Goal: Task Accomplishment & Management: Manage account settings

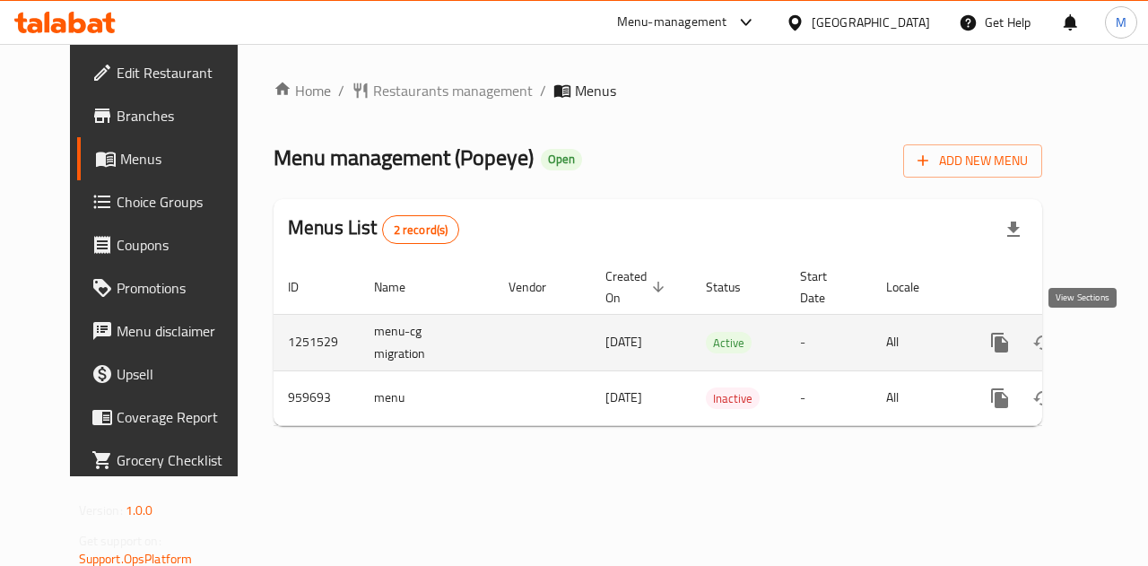
click at [1119, 345] on icon "enhanced table" at bounding box center [1130, 343] width 22 height 22
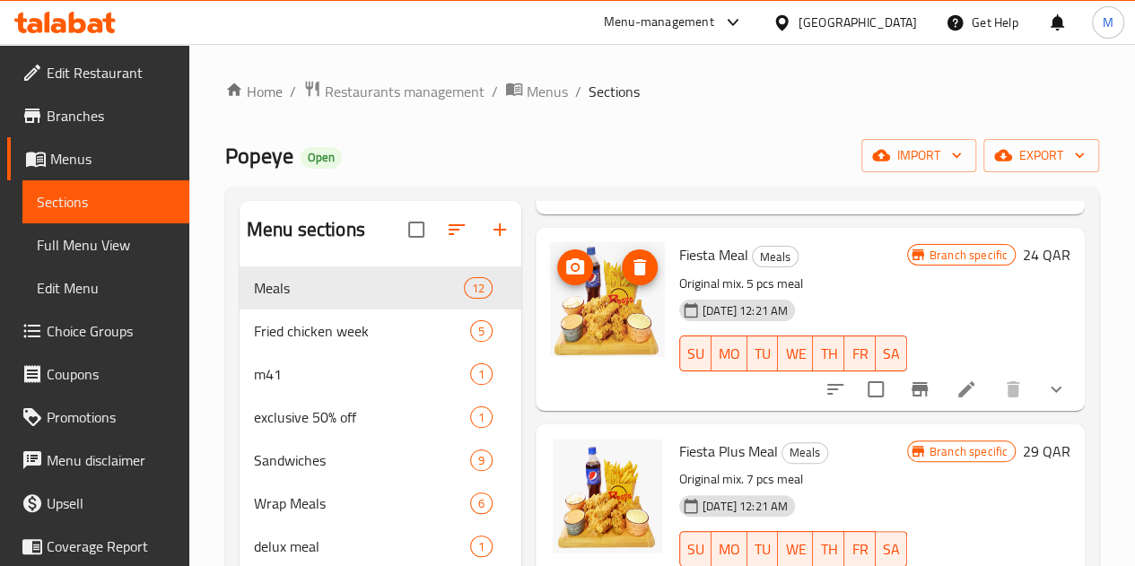
scroll to position [269, 0]
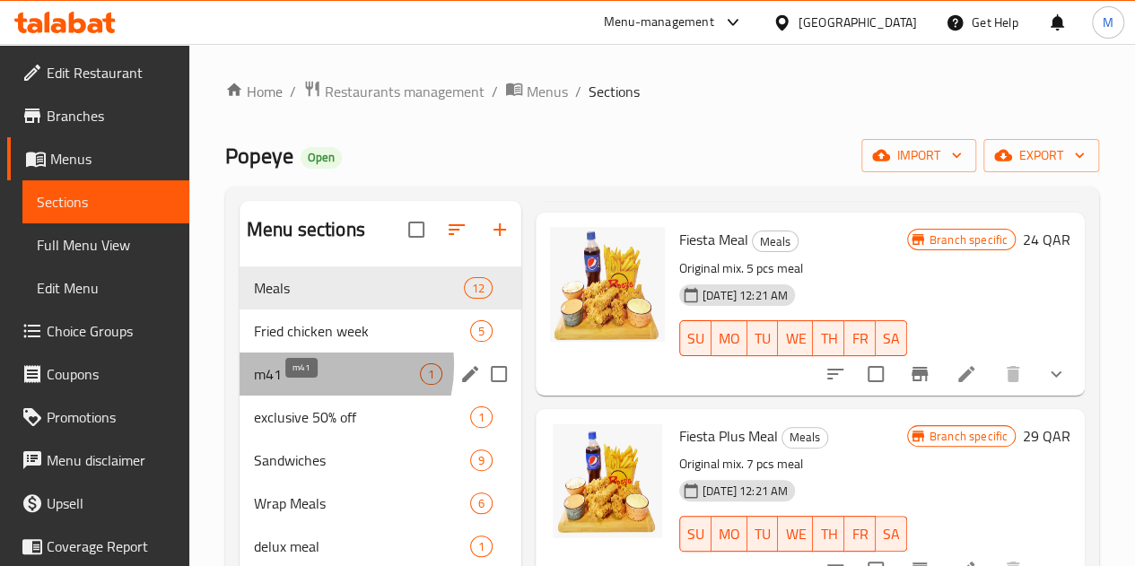
click at [305, 385] on span "m41" at bounding box center [337, 374] width 166 height 22
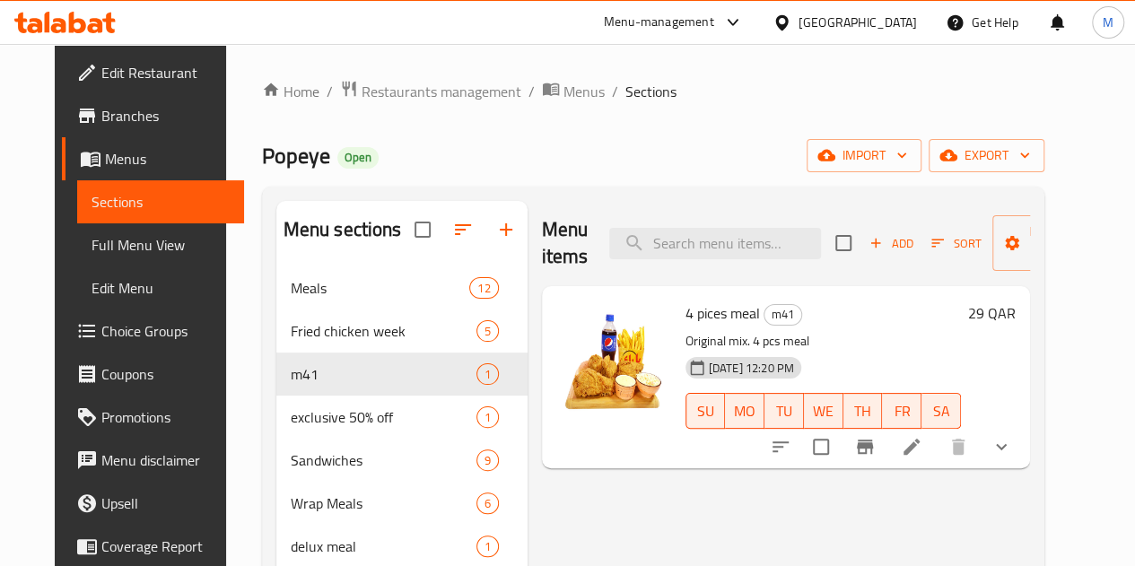
click at [1016, 311] on h6 "29 QAR" at bounding box center [992, 313] width 48 height 25
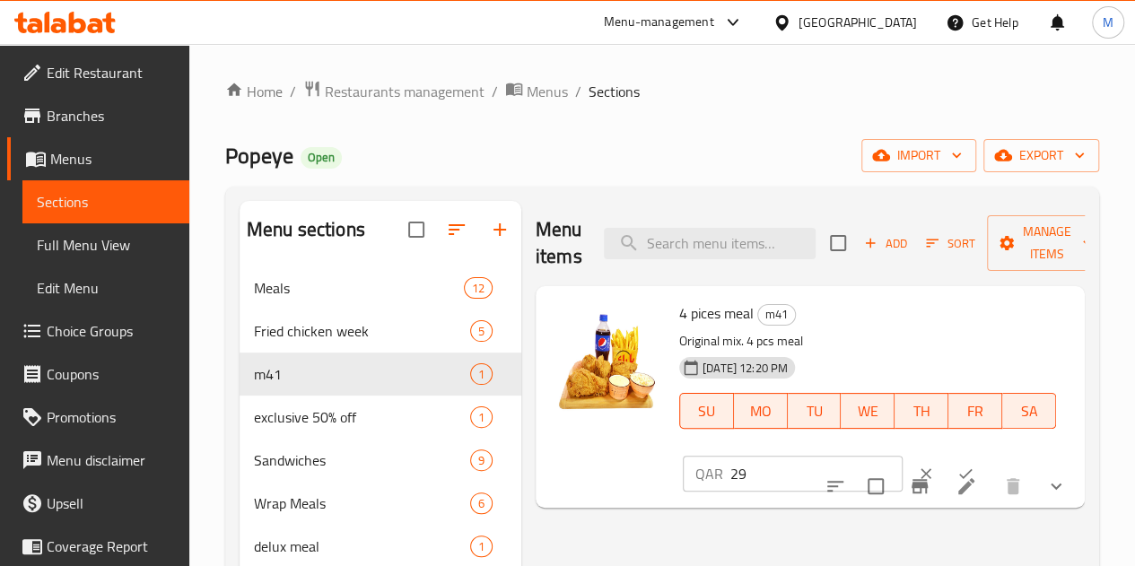
click at [730, 470] on input "29" at bounding box center [816, 474] width 172 height 36
type input "2"
type input "35"
click at [956, 466] on icon "ok" at bounding box center [965, 474] width 18 height 18
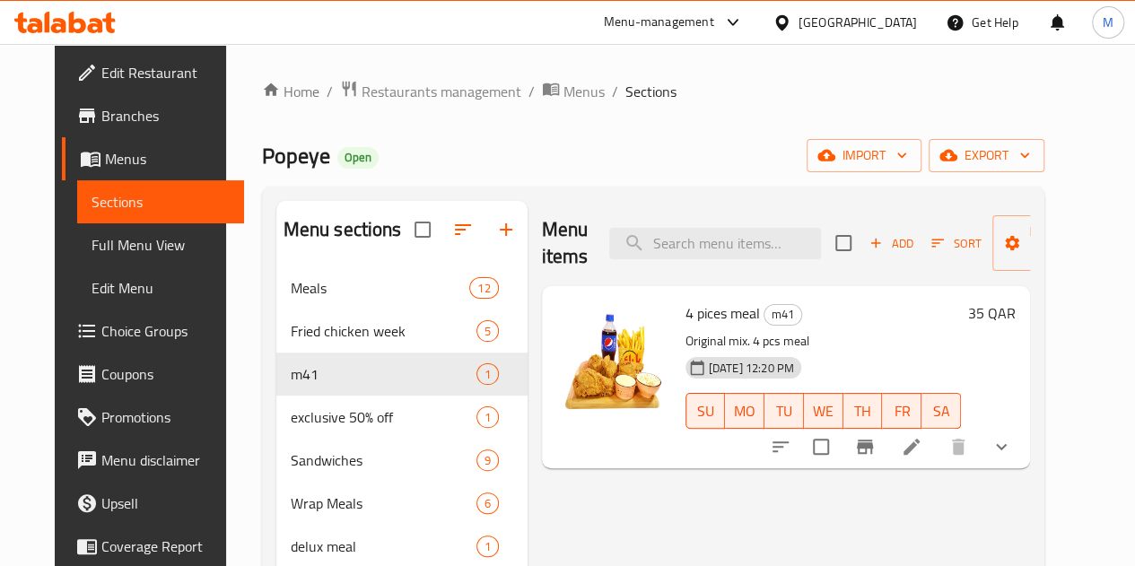
click at [714, 26] on div "Menu-management" at bounding box center [659, 23] width 110 height 22
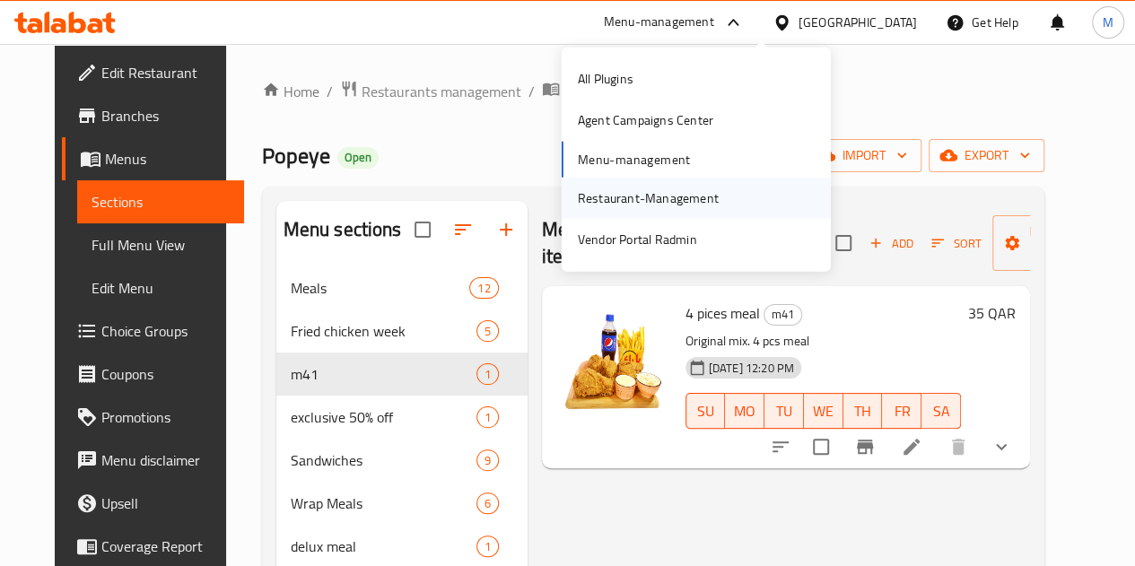
click at [730, 197] on div "Restaurant-Management" at bounding box center [696, 197] width 269 height 41
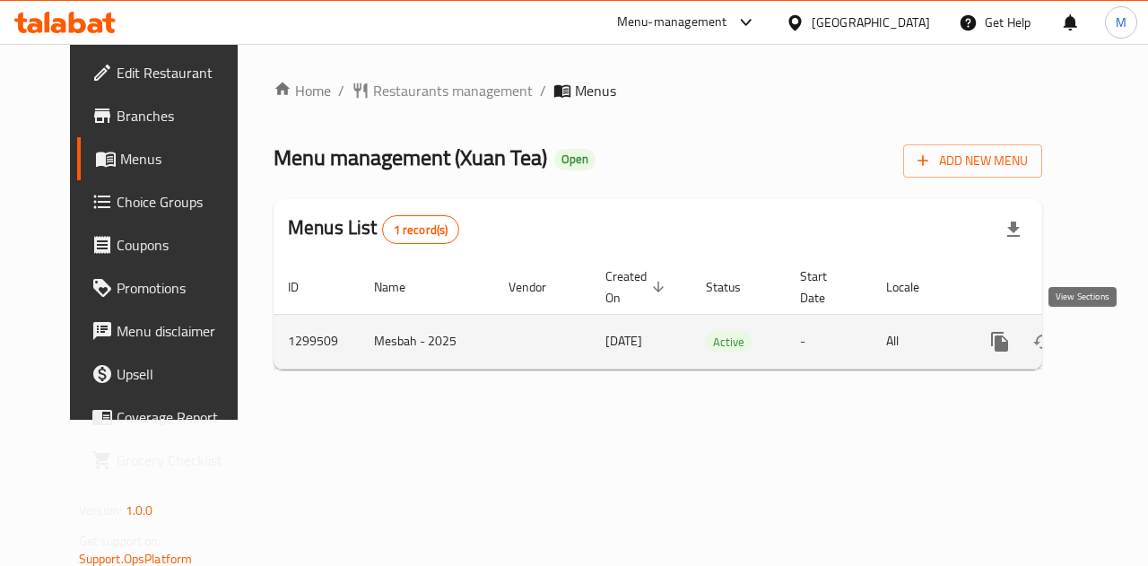
click at [1121, 338] on icon "enhanced table" at bounding box center [1129, 342] width 16 height 16
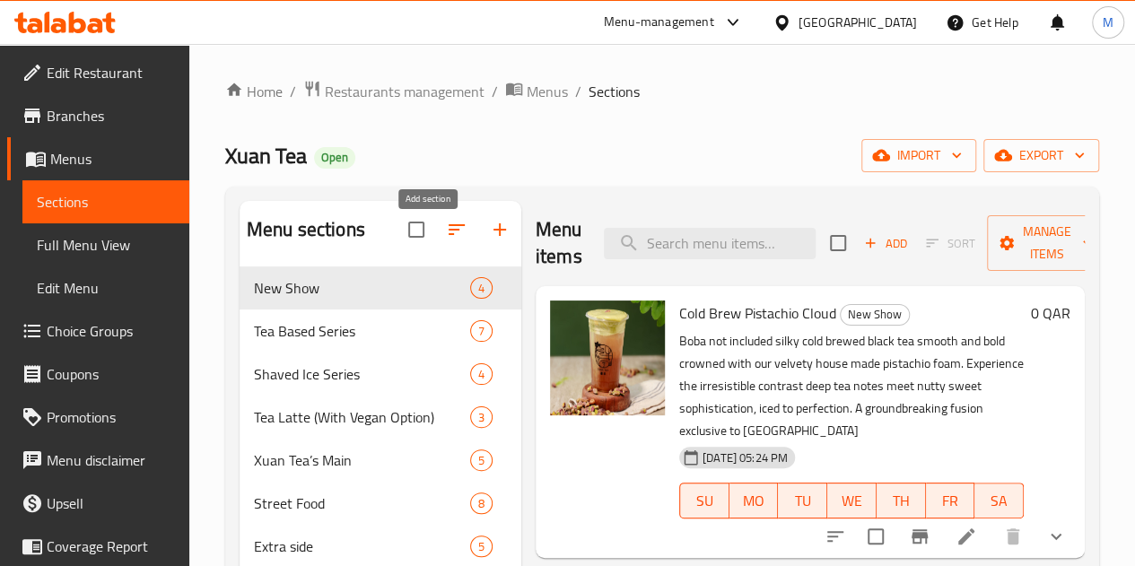
click at [489, 240] on icon "button" at bounding box center [500, 230] width 22 height 22
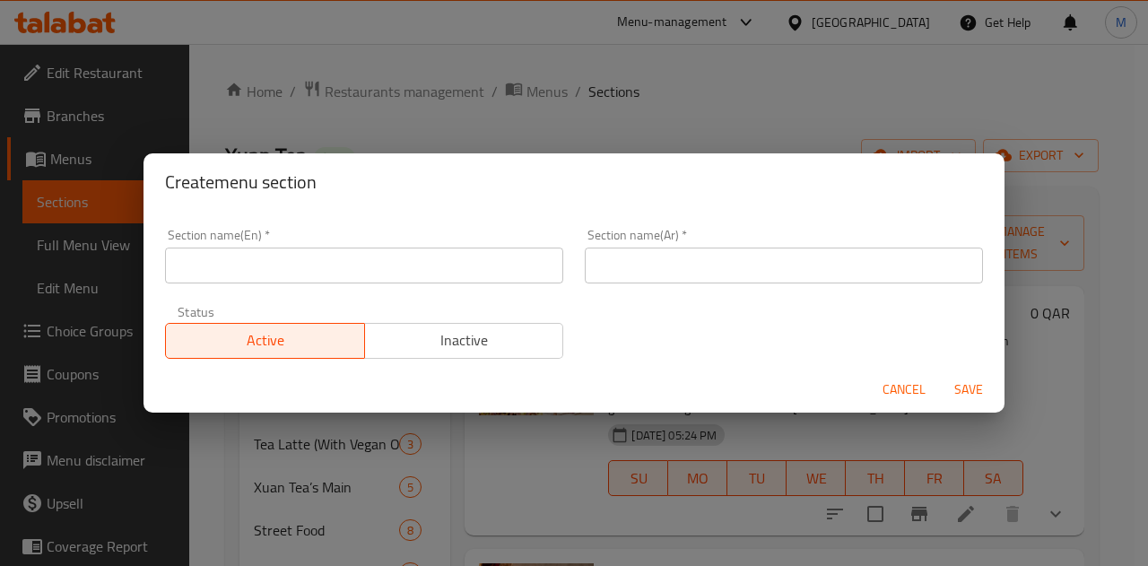
click at [417, 272] on input "text" at bounding box center [364, 266] width 398 height 36
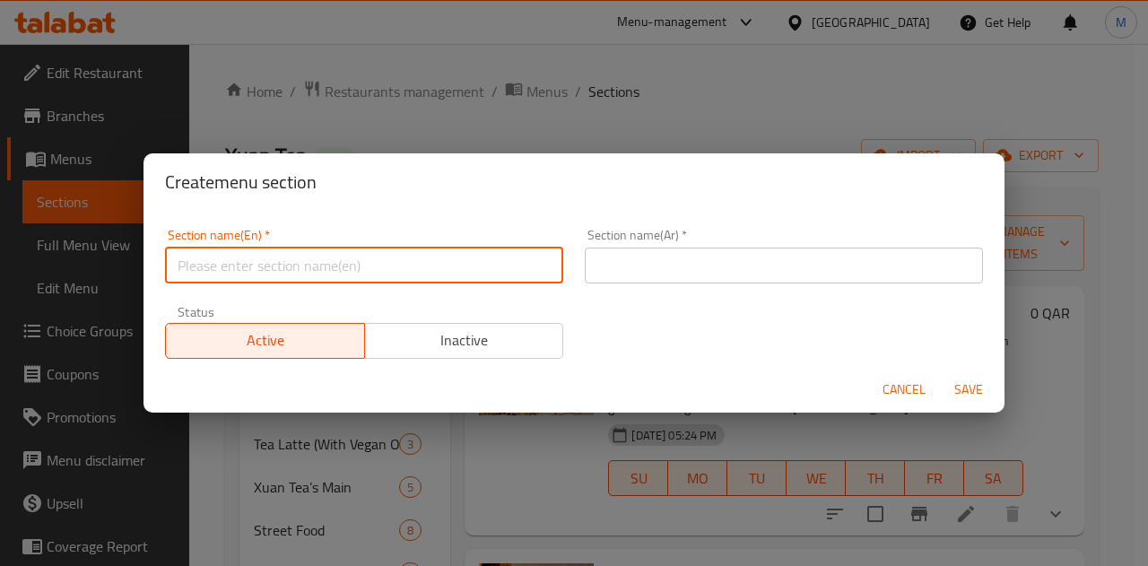
type input "m41"
click at [627, 259] on input "text" at bounding box center [784, 266] width 398 height 36
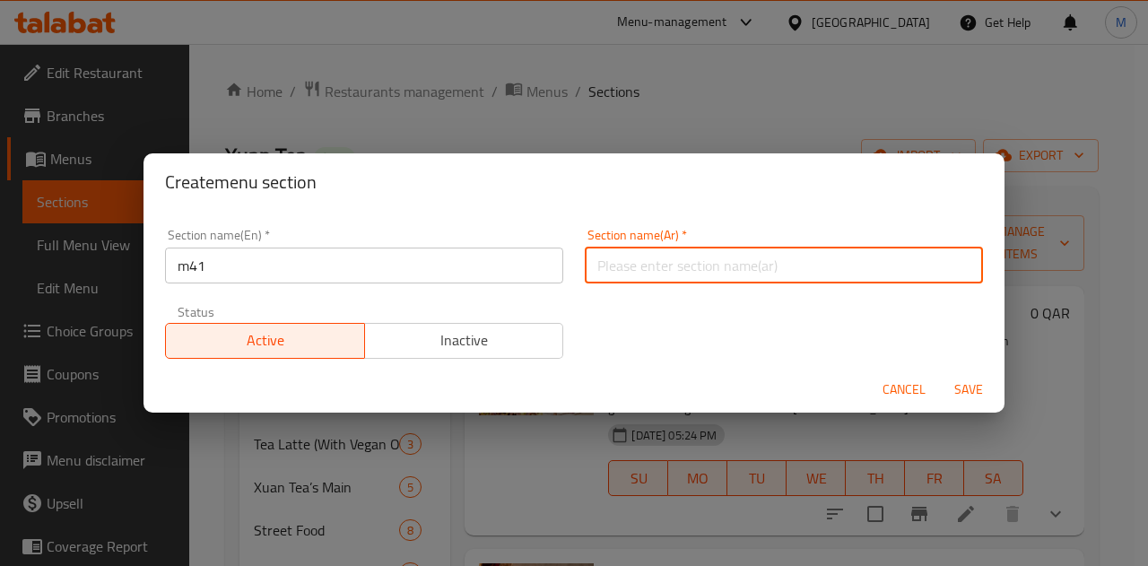
type input "وجبة لشخص واحد"
click at [971, 379] on span "Save" at bounding box center [968, 390] width 43 height 22
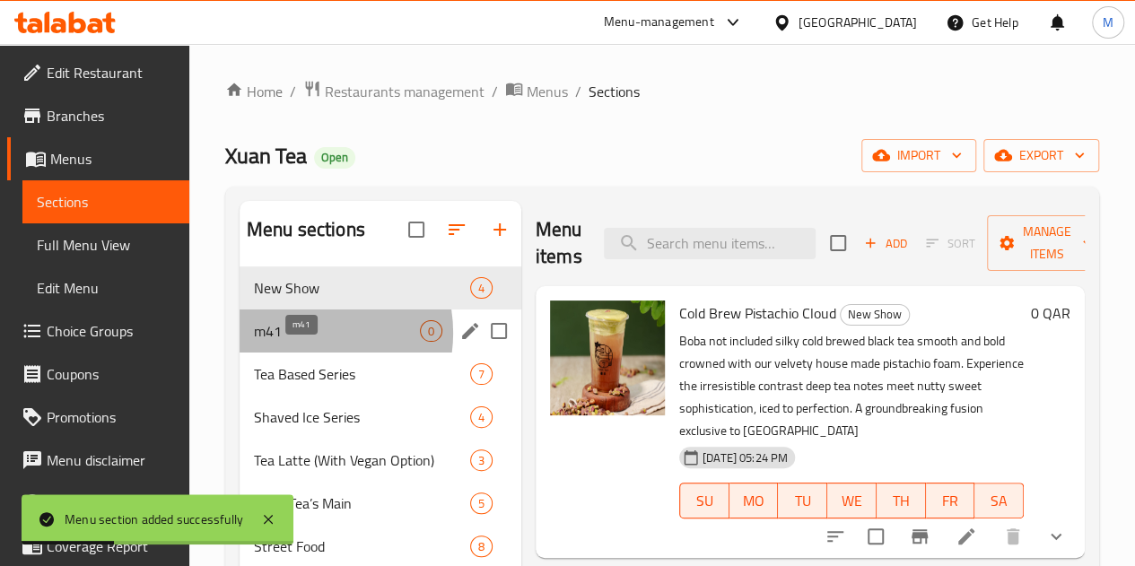
click at [301, 342] on span "m41" at bounding box center [337, 331] width 166 height 22
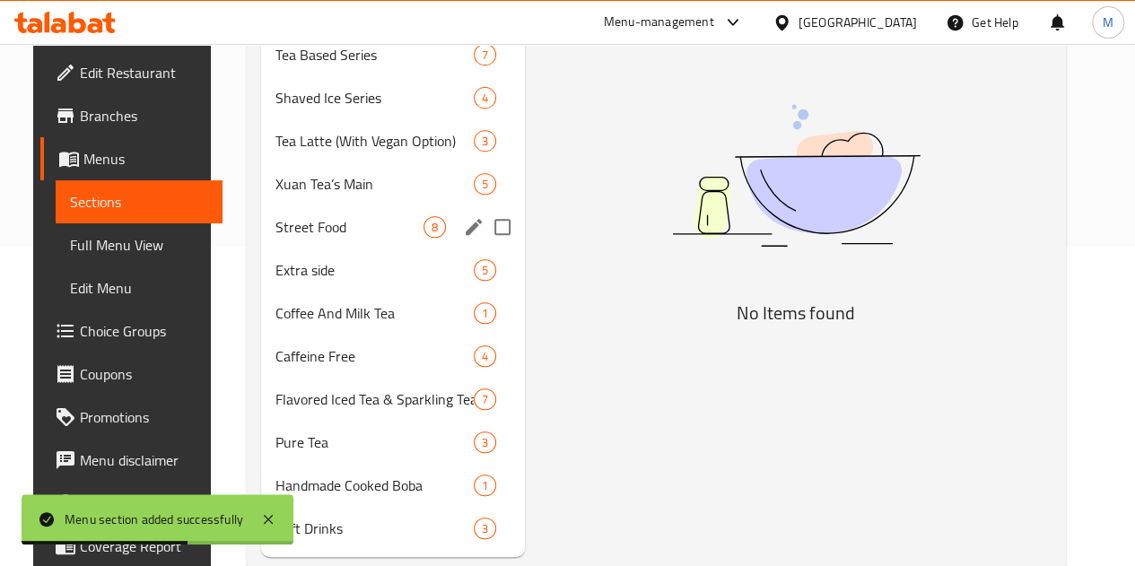
scroll to position [207, 0]
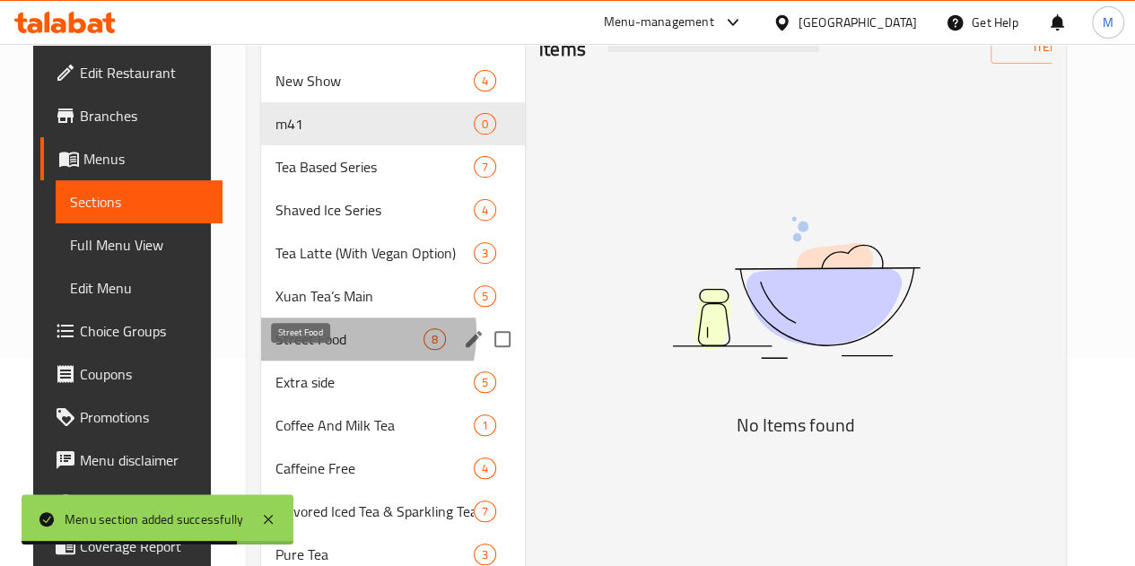
click at [314, 350] on span "Street Food" at bounding box center [349, 339] width 148 height 22
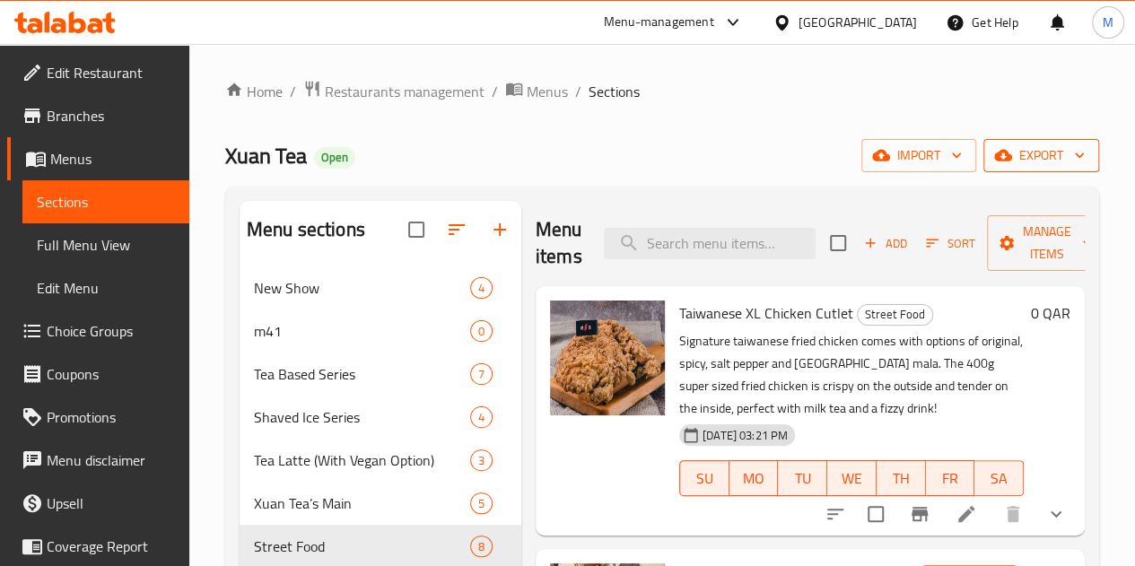
click at [1025, 159] on span "export" at bounding box center [1041, 155] width 87 height 22
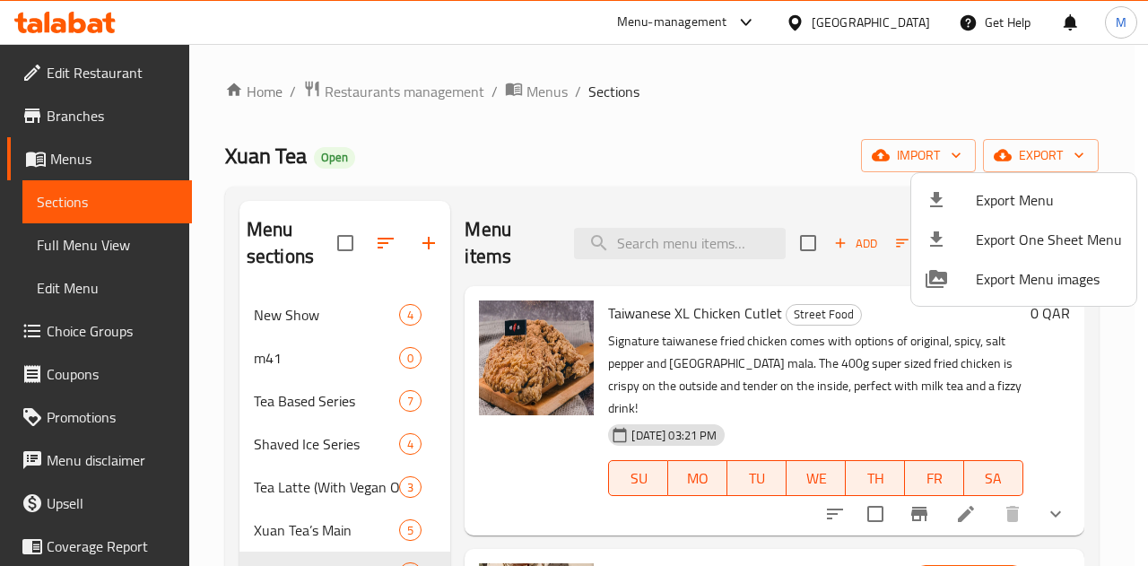
click at [606, 51] on div at bounding box center [574, 283] width 1148 height 566
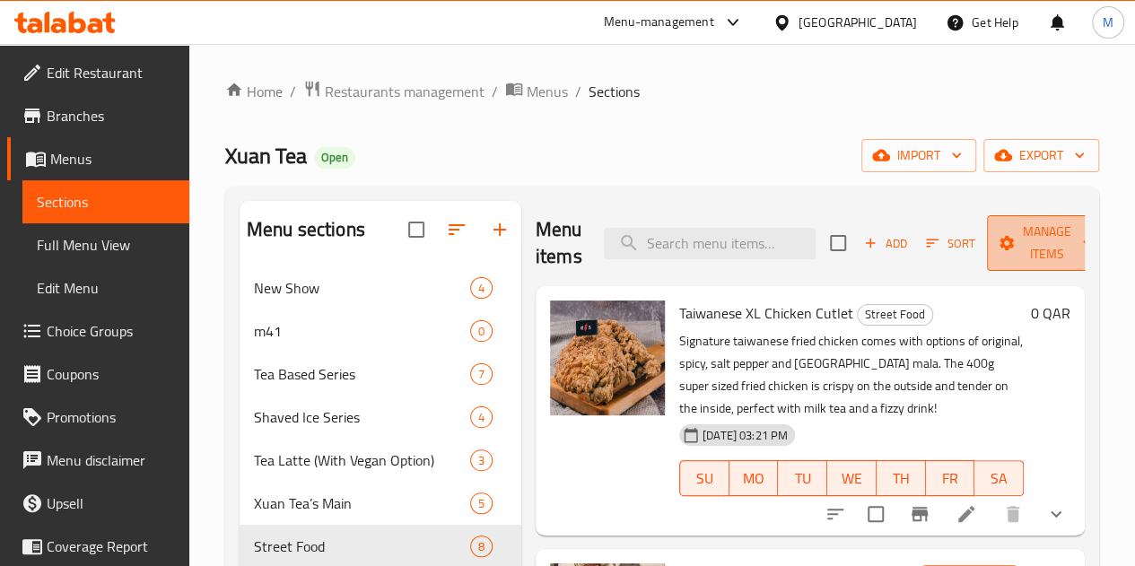
click at [1014, 236] on span "Manage items" at bounding box center [1047, 243] width 92 height 45
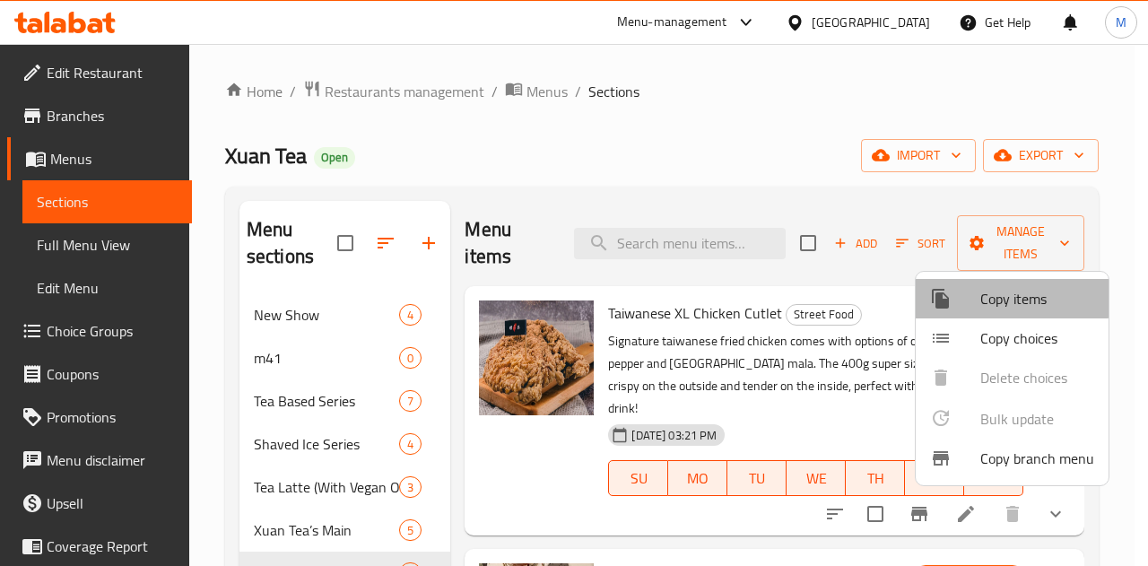
click at [998, 297] on span "Copy items" at bounding box center [1038, 299] width 114 height 22
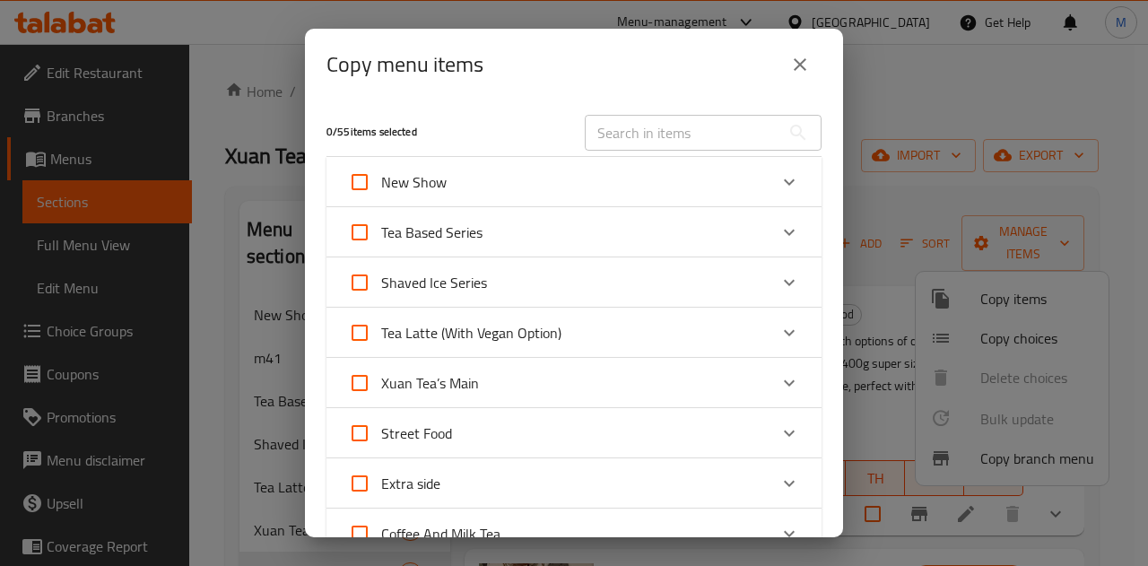
click at [623, 133] on input "text" at bounding box center [683, 133] width 196 height 36
click at [517, 91] on div "Copy menu items" at bounding box center [574, 65] width 538 height 72
click at [638, 127] on input "text" at bounding box center [683, 133] width 196 height 36
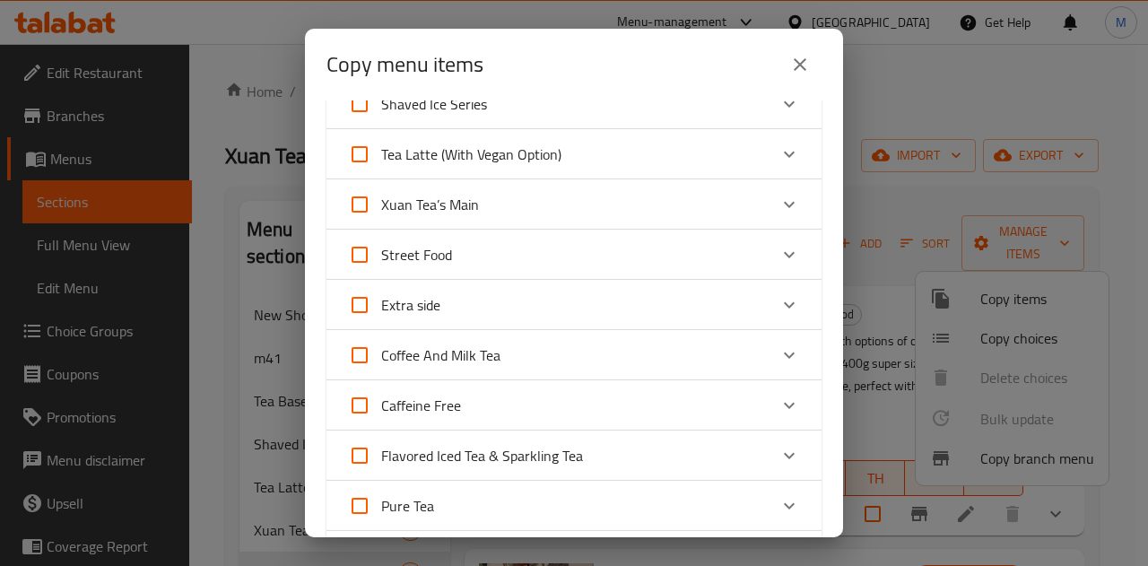
scroll to position [179, 0]
click at [517, 256] on div "Street Food" at bounding box center [558, 253] width 420 height 43
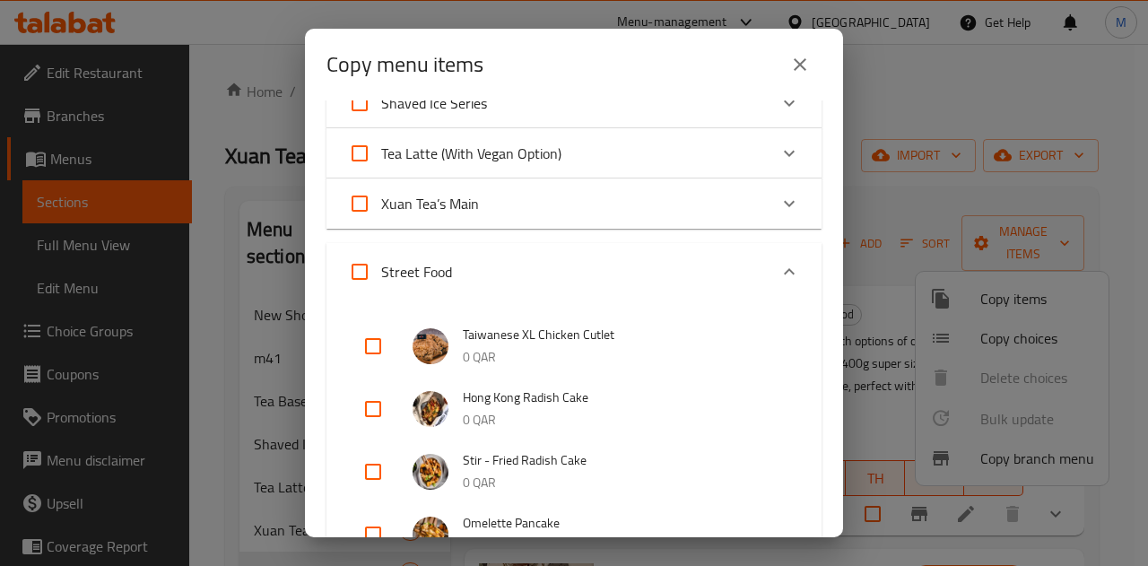
click at [376, 347] on input "checkbox" at bounding box center [373, 346] width 43 height 43
checkbox input "true"
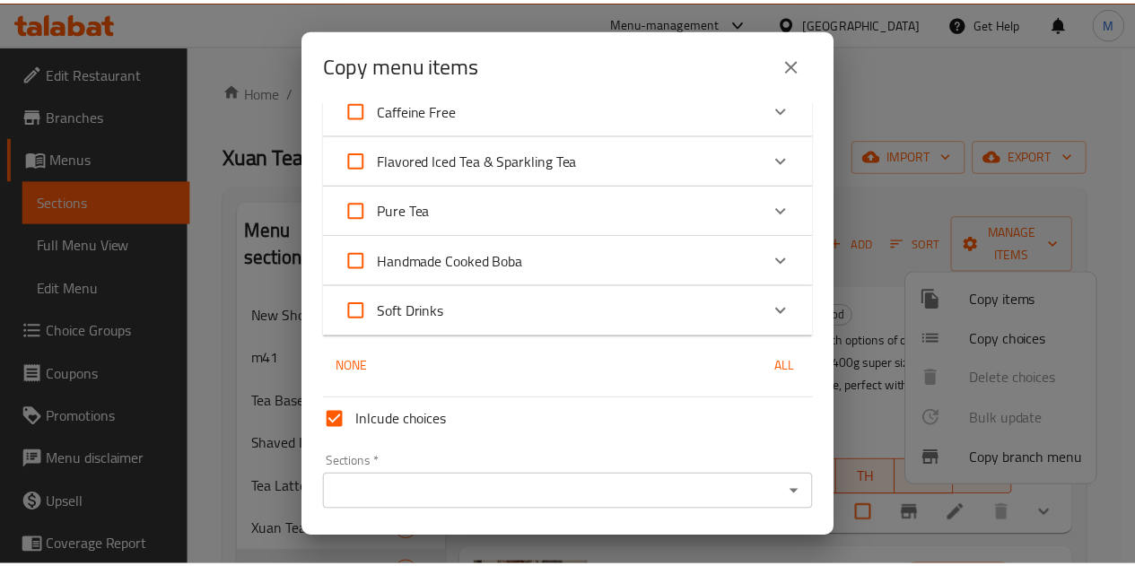
scroll to position [1112, 0]
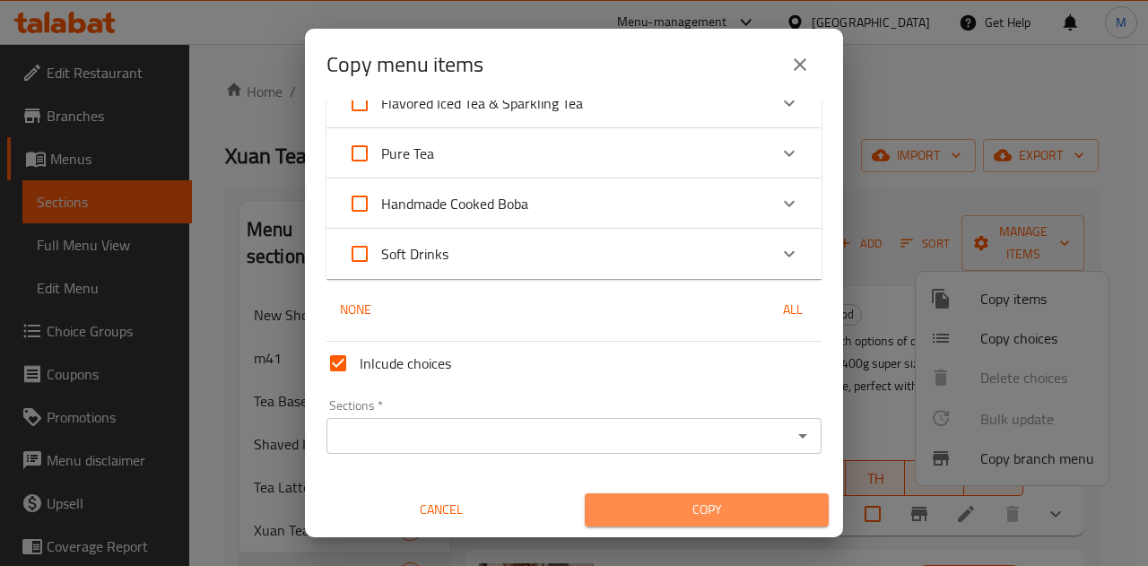
click at [721, 502] on span "Copy" at bounding box center [706, 510] width 215 height 22
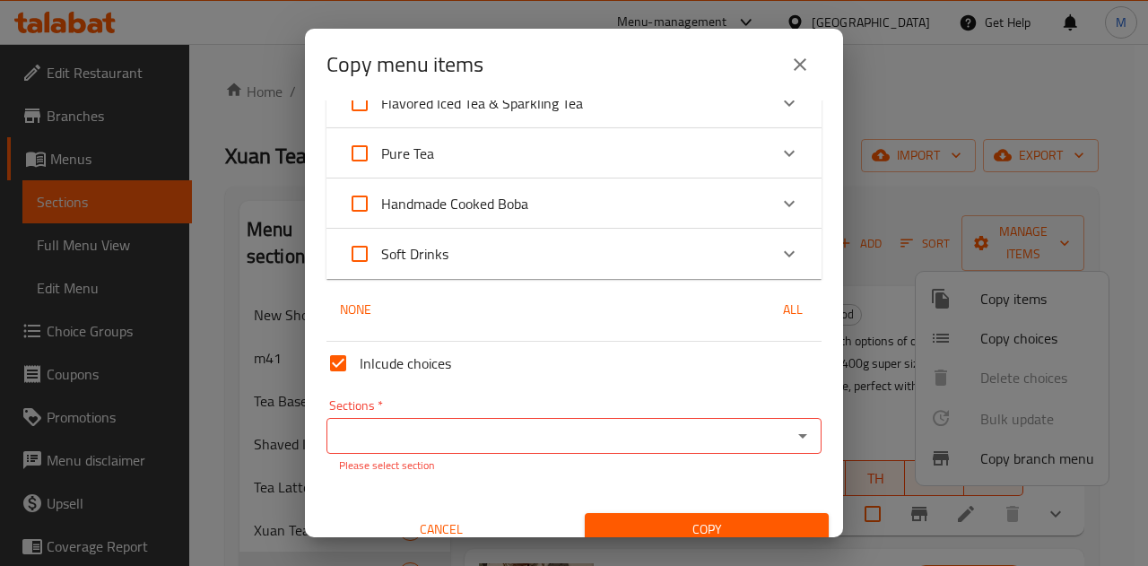
click at [546, 447] on input "Sections   *" at bounding box center [559, 435] width 455 height 25
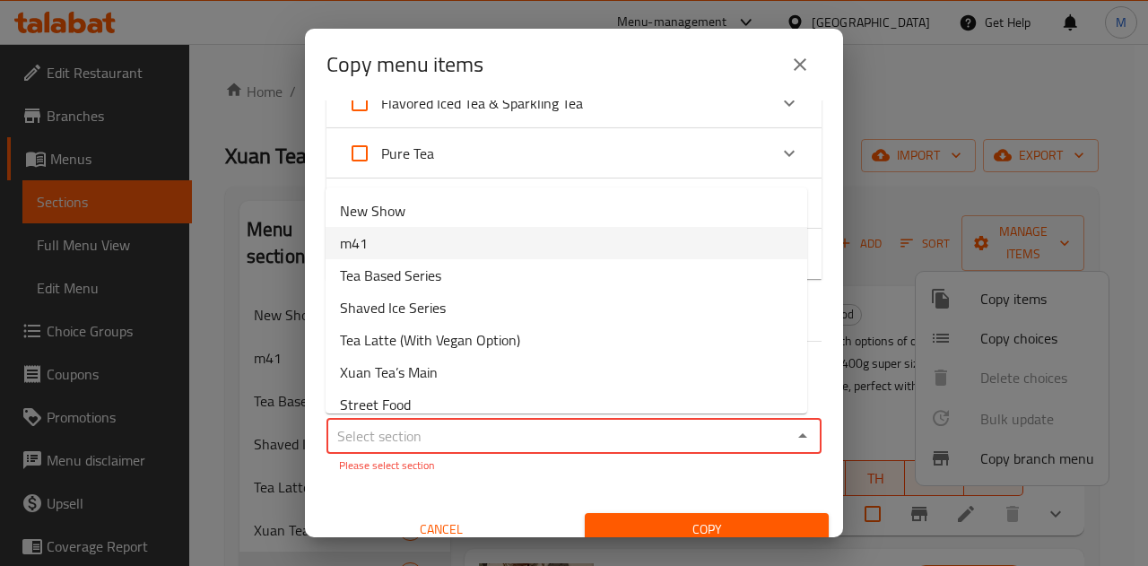
click at [486, 252] on li "m41" at bounding box center [567, 243] width 482 height 32
type input "m41"
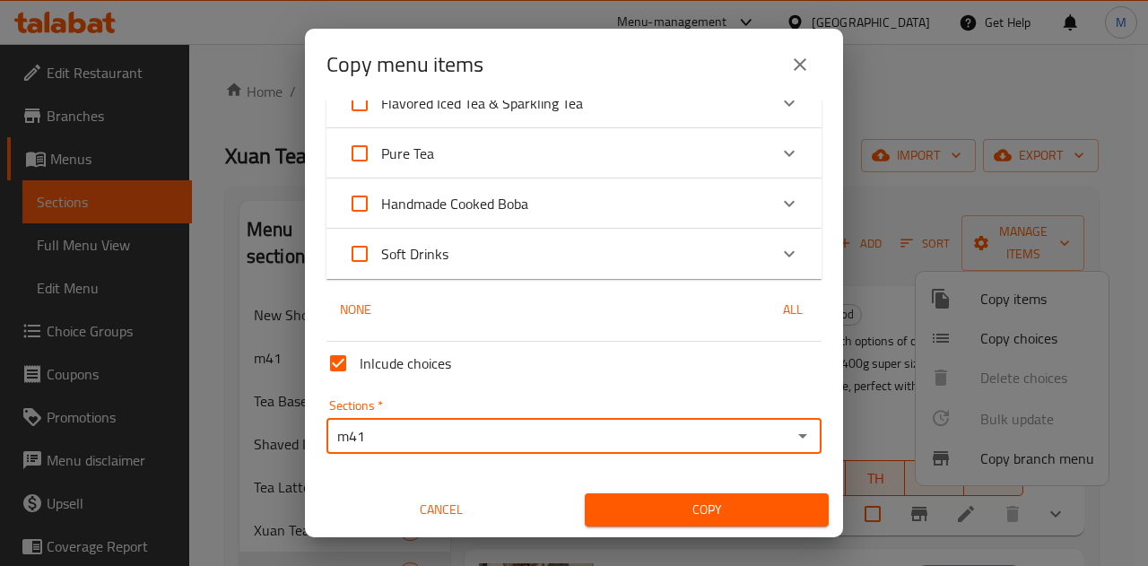
click at [635, 510] on span "Copy" at bounding box center [706, 510] width 215 height 22
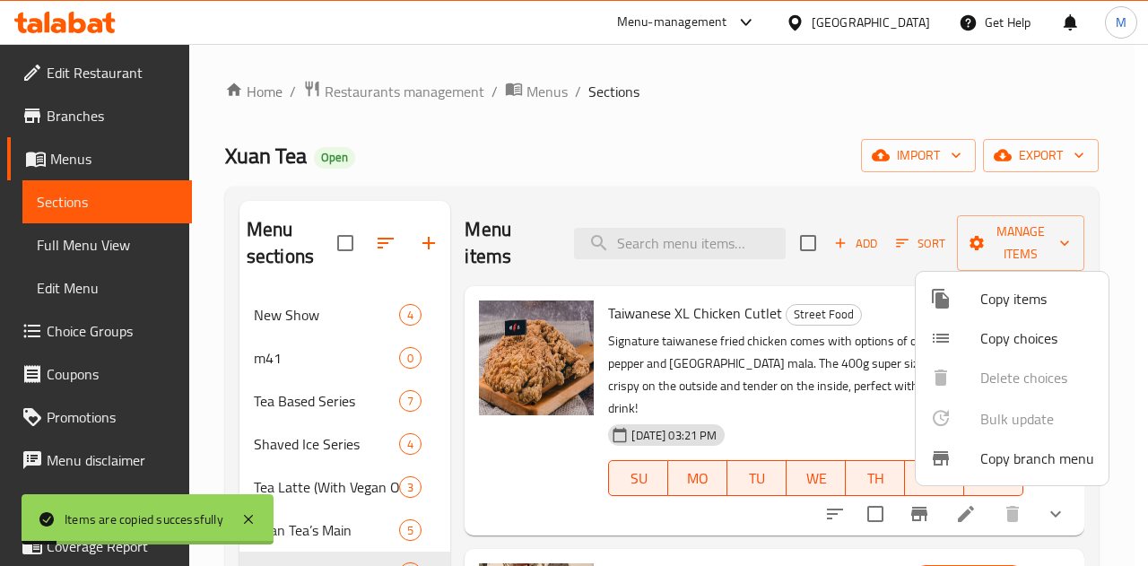
click at [313, 358] on div at bounding box center [574, 283] width 1148 height 566
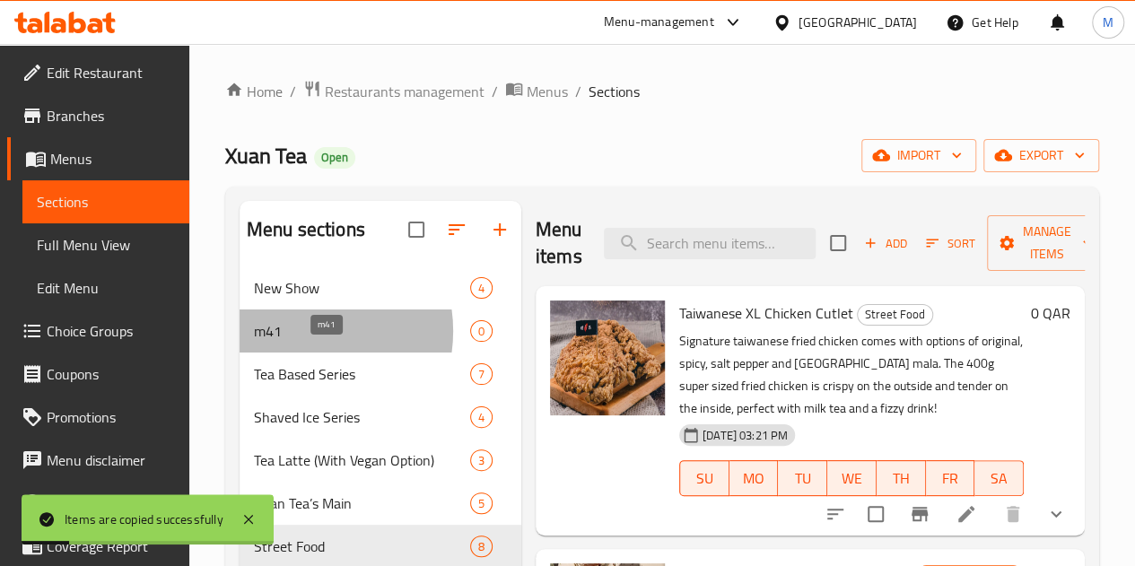
click at [299, 342] on span "m41" at bounding box center [362, 331] width 216 height 22
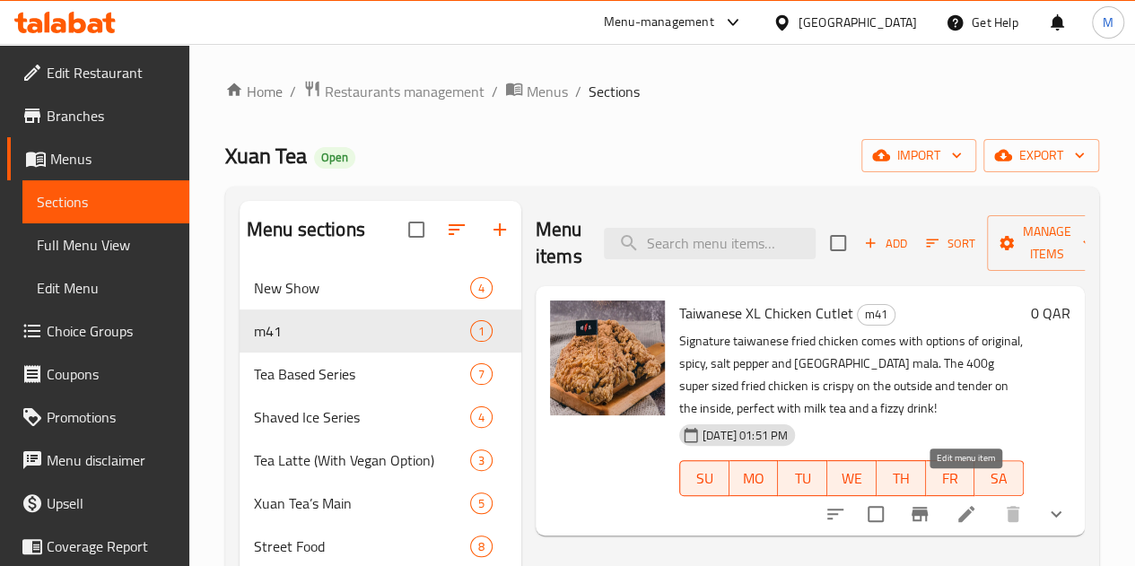
click at [965, 503] on icon at bounding box center [966, 514] width 22 height 22
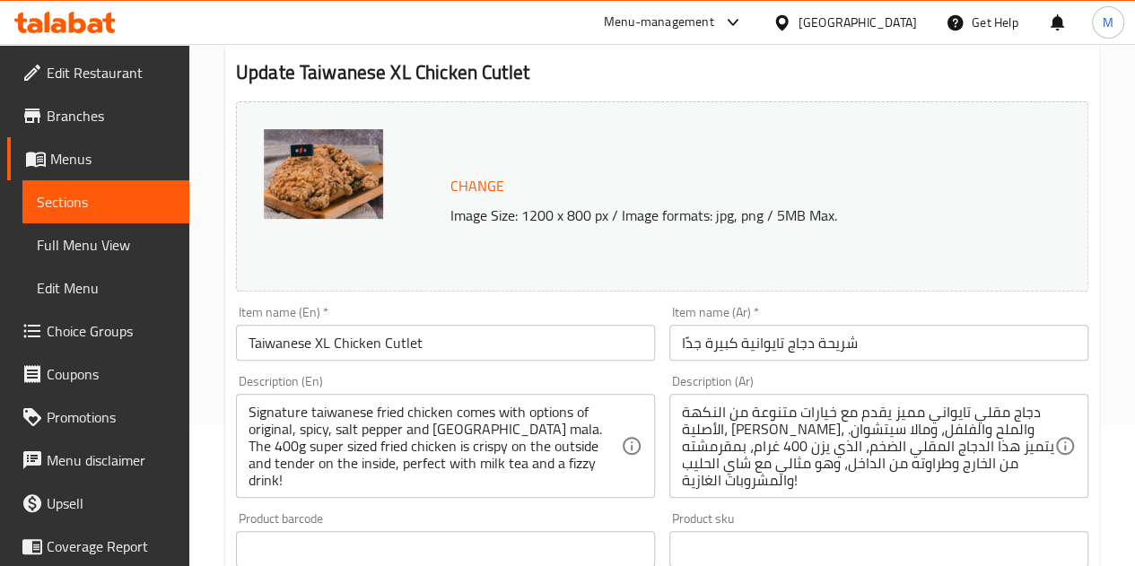
scroll to position [269, 0]
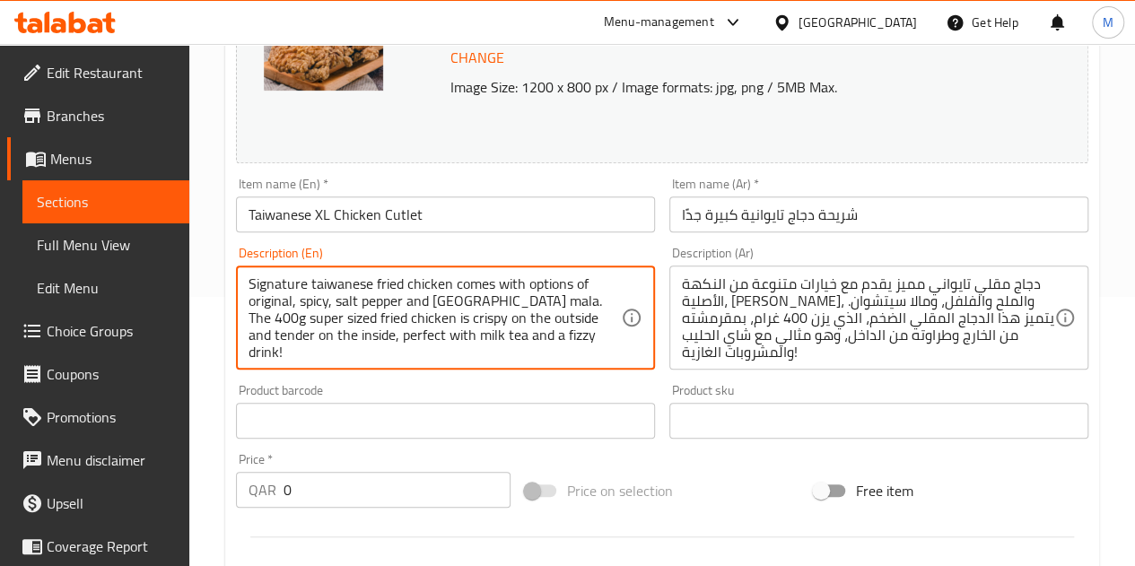
click at [431, 317] on textarea "Signature taiwanese fried chicken comes with options of original, spicy, salt p…" at bounding box center [435, 317] width 372 height 85
paste textarea "Xuan Tea's Signature Taiwanese Fried Chicken is available in original, spicy, s…"
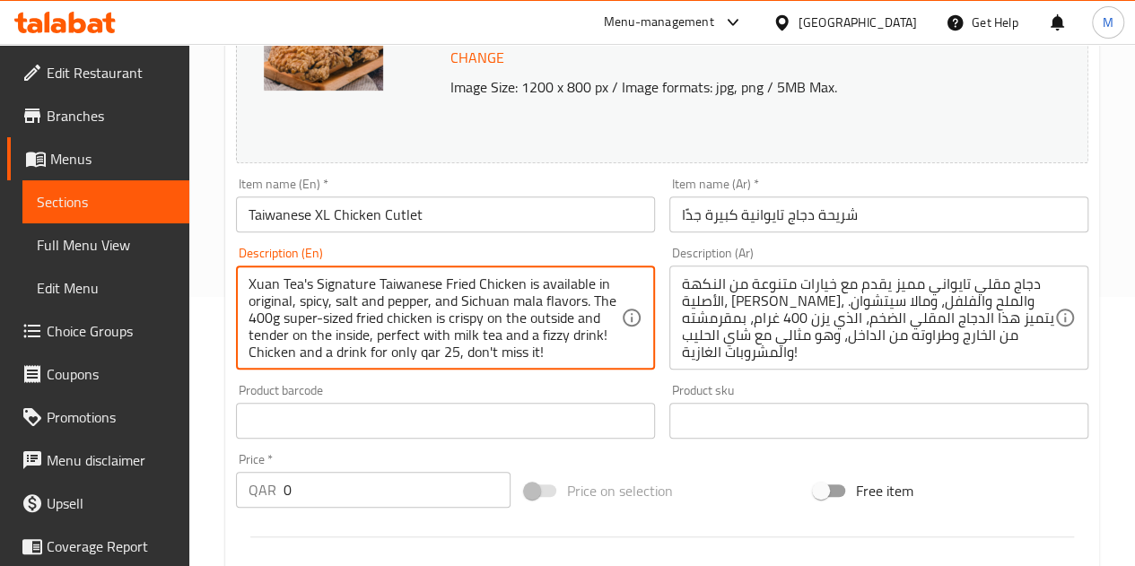
scroll to position [0, 0]
type textarea "Xuan Tea's Signature Taiwanese Fried Chicken is available in original, spicy, s…"
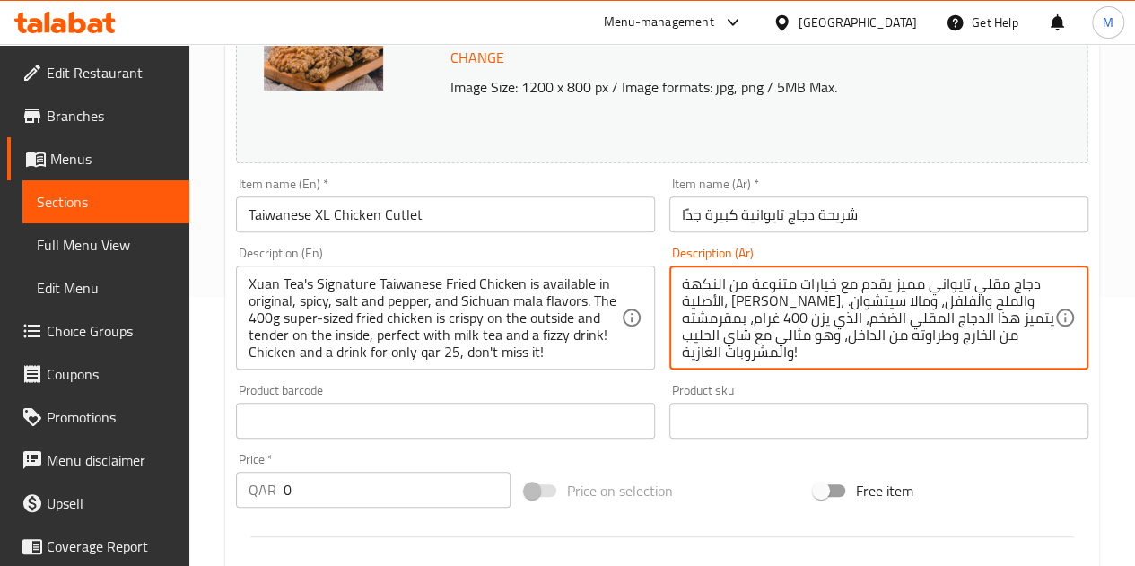
click at [738, 308] on textarea "دجاج مقلي تايواني مميز يقدم مع خيارات متنوعة من النكهة الأصلية، والتوابل، والمل…" at bounding box center [868, 317] width 372 height 85
paste textarea "Xuan Tea's Signature Taiwanese Fried Chicken is available in original, spicy, s…"
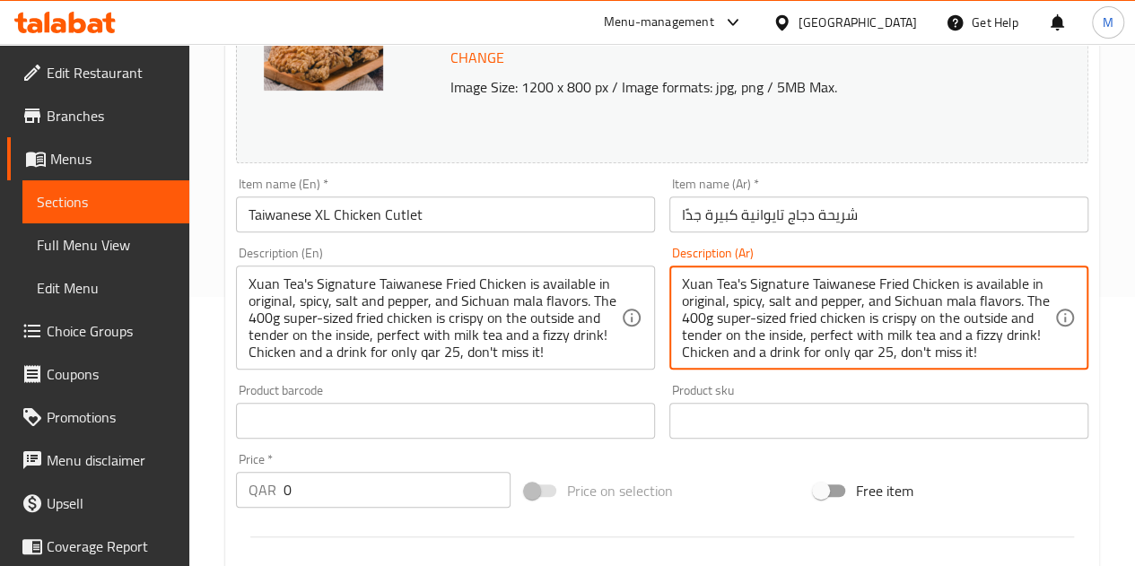
scroll to position [4, 0]
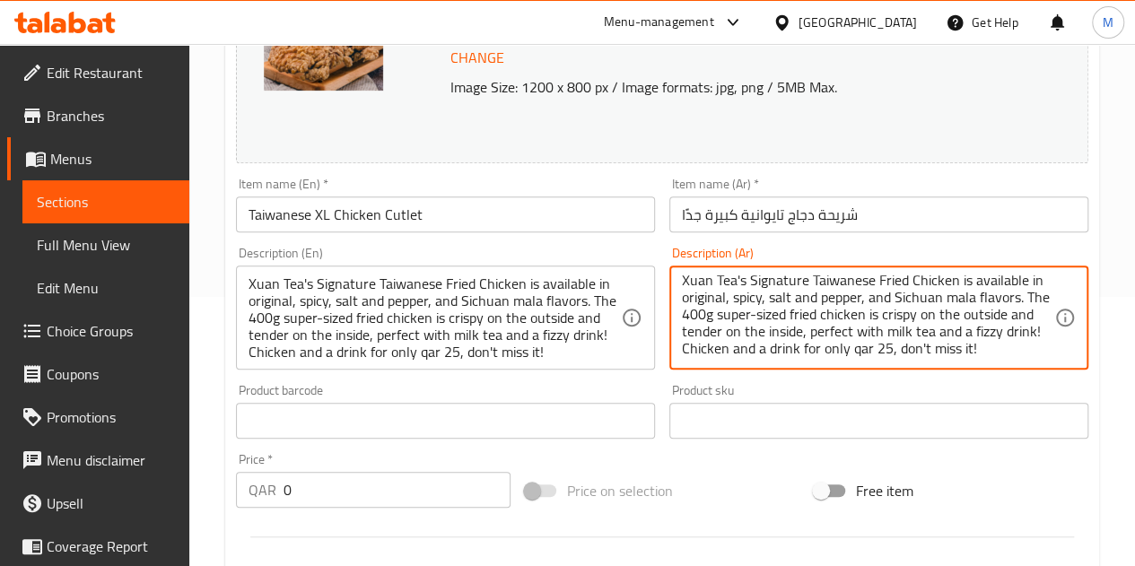
type textarea "Xuan Tea's Signature Taiwanese Fried Chicken is available in original, spicy, s…"
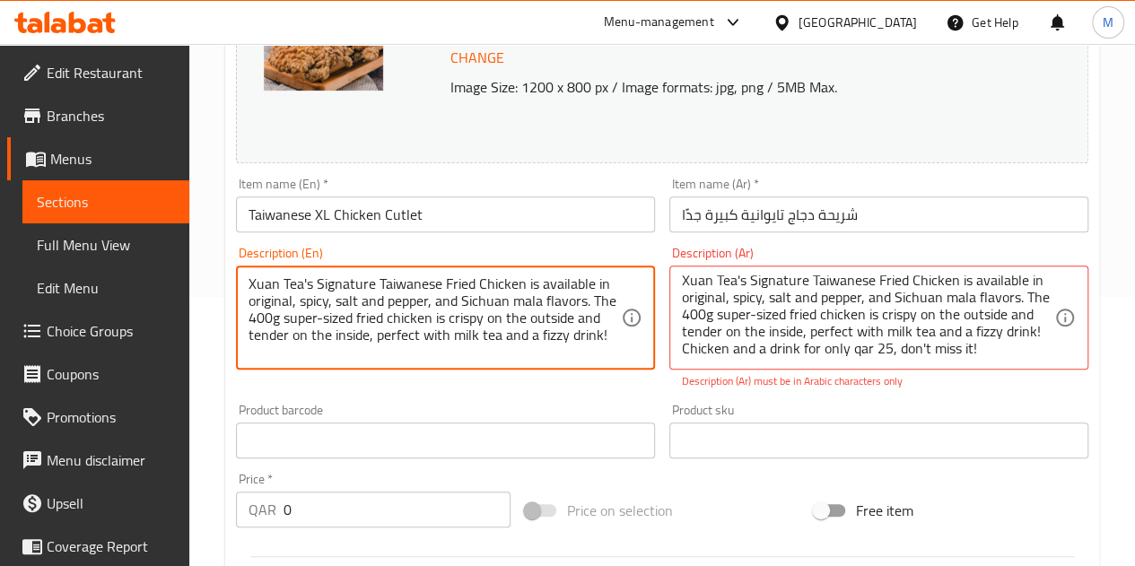
drag, startPoint x: 476, startPoint y: 331, endPoint x: 551, endPoint y: 334, distance: 74.5
click at [551, 334] on textarea "Xuan Tea's Signature Taiwanese Fried Chicken is available in original, spicy, s…" at bounding box center [435, 317] width 372 height 85
click at [591, 346] on textarea "Xuan Tea's Signature Taiwanese Fried Chicken is available in original, spicy, s…" at bounding box center [435, 317] width 372 height 85
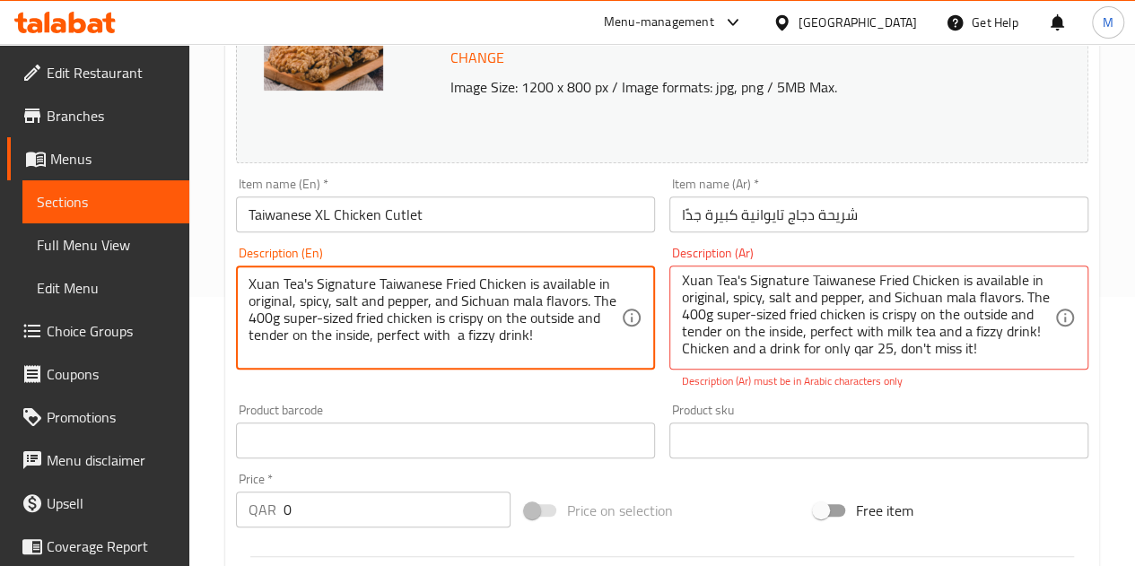
click at [591, 346] on textarea "Xuan Tea's Signature Taiwanese Fried Chicken is available in original, spicy, s…" at bounding box center [435, 317] width 372 height 85
type textarea "Xuan Tea's Signature Taiwanese Fried Chicken is available in original, spicy, s…"
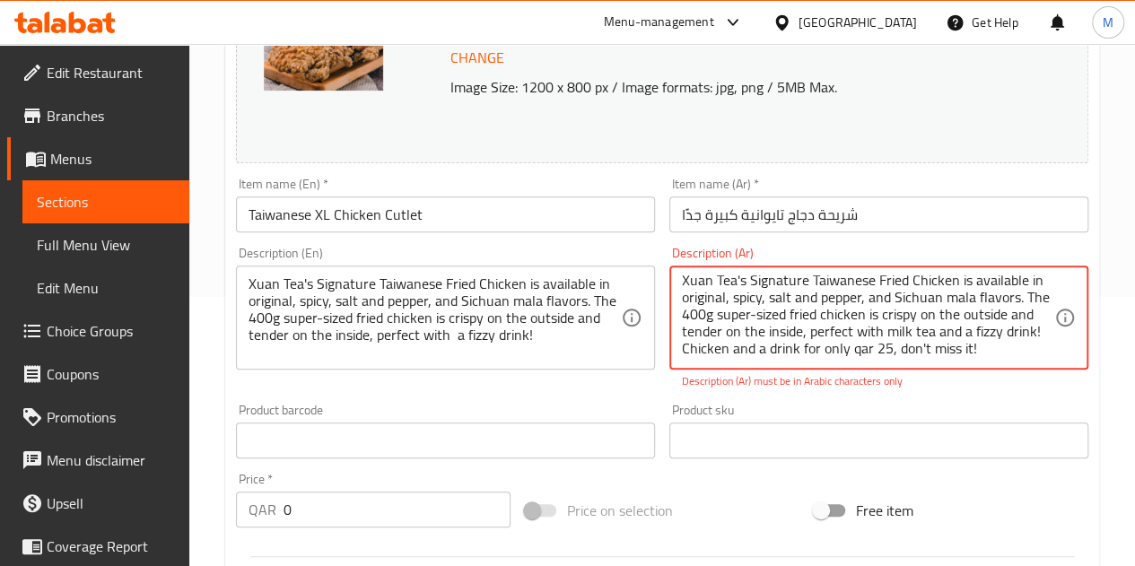
click at [825, 321] on textarea "Xuan Tea's Signature Taiwanese Fried Chicken is available in original, spicy, s…" at bounding box center [868, 317] width 372 height 85
paste textarea "دجاج شوان تي المقلي التايواني المميز متوفر بنكهات أصلية، حارة، مملحة وفلفلية، و…"
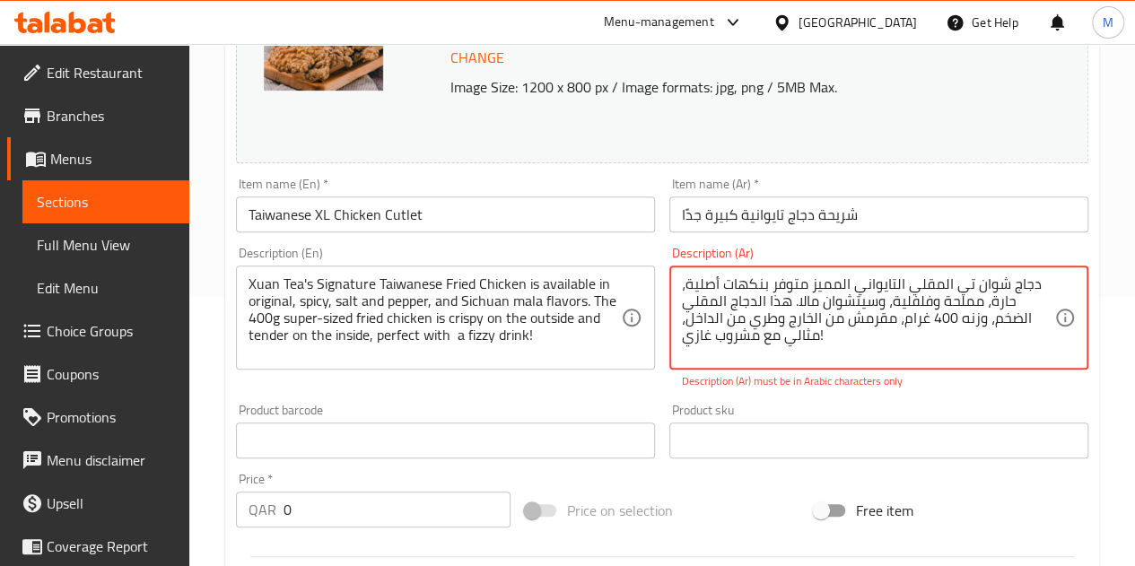
type textarea "دجاج شوان تي المقلي التايواني المميز متوفر بنكهات أصلية، حارة، مملحة وفلفلية، و…"
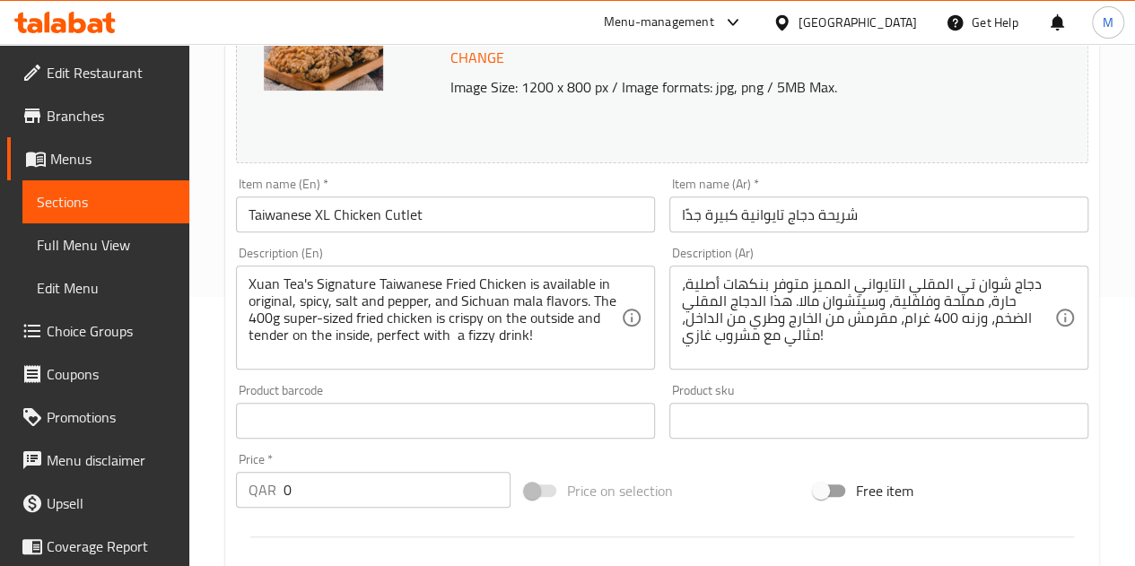
click at [753, 493] on div "Price on selection" at bounding box center [662, 491] width 289 height 48
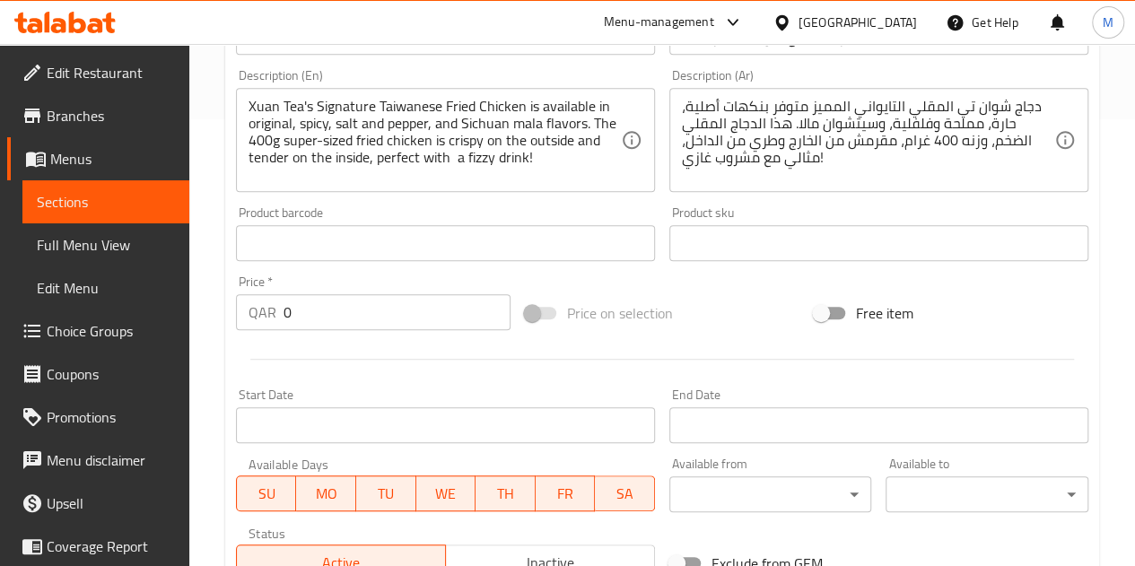
scroll to position [449, 0]
click at [391, 313] on input "0" at bounding box center [397, 310] width 227 height 36
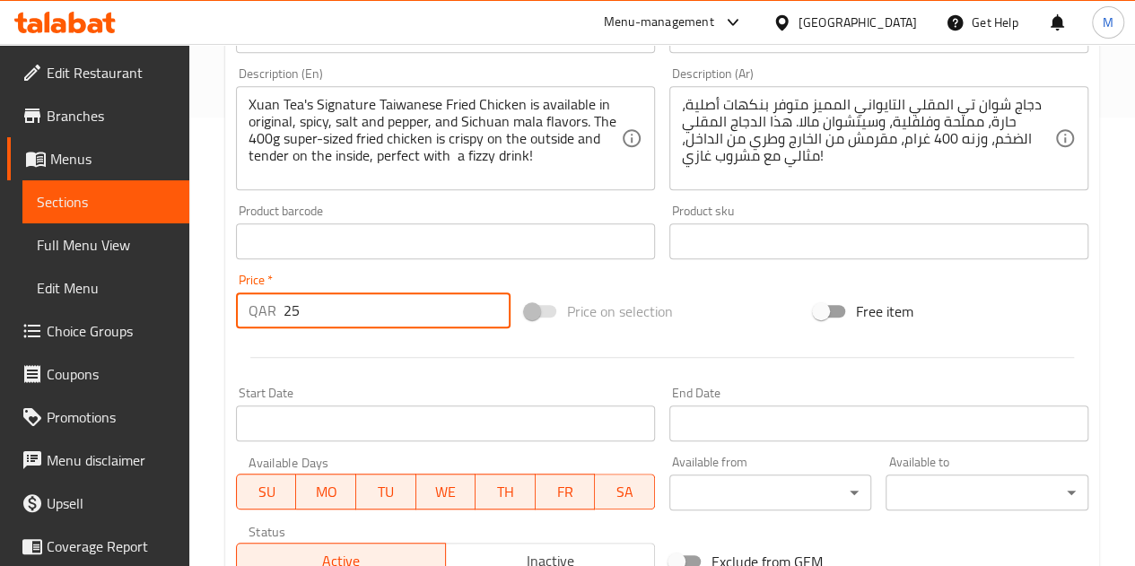
type input "2"
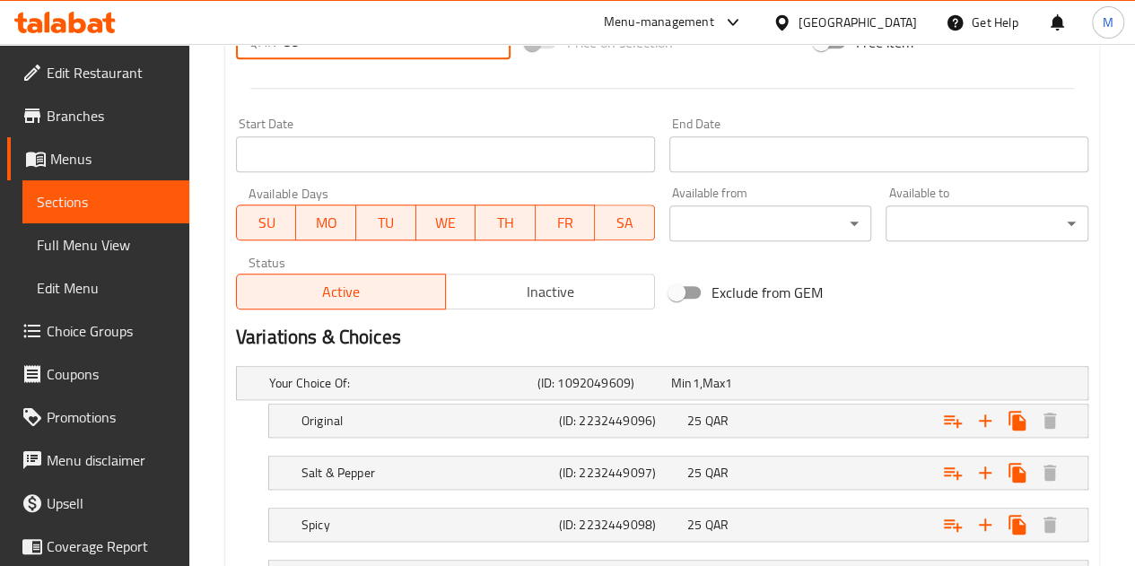
scroll to position [807, 0]
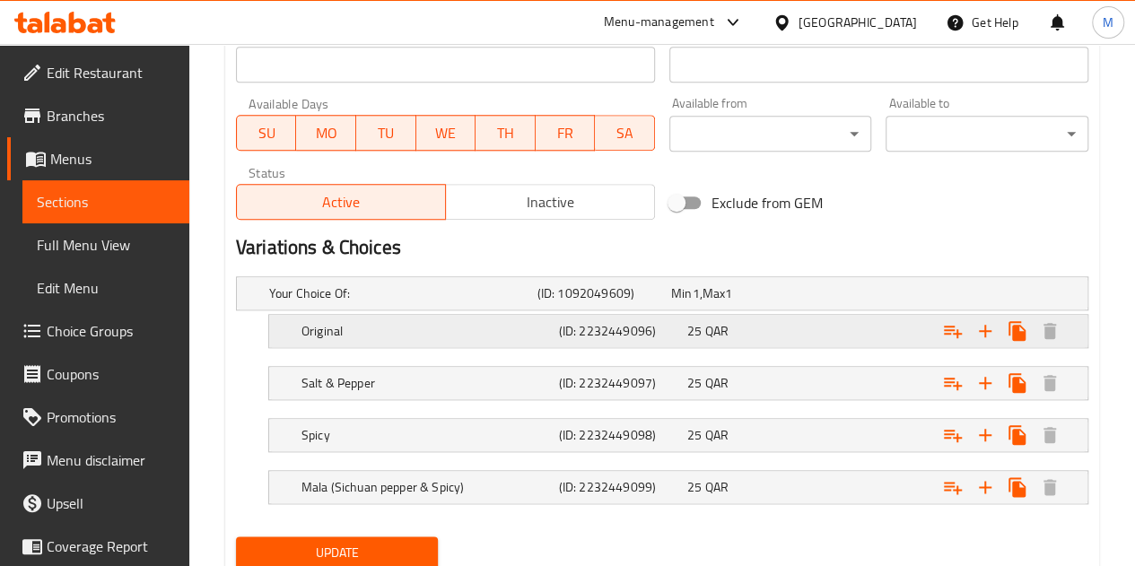
type input "35"
click at [798, 302] on div "25 QAR" at bounding box center [734, 293] width 126 height 18
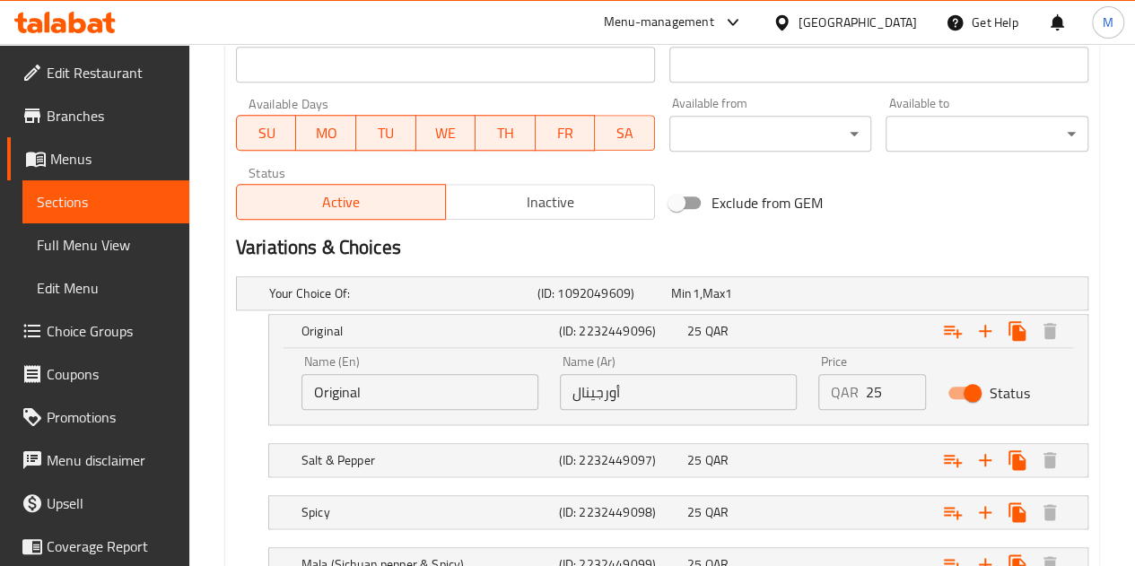
click at [888, 391] on input "25" at bounding box center [896, 392] width 60 height 36
type input "2"
type input "0"
click at [798, 302] on div "25 QAR" at bounding box center [734, 293] width 126 height 18
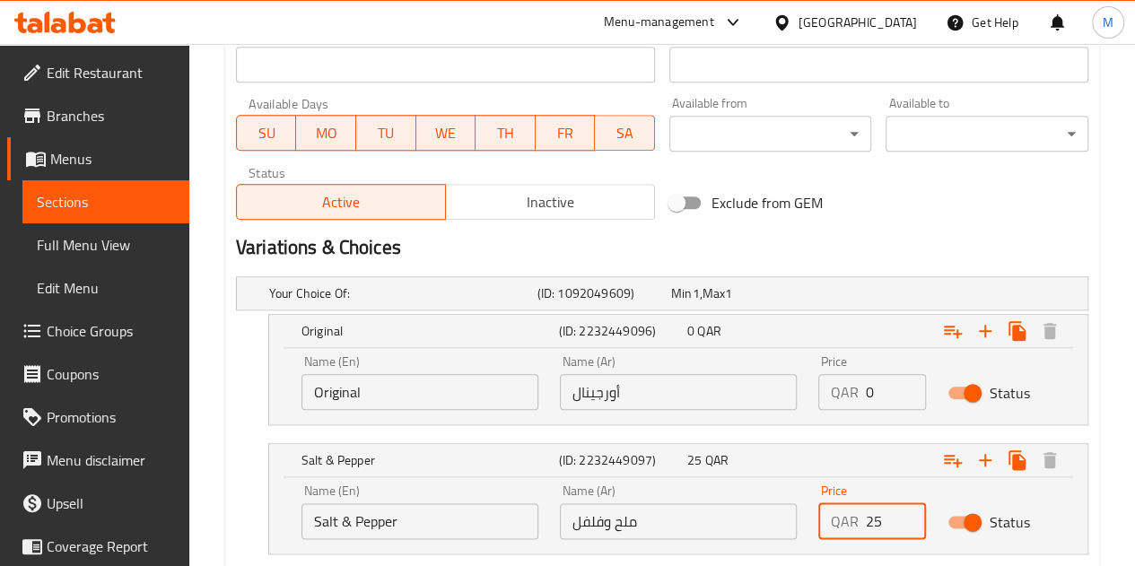
click at [894, 520] on input "25" at bounding box center [896, 521] width 60 height 36
type input "2"
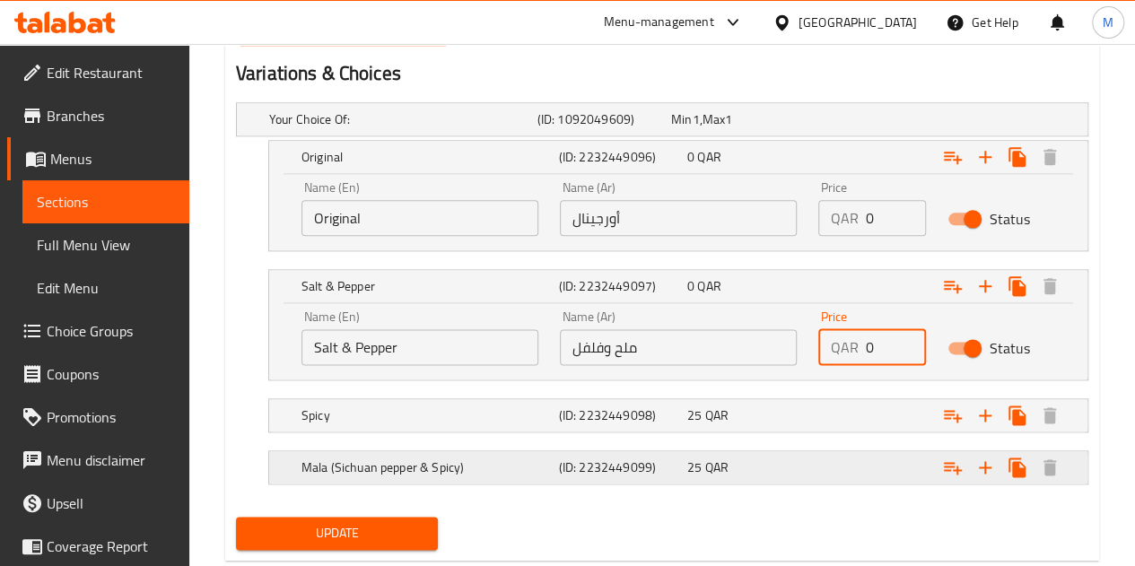
scroll to position [987, 0]
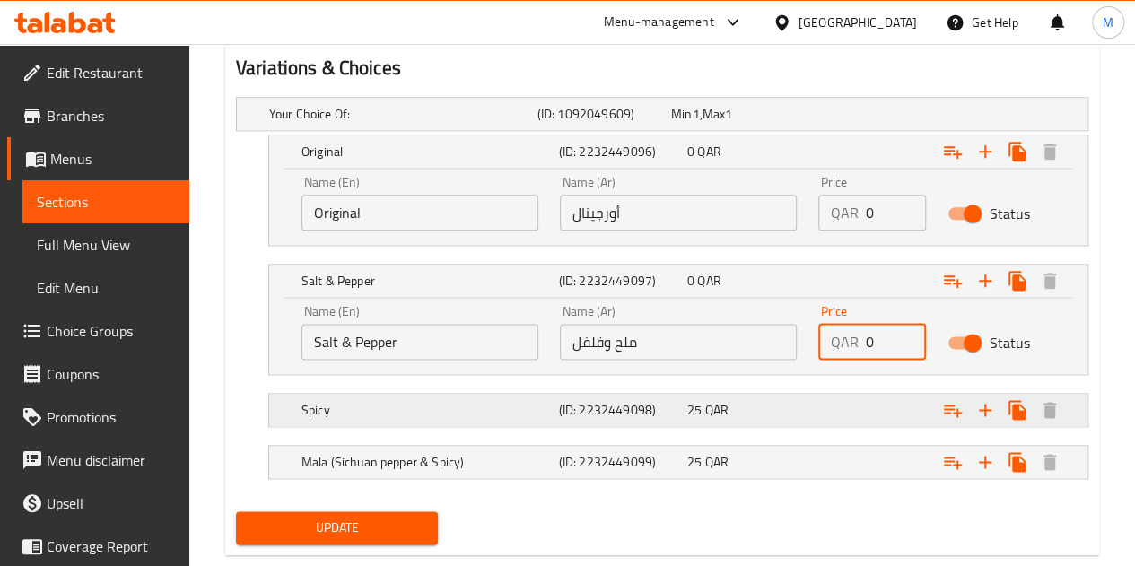
type input "0"
click at [864, 118] on div "Expand" at bounding box center [935, 113] width 268 height 7
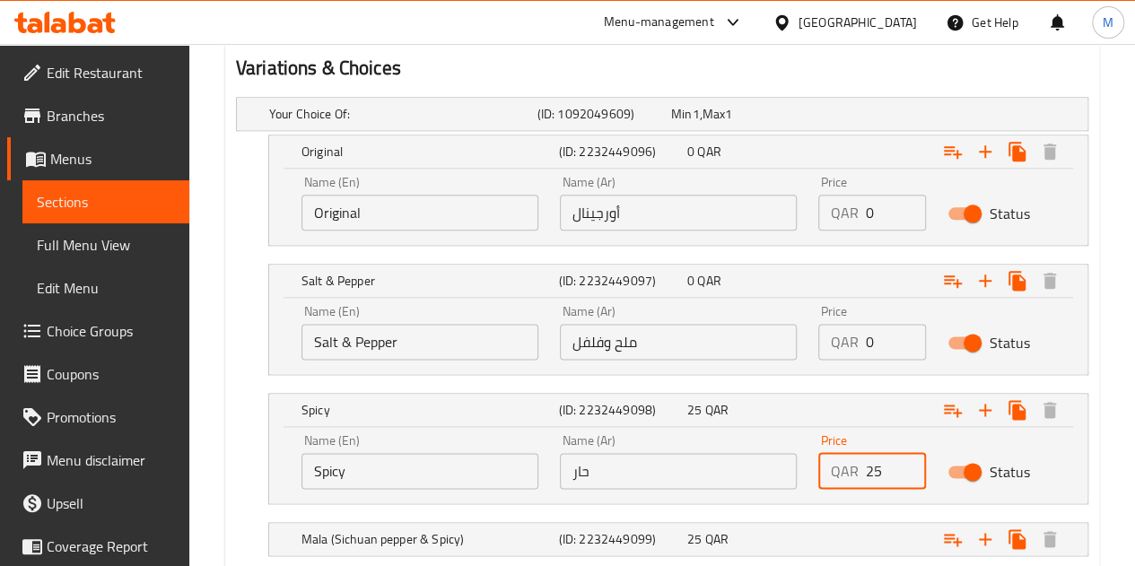
click at [892, 469] on input "25" at bounding box center [896, 471] width 60 height 36
type input "2"
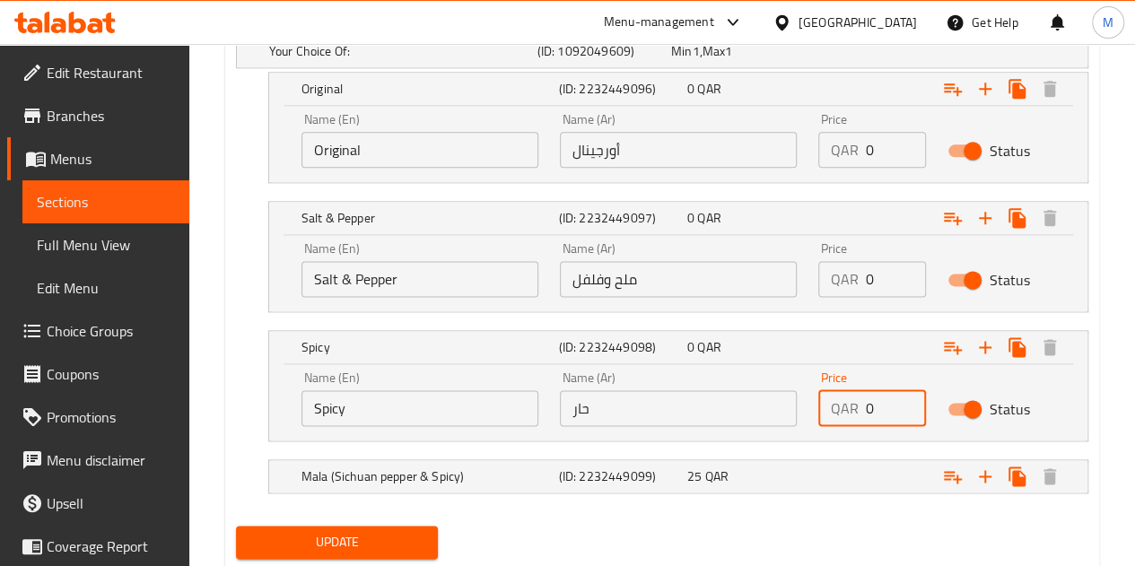
scroll to position [1077, 0]
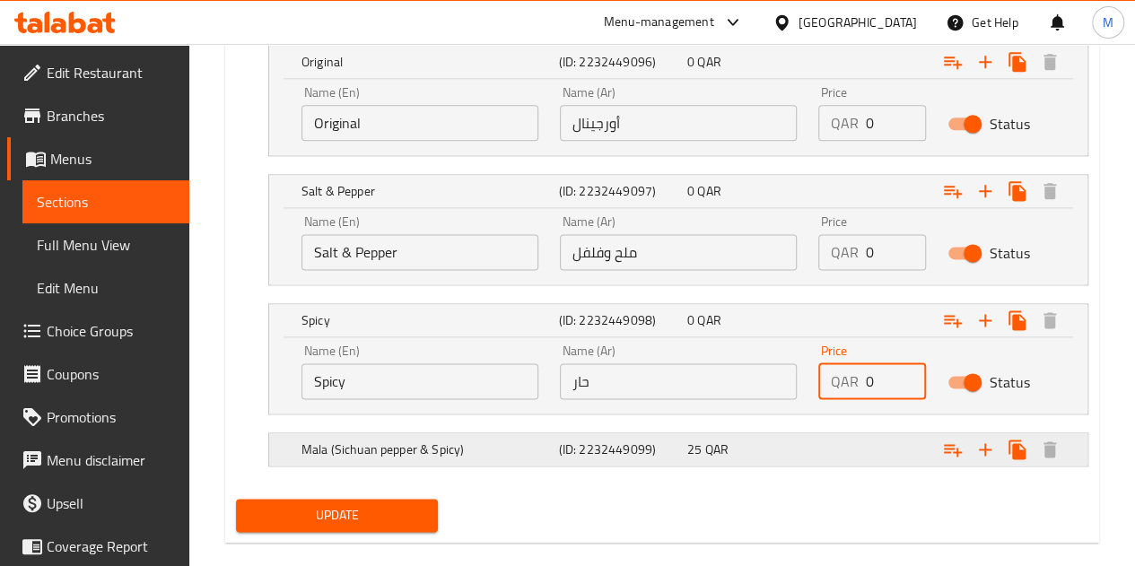
type input "0"
click at [854, 28] on div "Expand" at bounding box center [935, 24] width 268 height 7
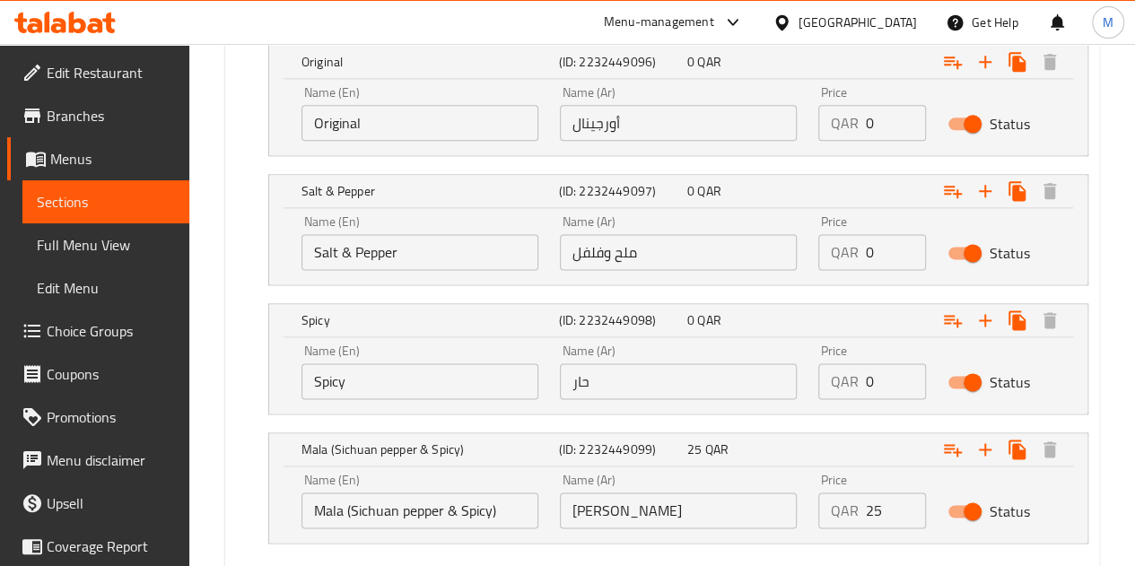
click at [892, 502] on input "25" at bounding box center [896, 511] width 60 height 36
type input "2"
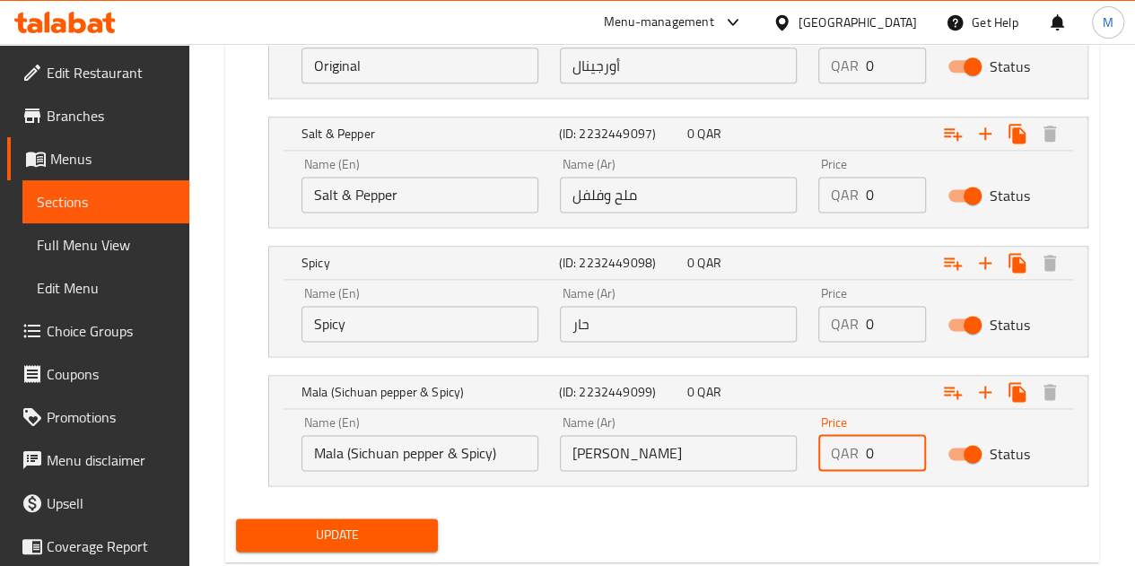
scroll to position [1177, 0]
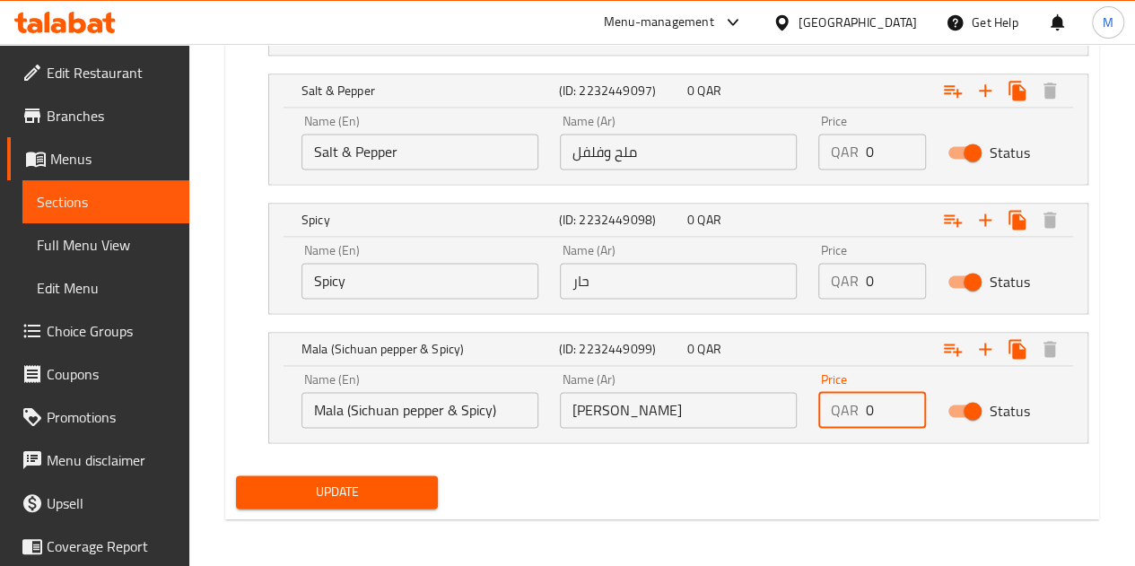
type input "0"
click at [353, 482] on span "Update" at bounding box center [337, 492] width 174 height 22
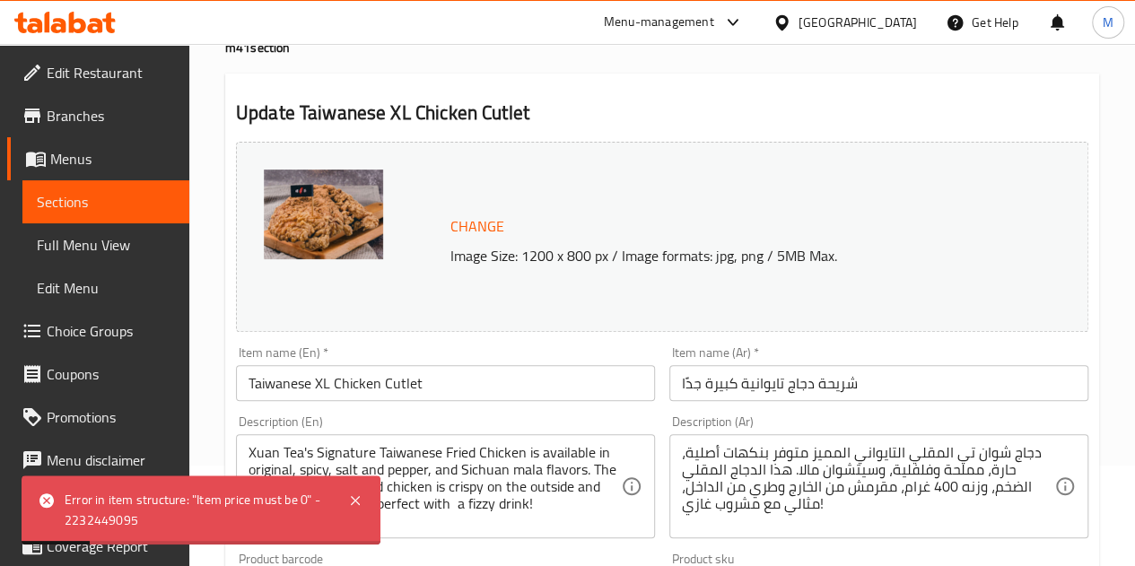
scroll to position [370, 0]
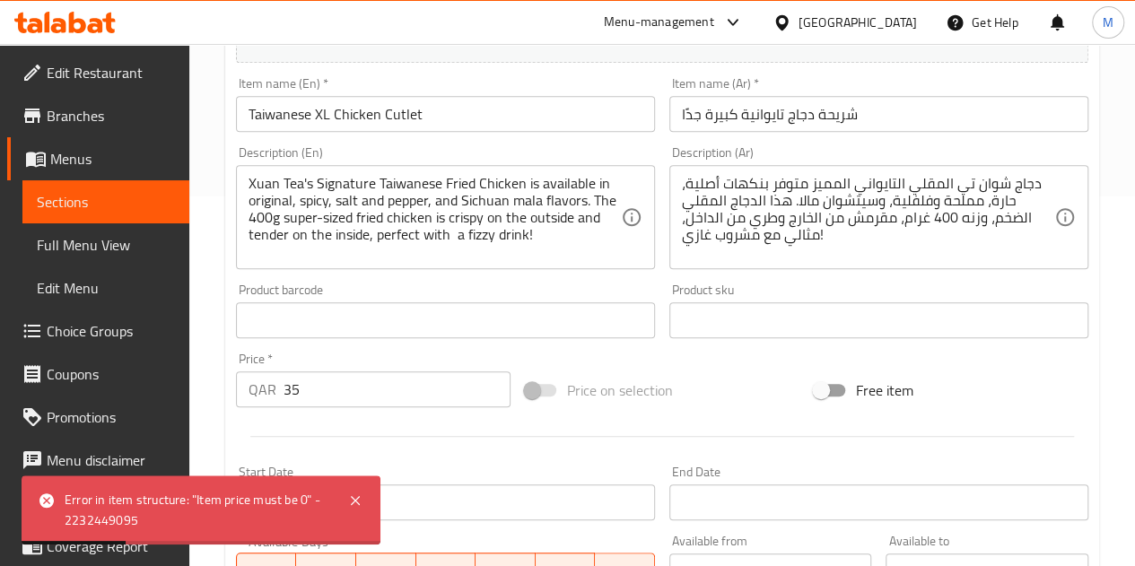
click at [400, 381] on input "35" at bounding box center [397, 389] width 227 height 36
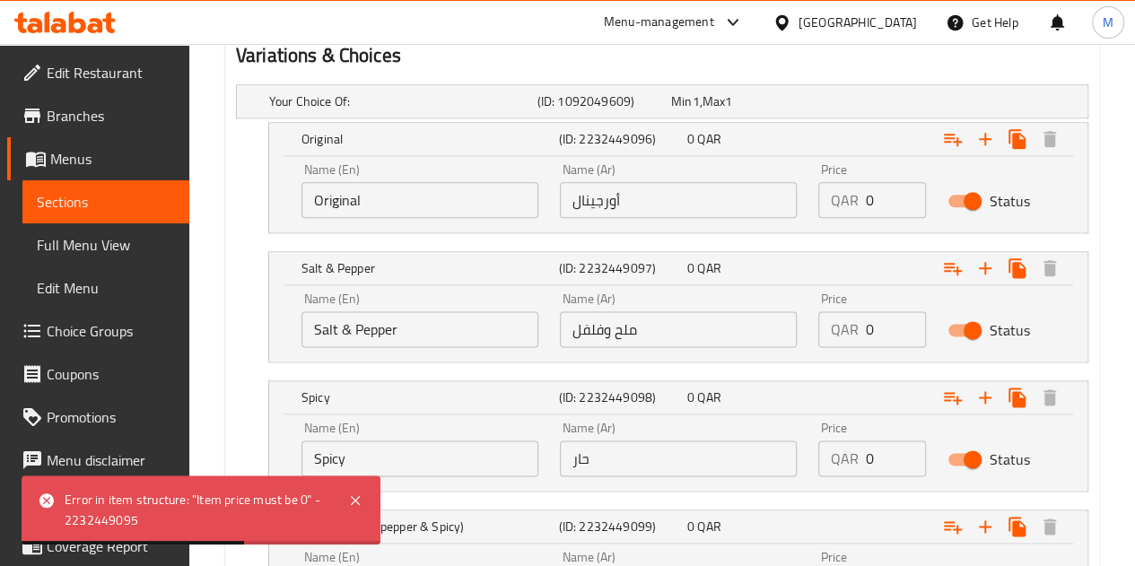
scroll to position [1177, 0]
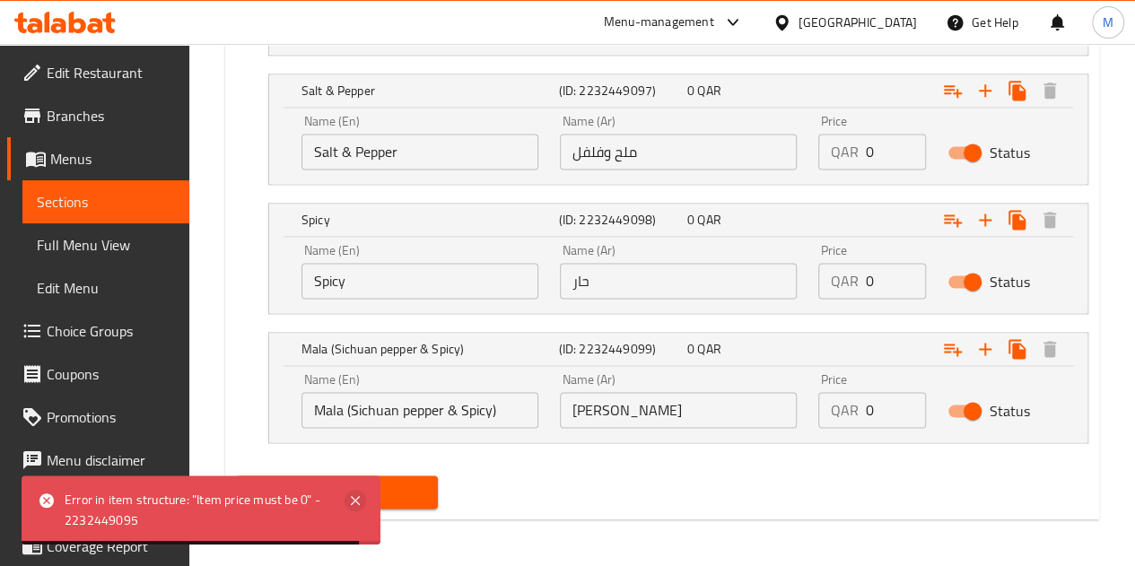
click at [359, 502] on icon at bounding box center [356, 501] width 22 height 22
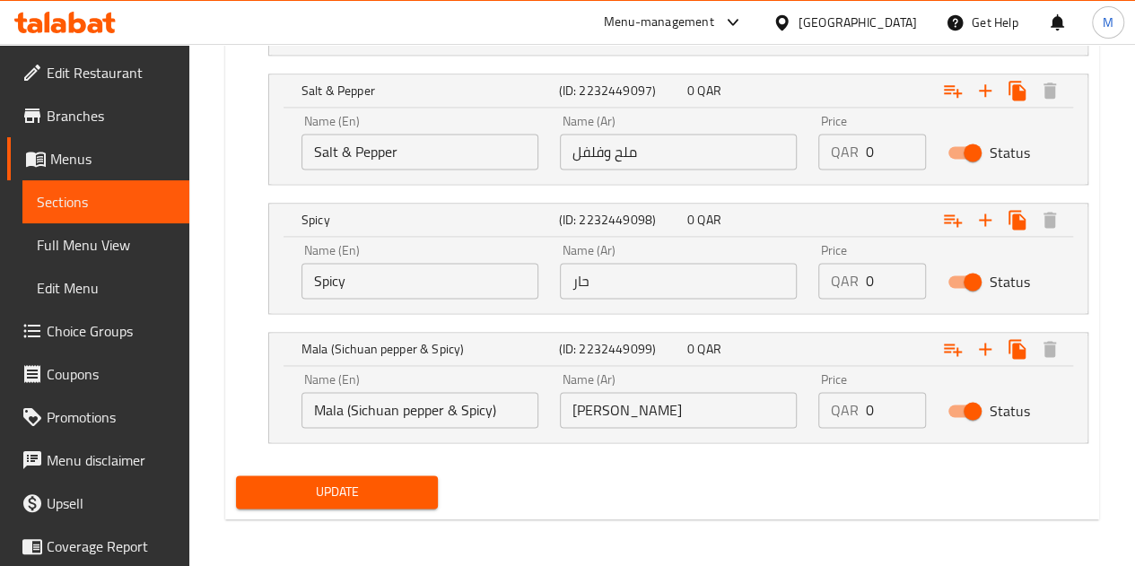
click at [357, 481] on span "Update" at bounding box center [337, 492] width 174 height 22
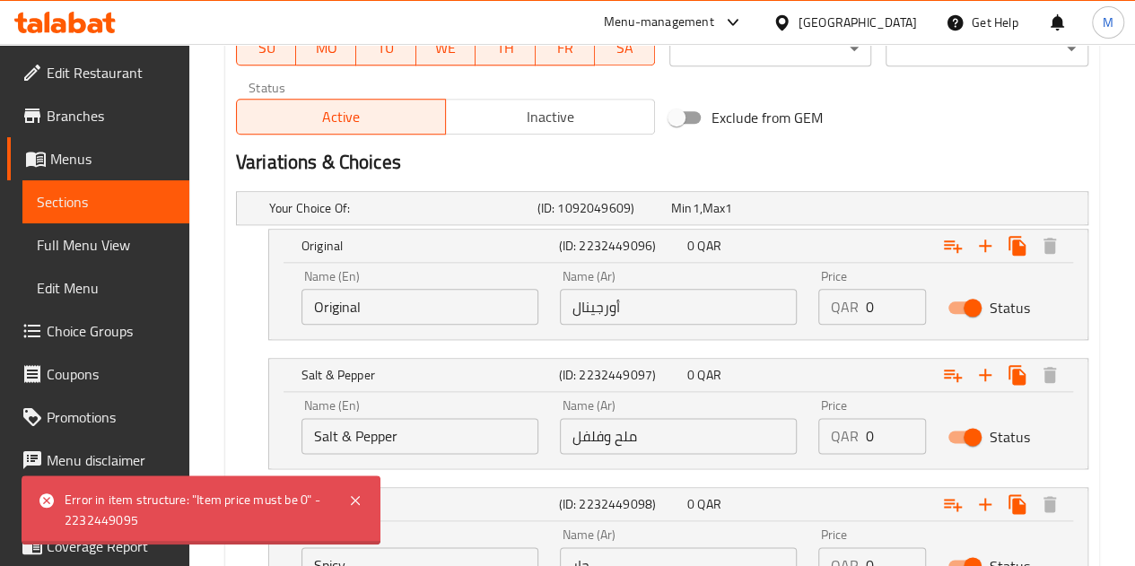
scroll to position [818, 0]
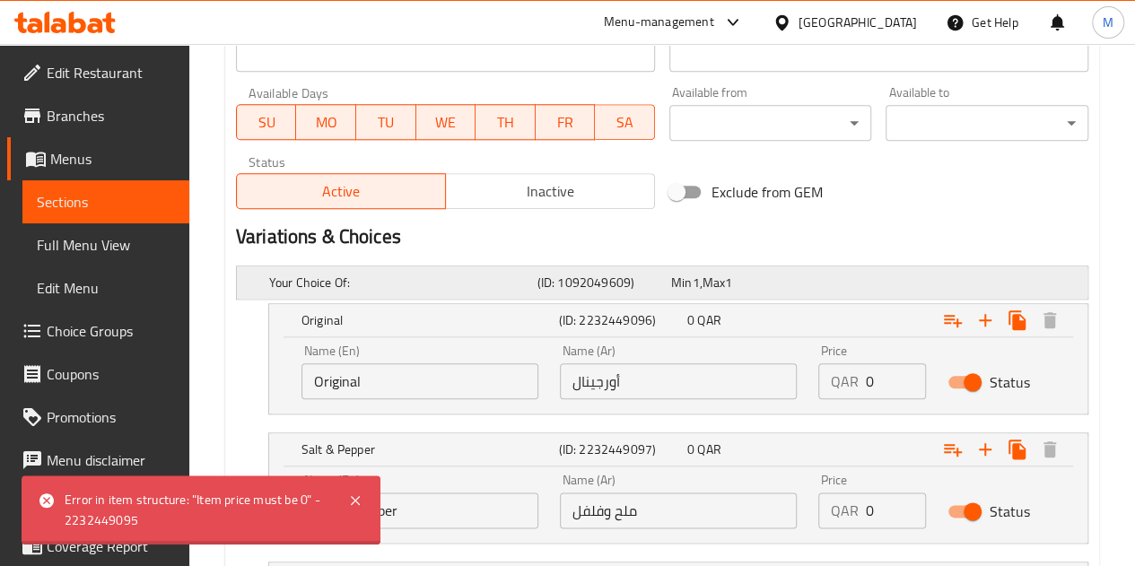
click at [776, 284] on div "Min 1 , Max 1" at bounding box center [734, 283] width 126 height 18
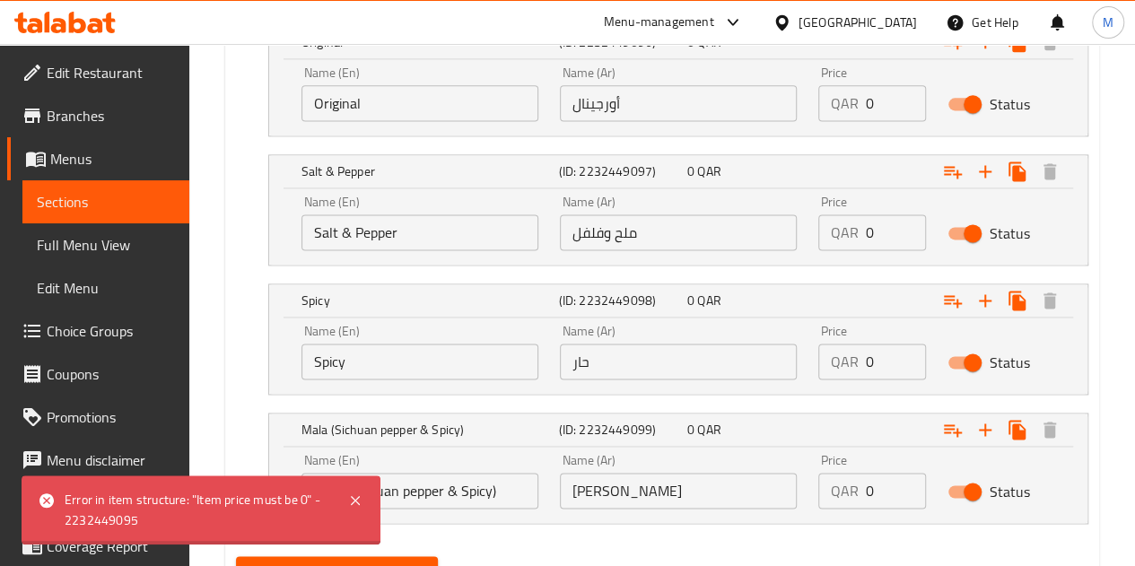
scroll to position [1254, 0]
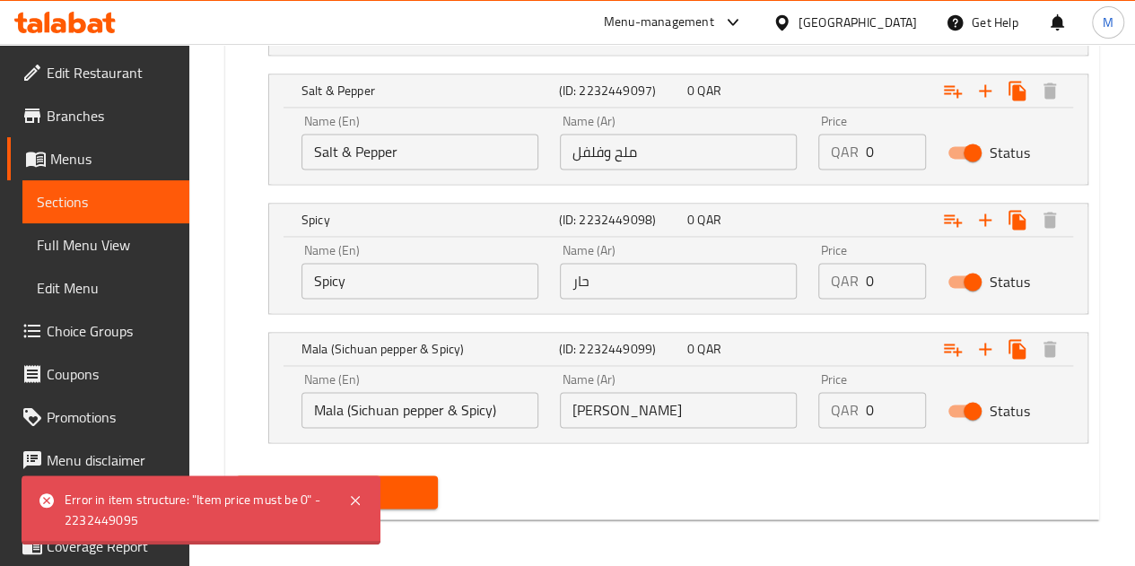
click at [414, 494] on span "Update" at bounding box center [337, 492] width 174 height 22
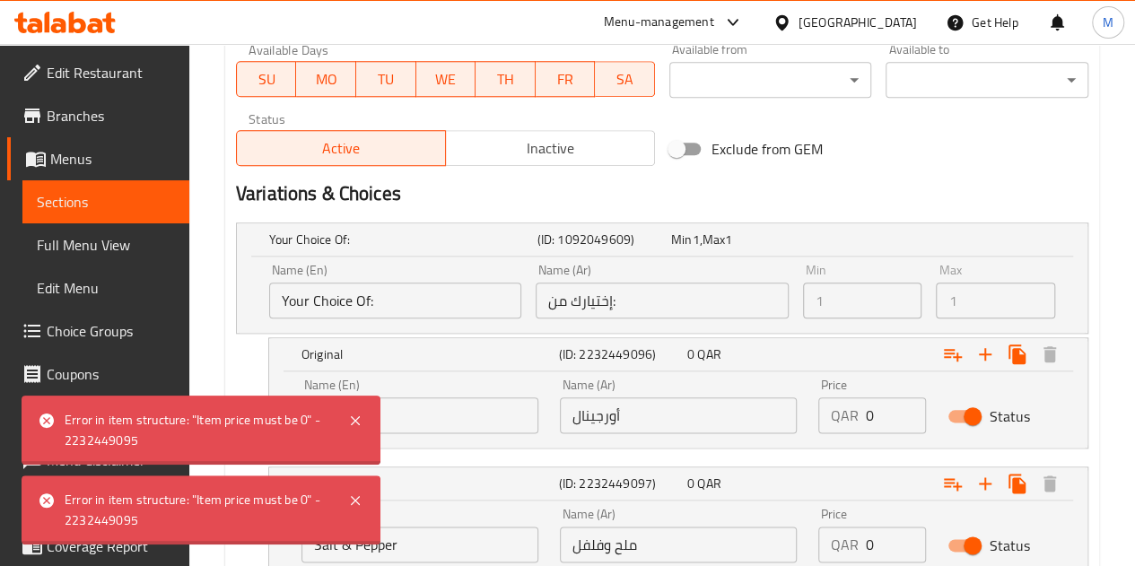
scroll to position [806, 0]
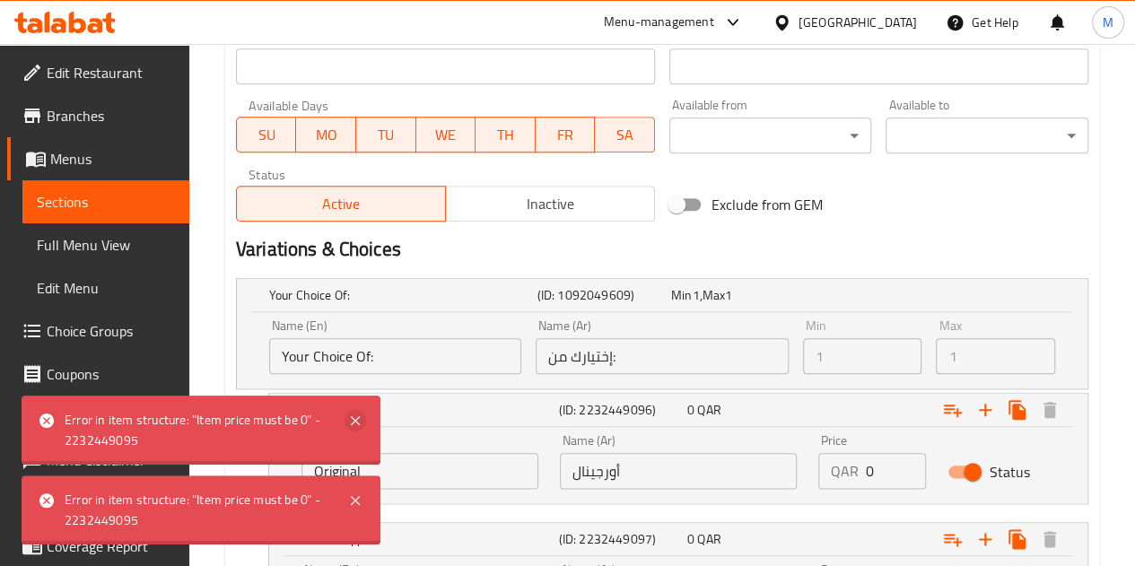
click at [357, 421] on icon at bounding box center [356, 421] width 22 height 22
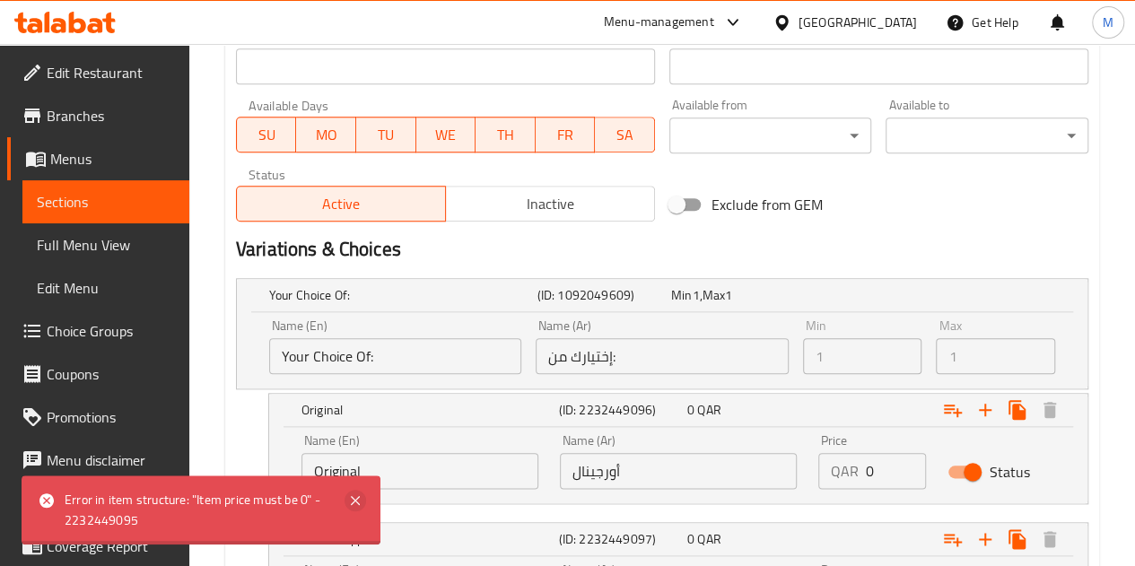
click at [353, 501] on icon at bounding box center [356, 501] width 22 height 22
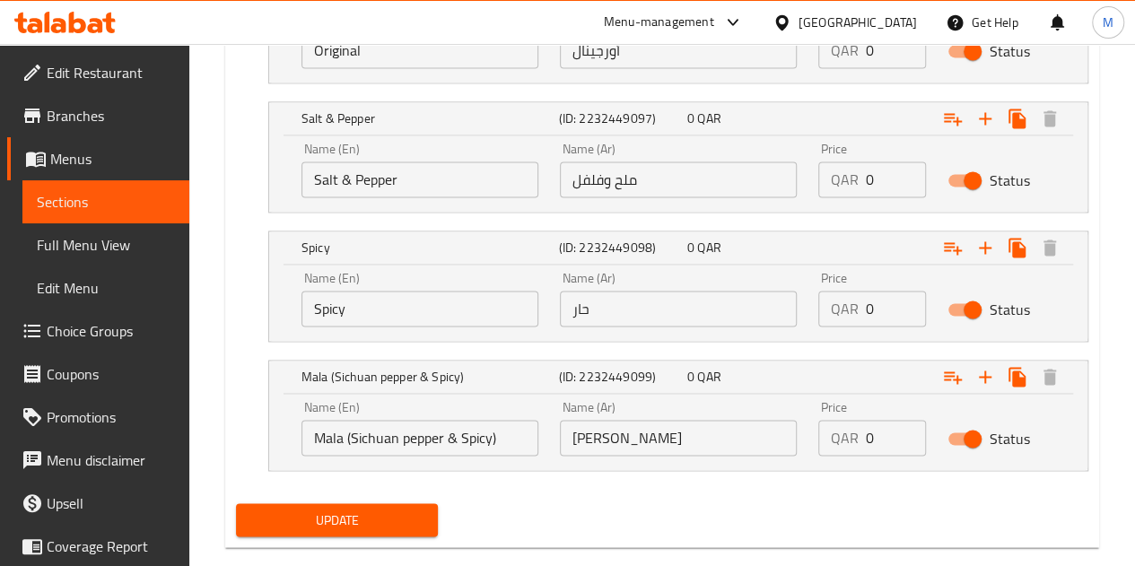
scroll to position [1254, 0]
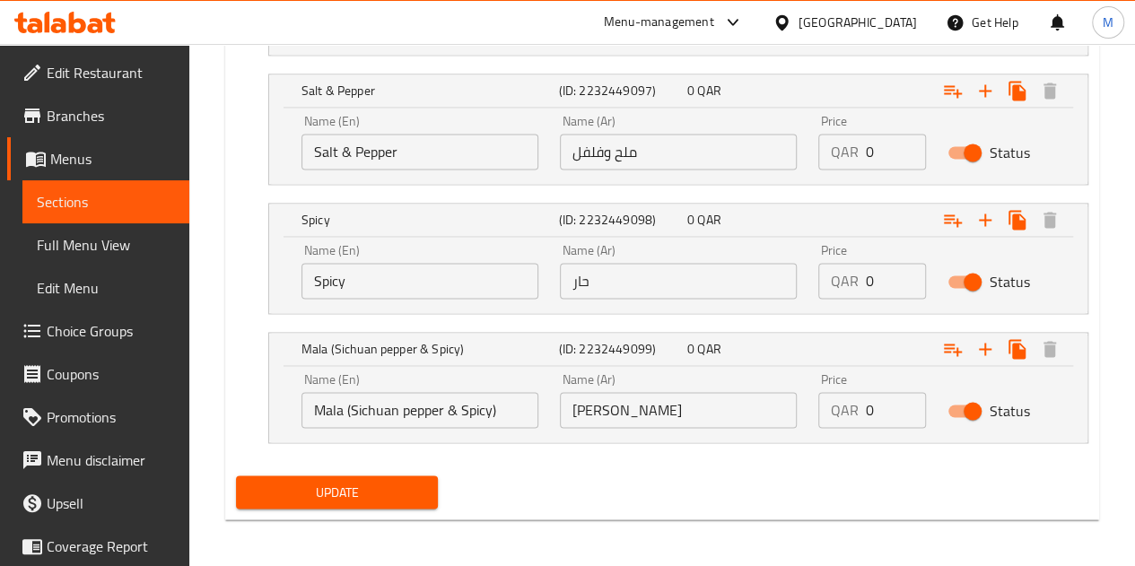
click at [422, 488] on span "Update" at bounding box center [337, 492] width 174 height 22
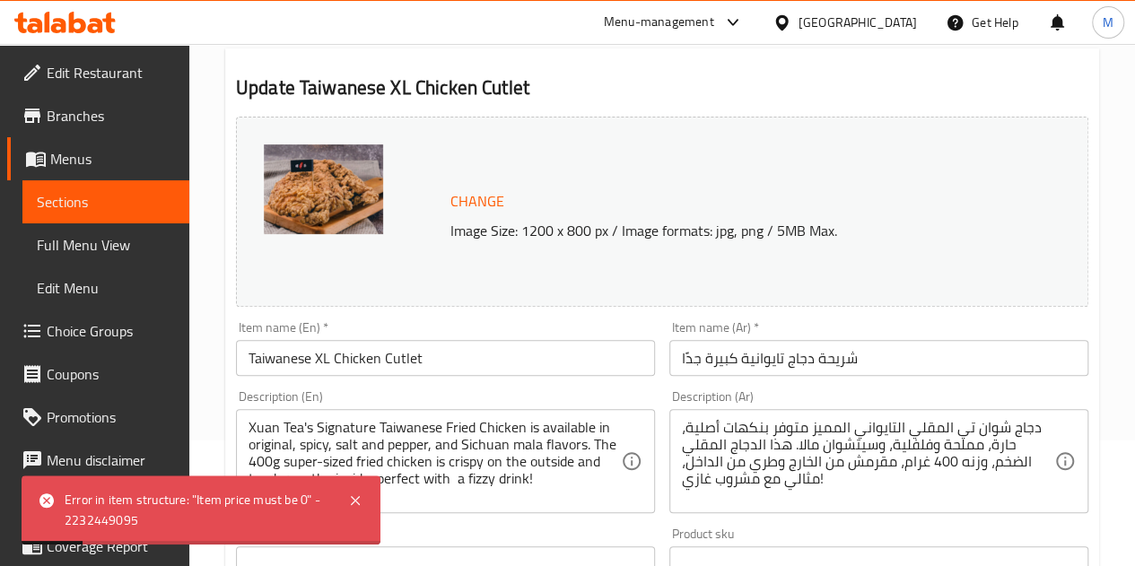
scroll to position [536, 0]
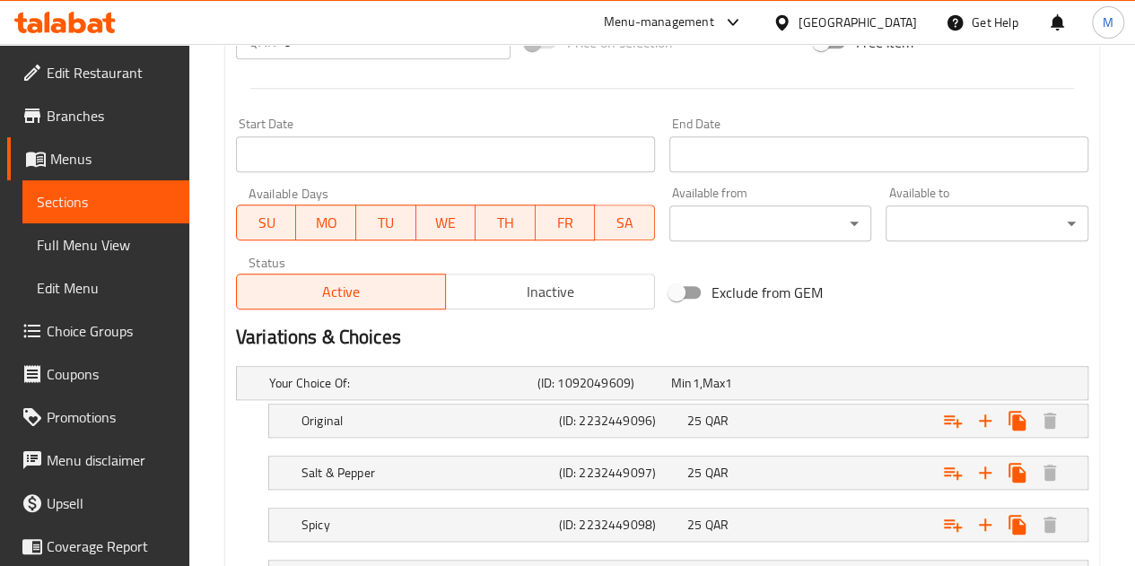
scroll to position [449, 0]
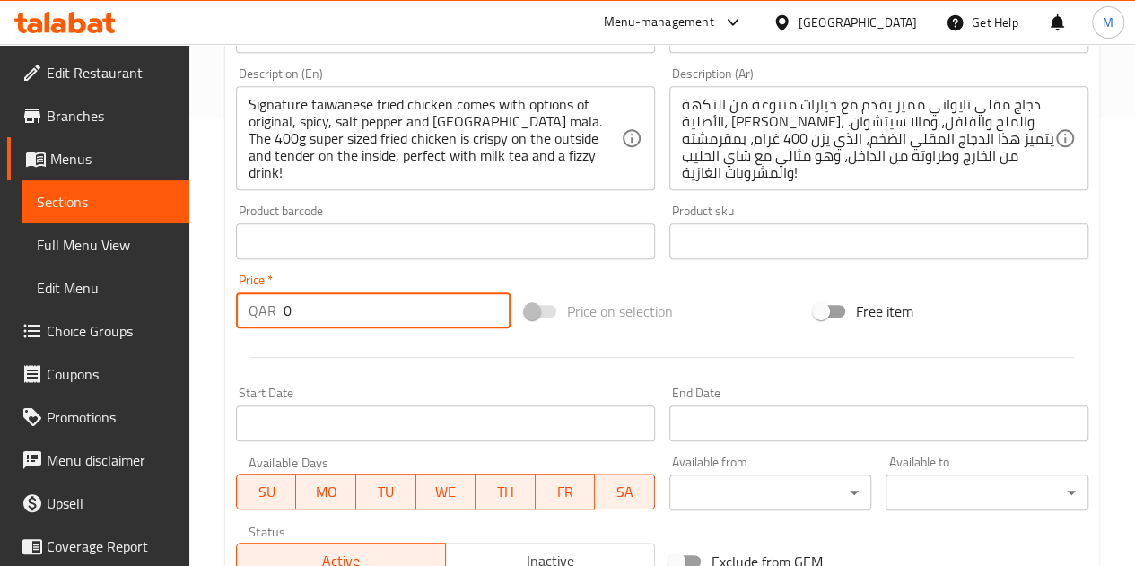
click at [401, 324] on input "0" at bounding box center [397, 310] width 227 height 36
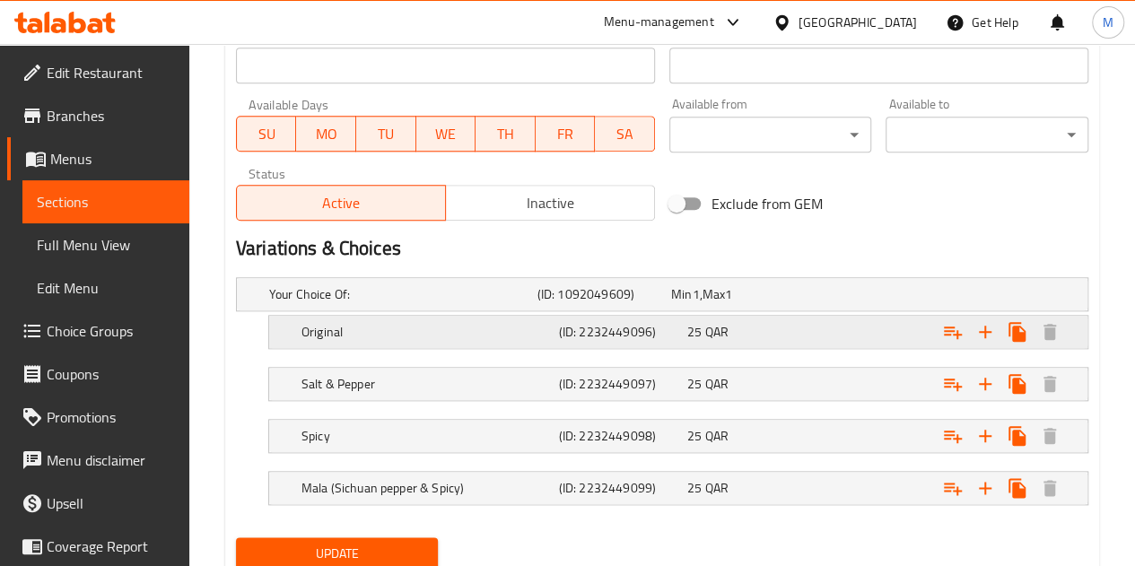
scroll to position [868, 0]
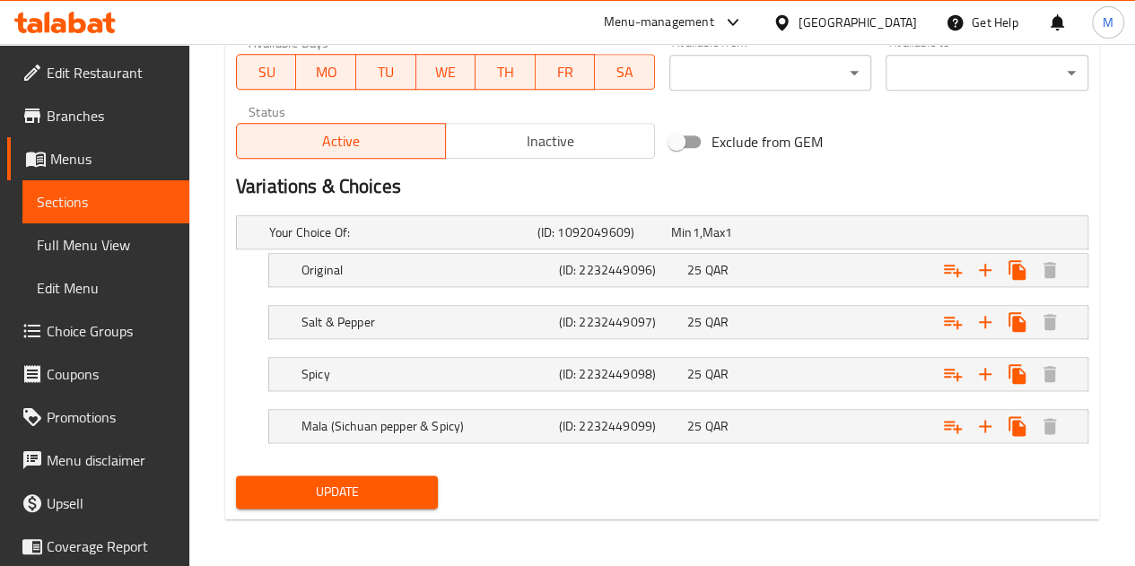
type input "35"
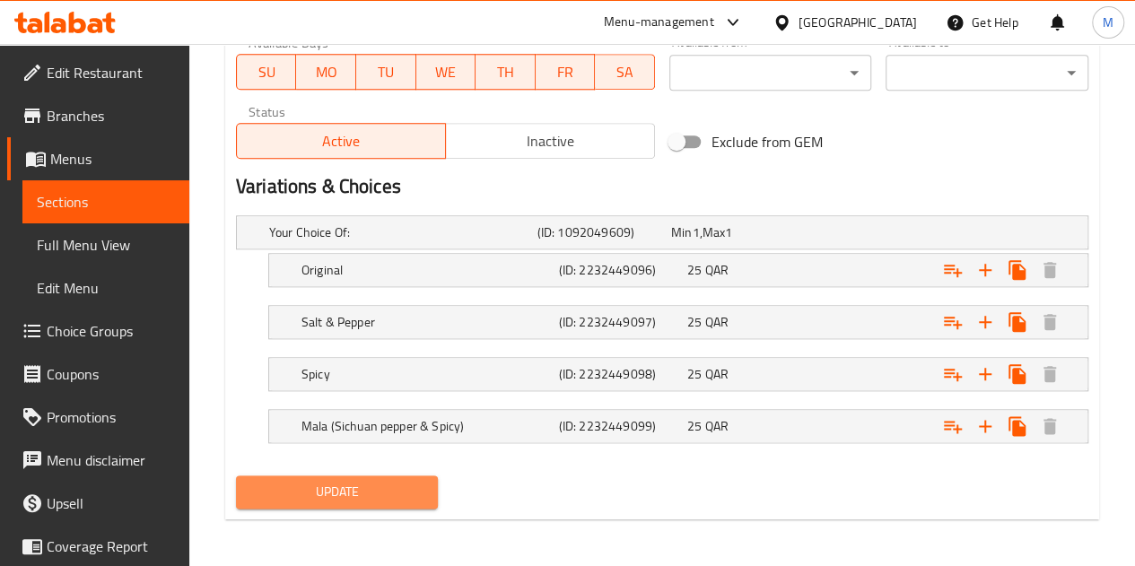
click at [343, 493] on span "Update" at bounding box center [337, 492] width 174 height 22
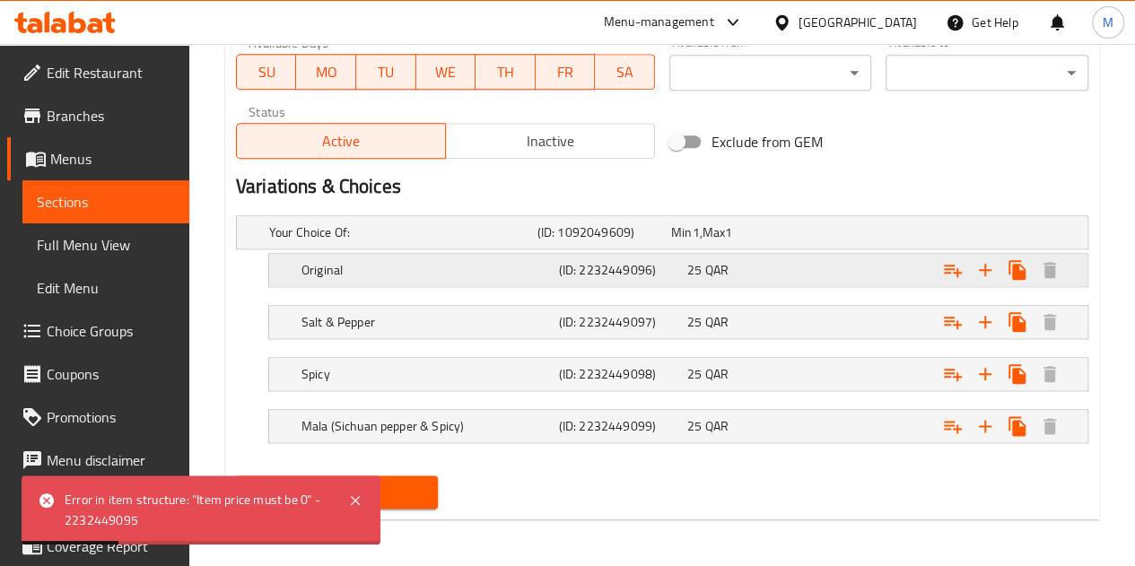
click at [825, 236] on div "Expand" at bounding box center [935, 232] width 268 height 7
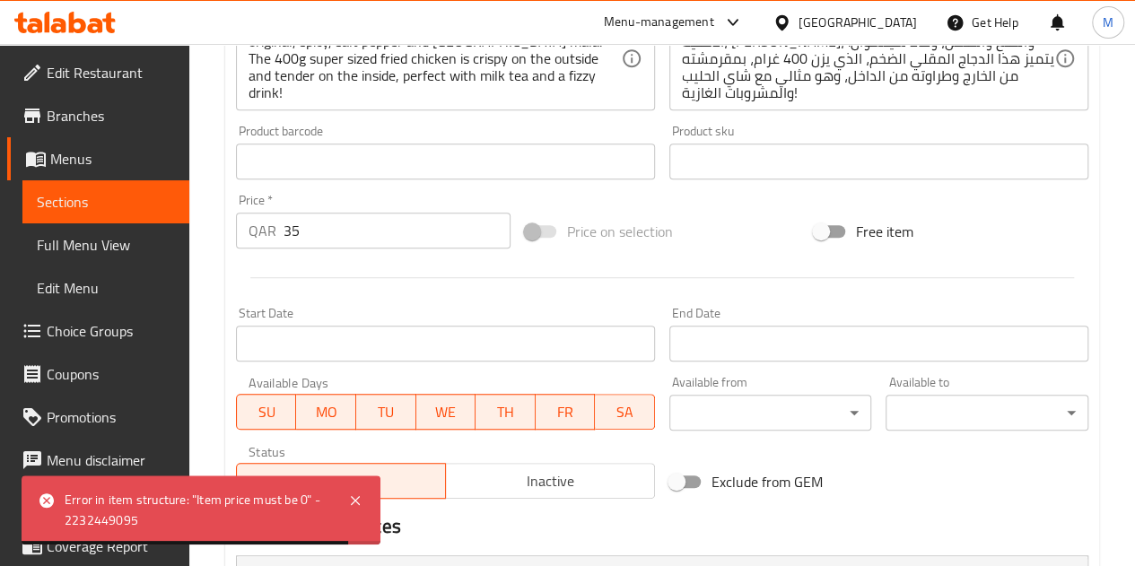
scroll to position [587, 0]
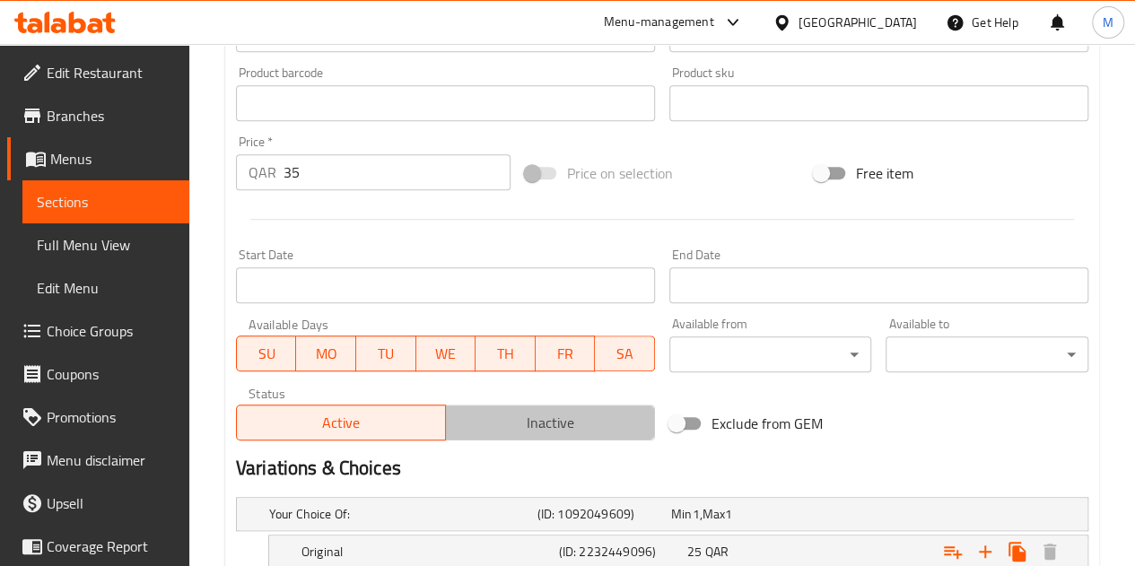
click at [523, 425] on span "Inactive" at bounding box center [550, 423] width 195 height 26
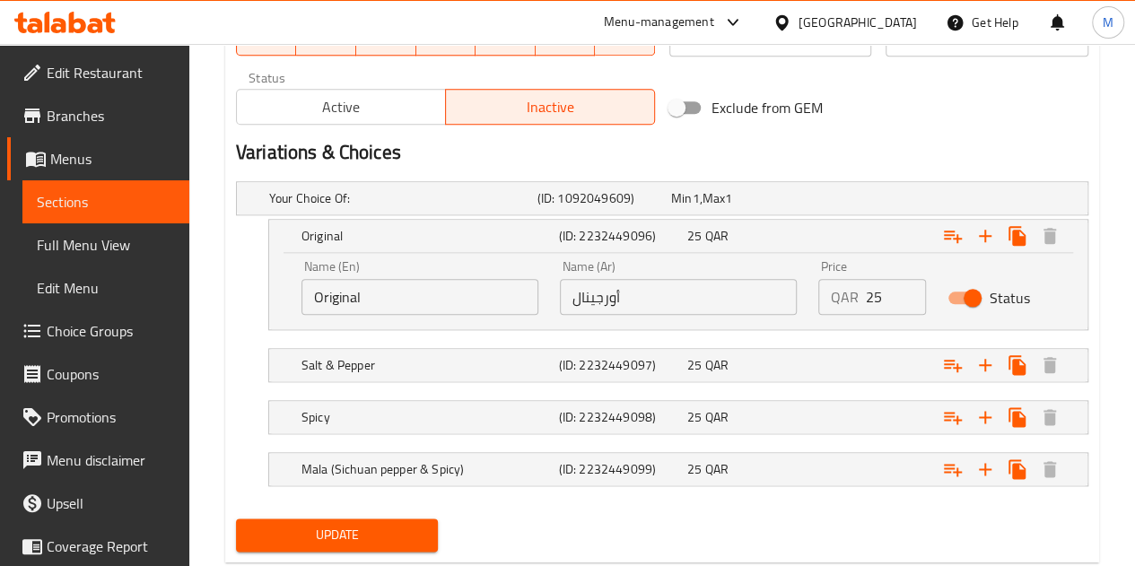
scroll to position [946, 0]
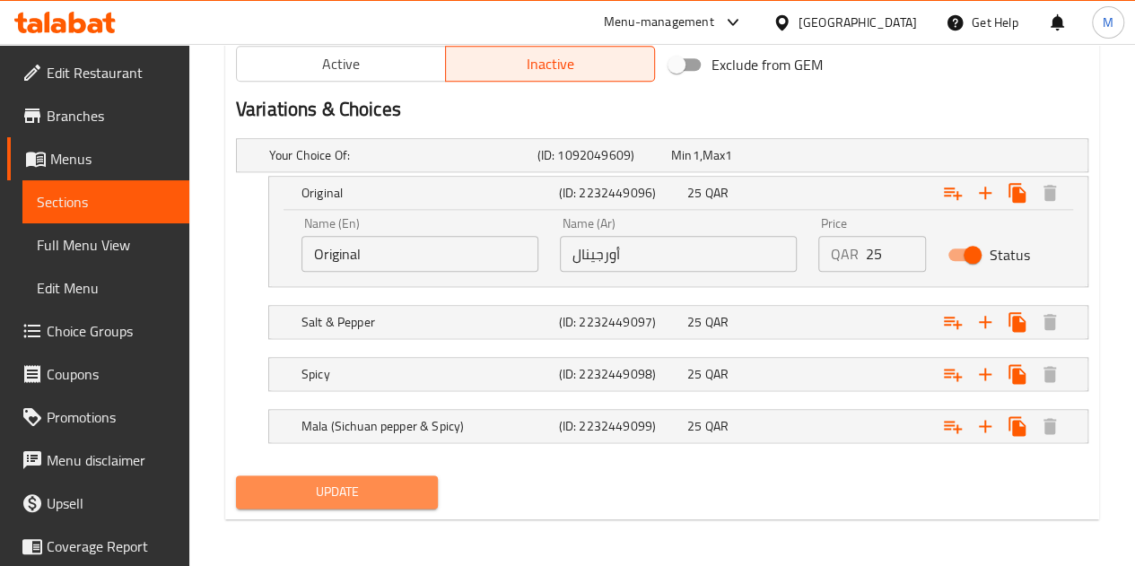
click at [397, 498] on span "Update" at bounding box center [337, 492] width 174 height 22
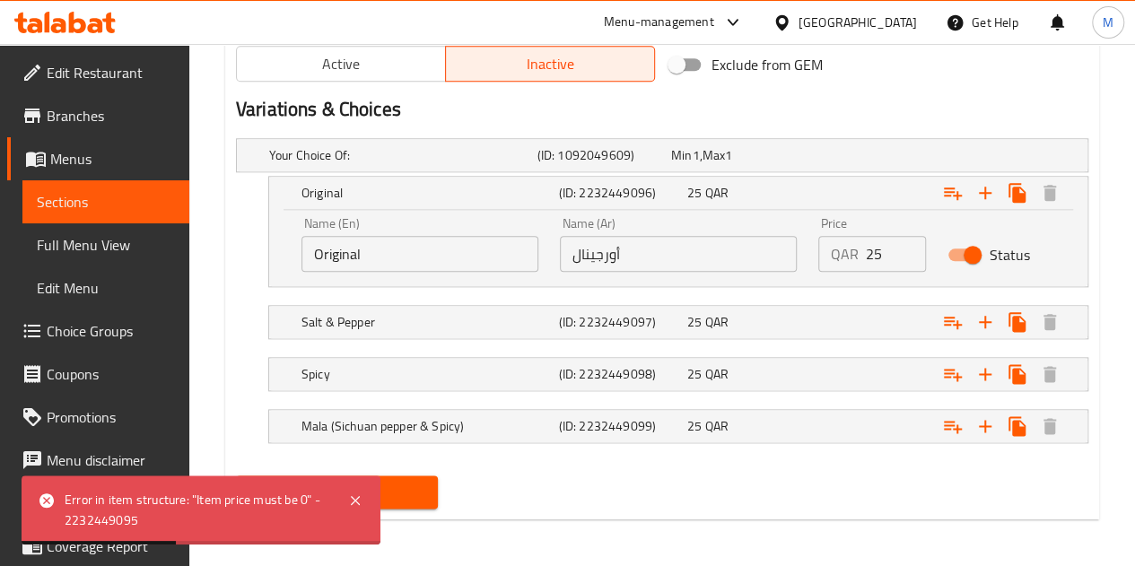
click at [422, 498] on span "Update" at bounding box center [337, 492] width 174 height 22
click at [127, 327] on span "Choice Groups" at bounding box center [111, 331] width 128 height 22
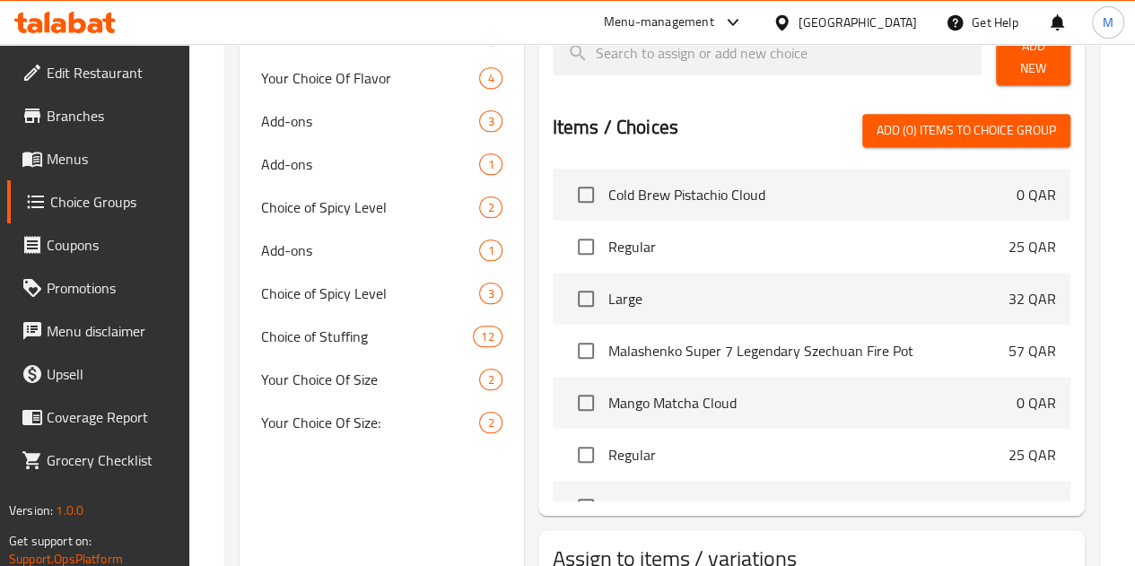
scroll to position [831, 0]
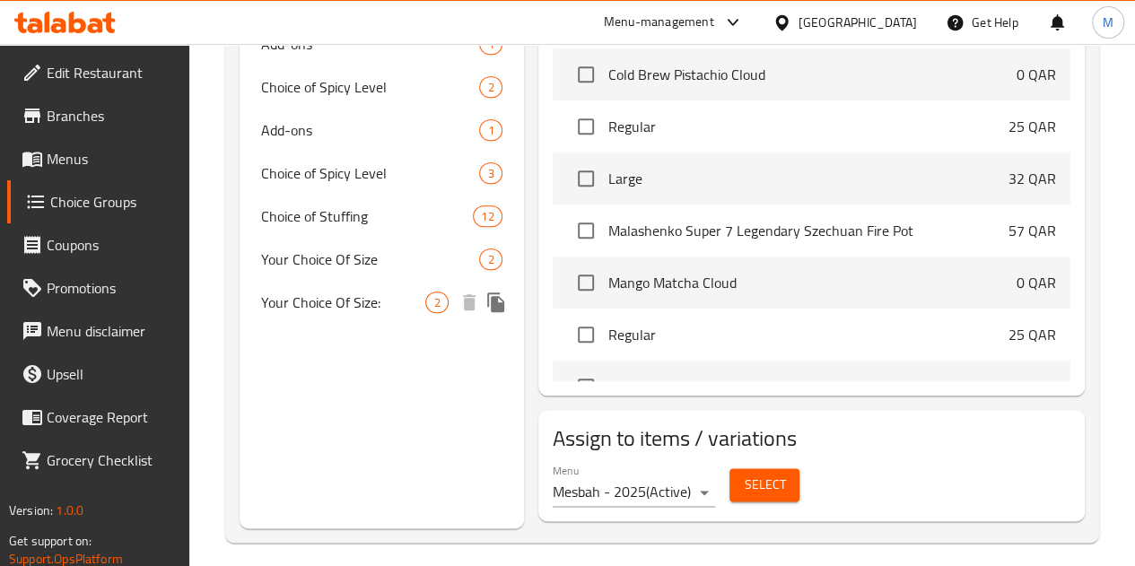
click at [316, 303] on span "Your Choice Of Size:" at bounding box center [343, 303] width 165 height 22
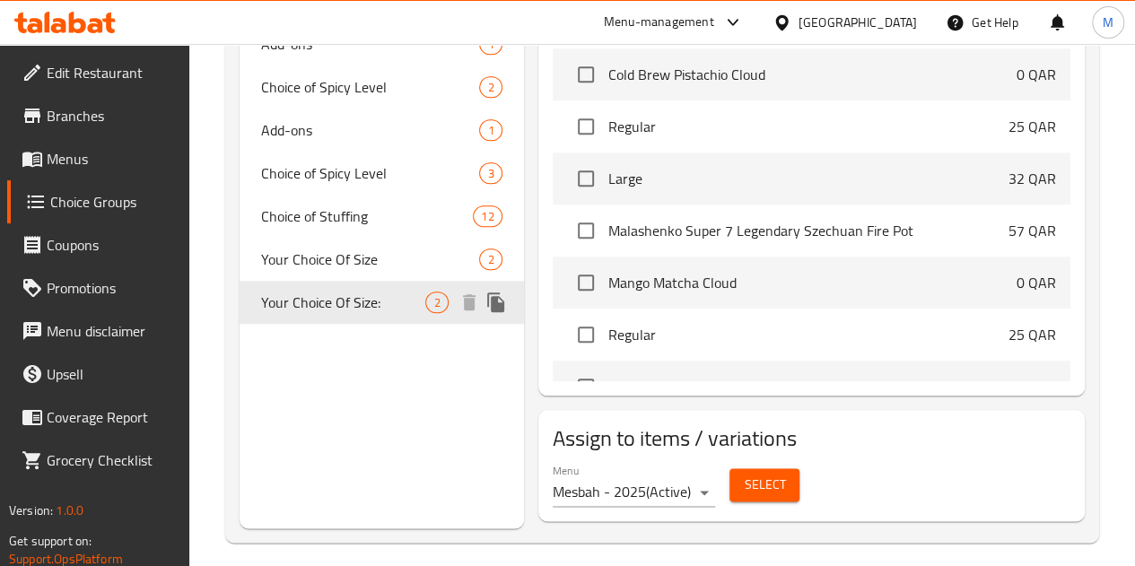
type input "Your Choice Of Size:"
type input "إختيارك من الحجم:"
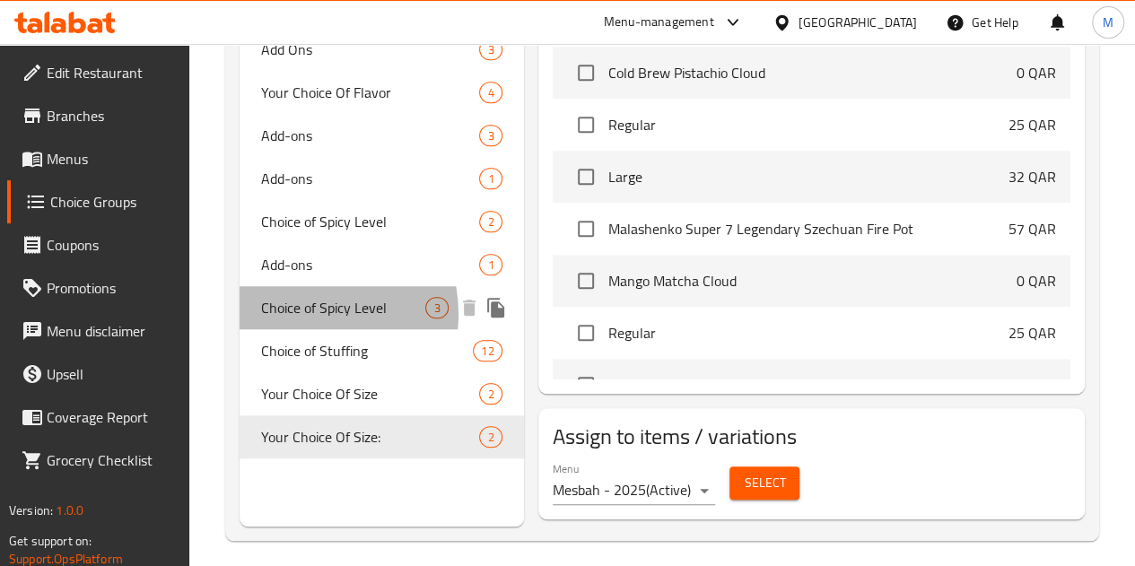
click at [303, 315] on span "Choice of Spicy Level" at bounding box center [343, 308] width 165 height 22
type input "Choice of Spicy Level"
type input "اختيار مستوى توابل"
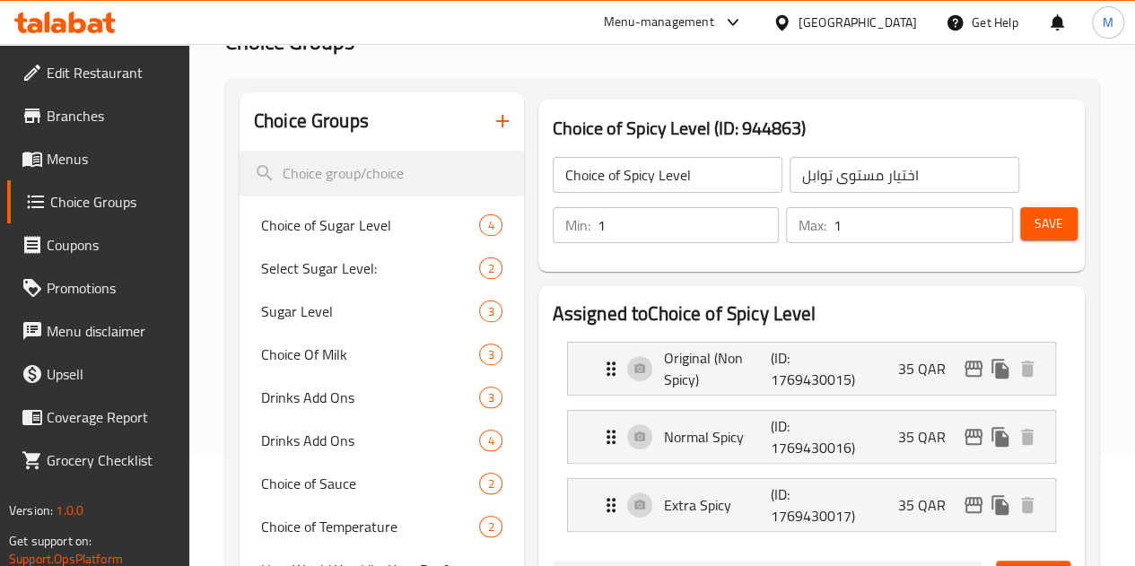
scroll to position [0, 0]
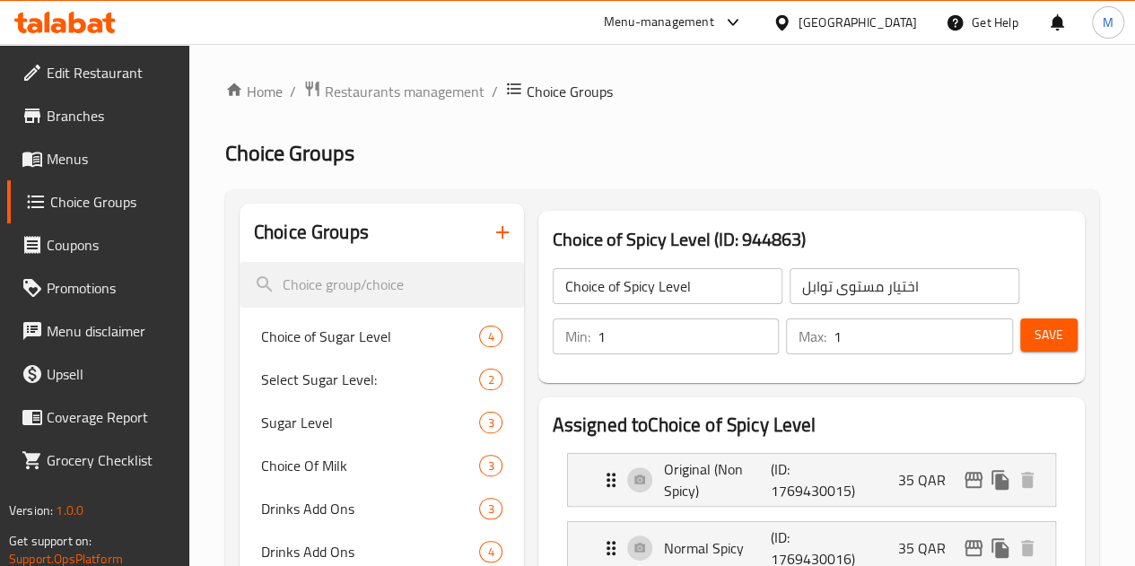
click at [92, 150] on span "Menus" at bounding box center [111, 159] width 128 height 22
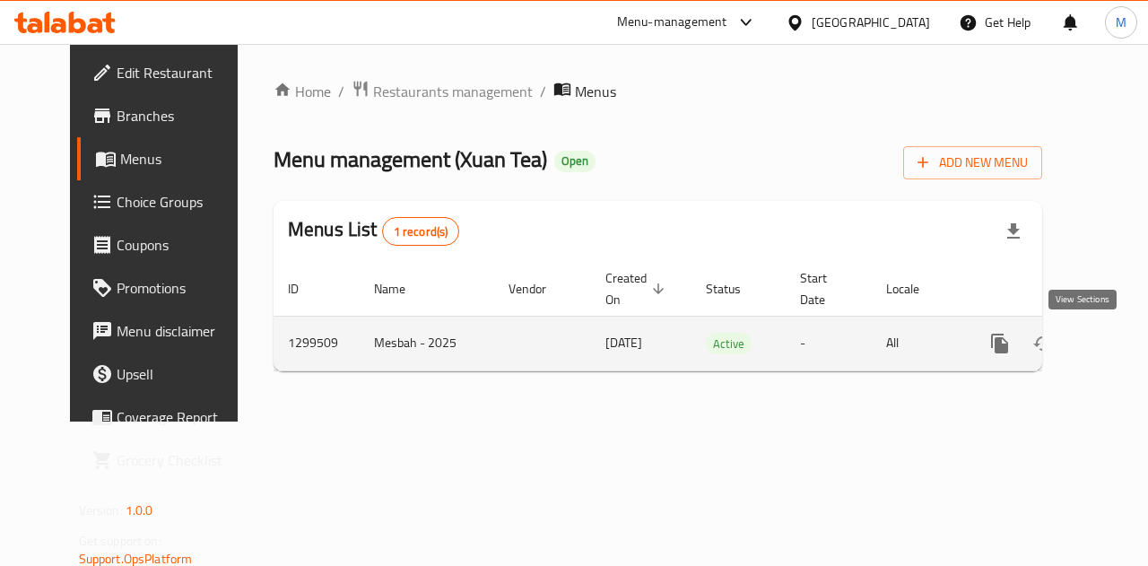
click at [1119, 341] on icon "enhanced table" at bounding box center [1130, 344] width 22 height 22
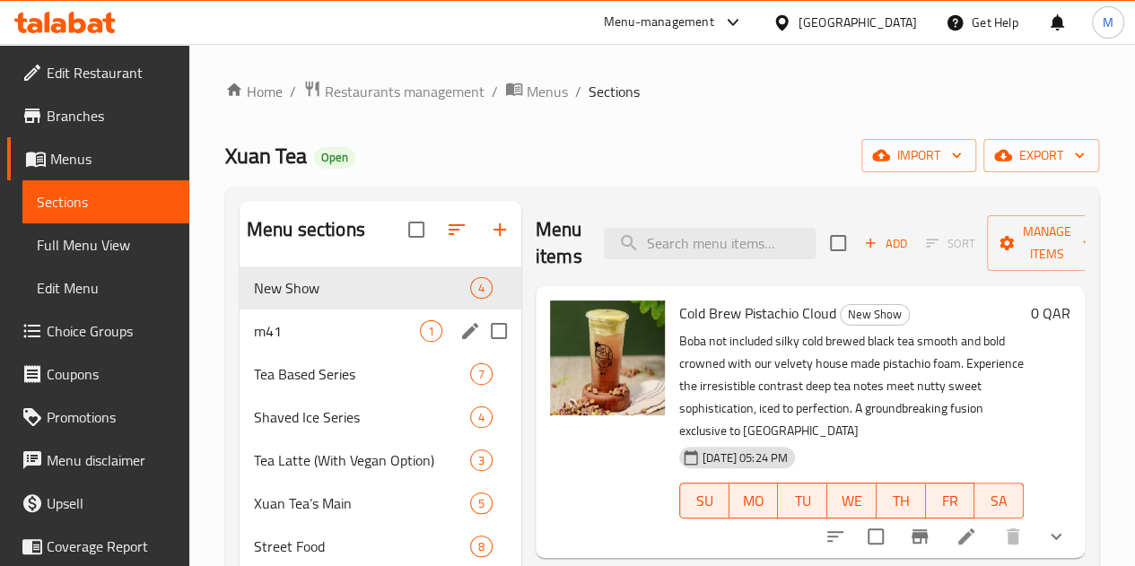
click at [249, 353] on div "m41 1" at bounding box center [381, 331] width 282 height 43
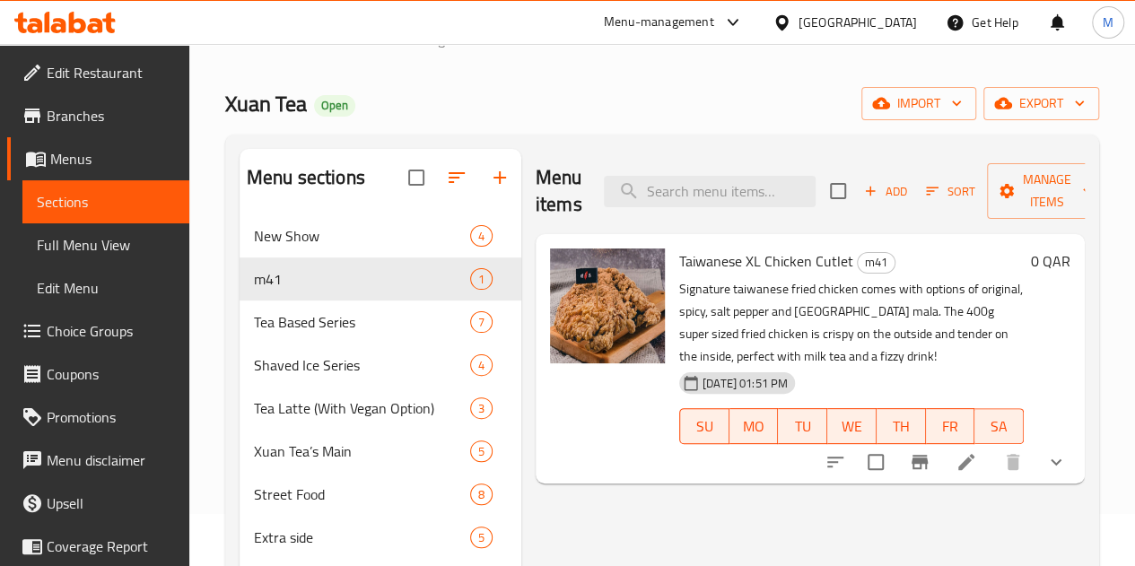
scroll to position [90, 0]
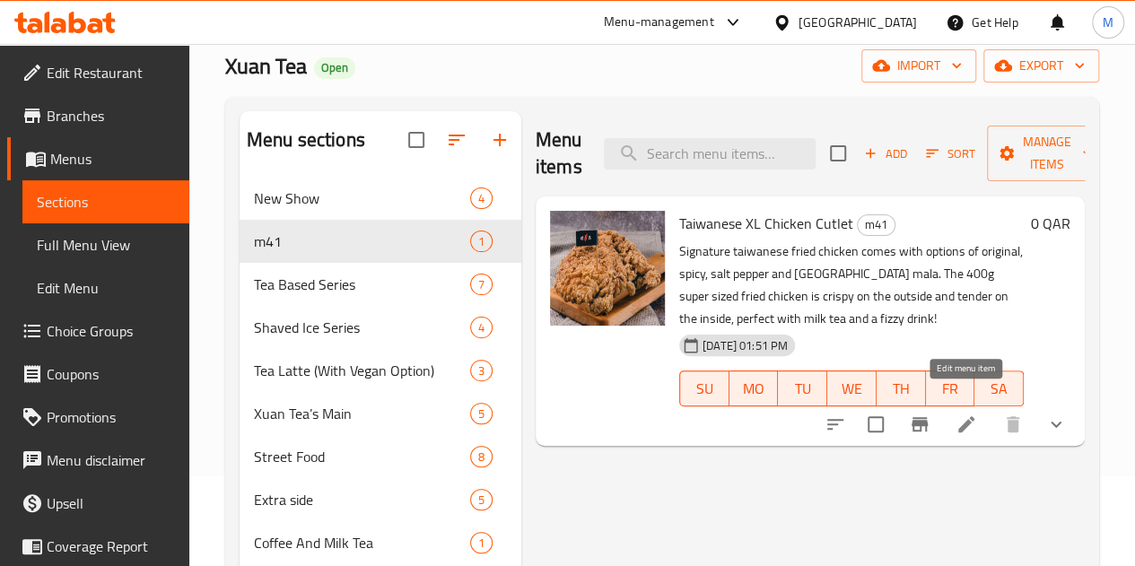
click at [967, 414] on icon at bounding box center [966, 425] width 22 height 22
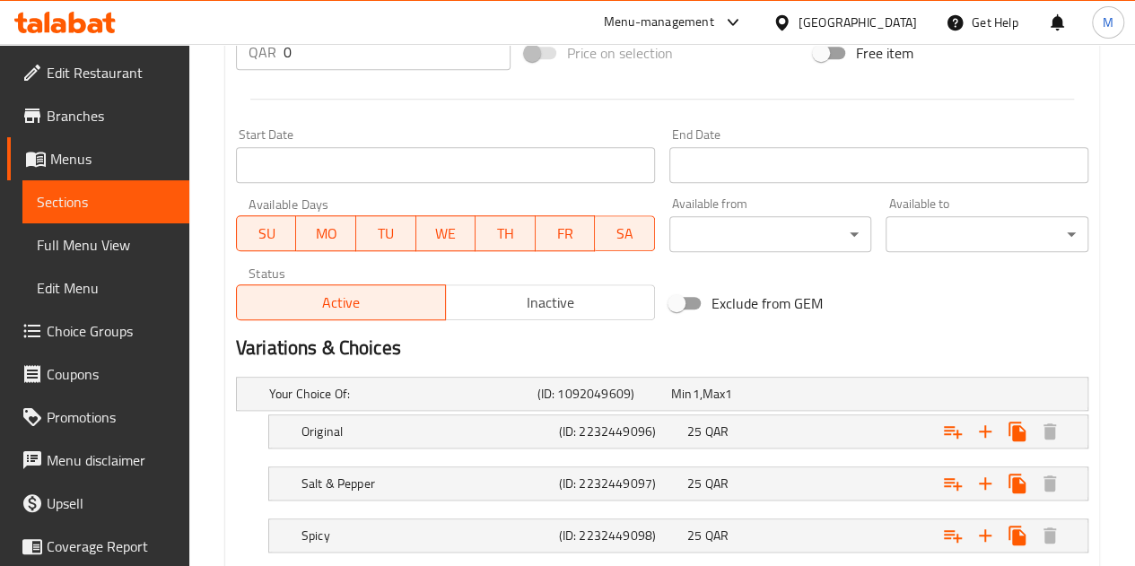
scroll to position [807, 0]
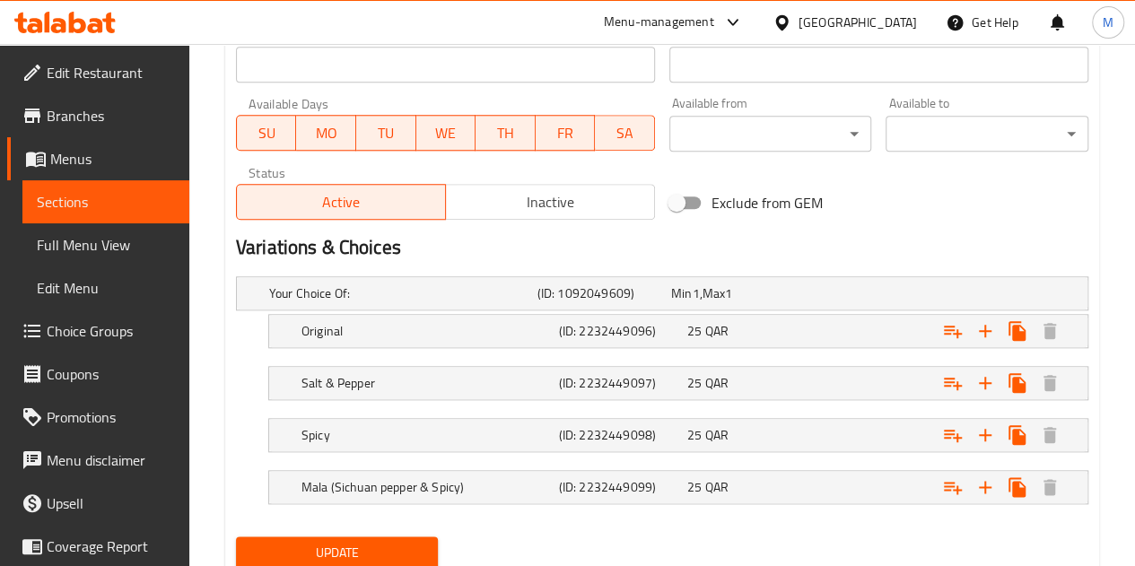
click at [136, 336] on span "Choice Groups" at bounding box center [111, 331] width 128 height 22
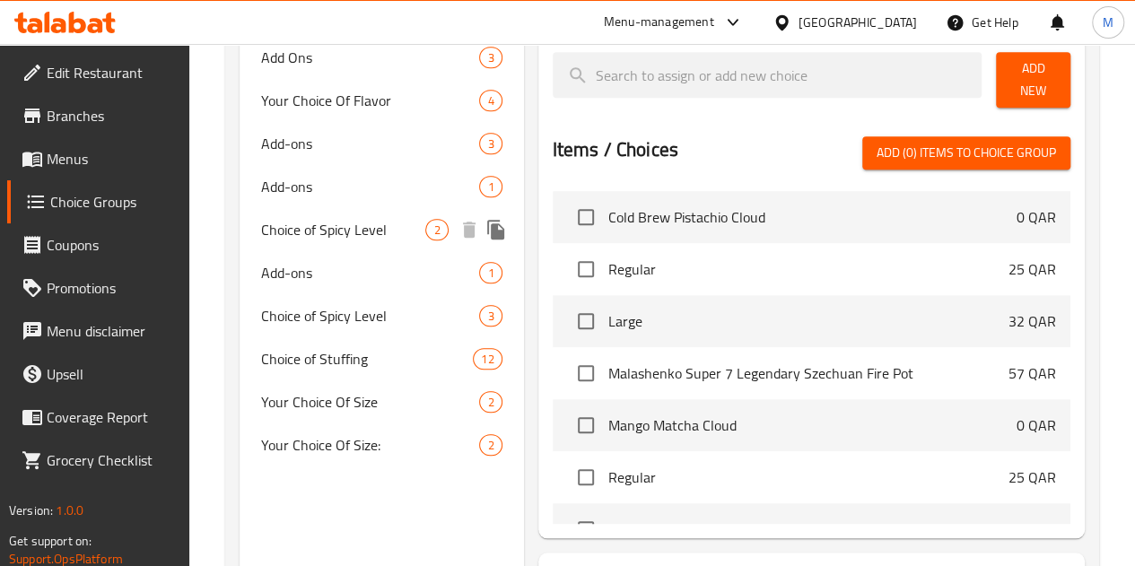
scroll to position [792, 0]
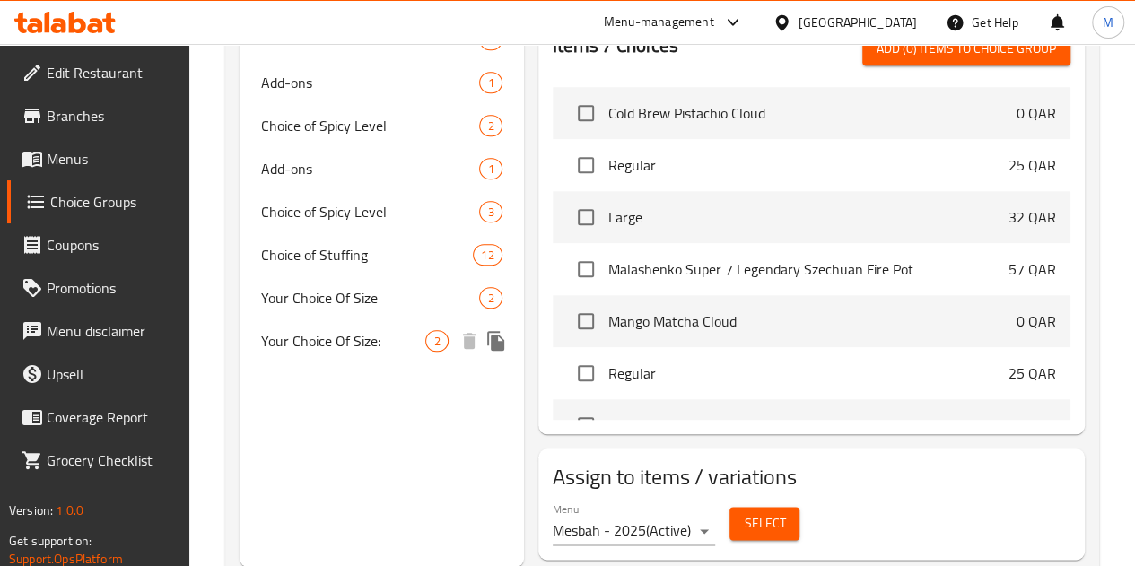
click at [328, 362] on div "Your Choice Of Size: 2" at bounding box center [382, 340] width 284 height 43
type input "Your Choice Of Size:"
type input "إختيارك من الحجم:"
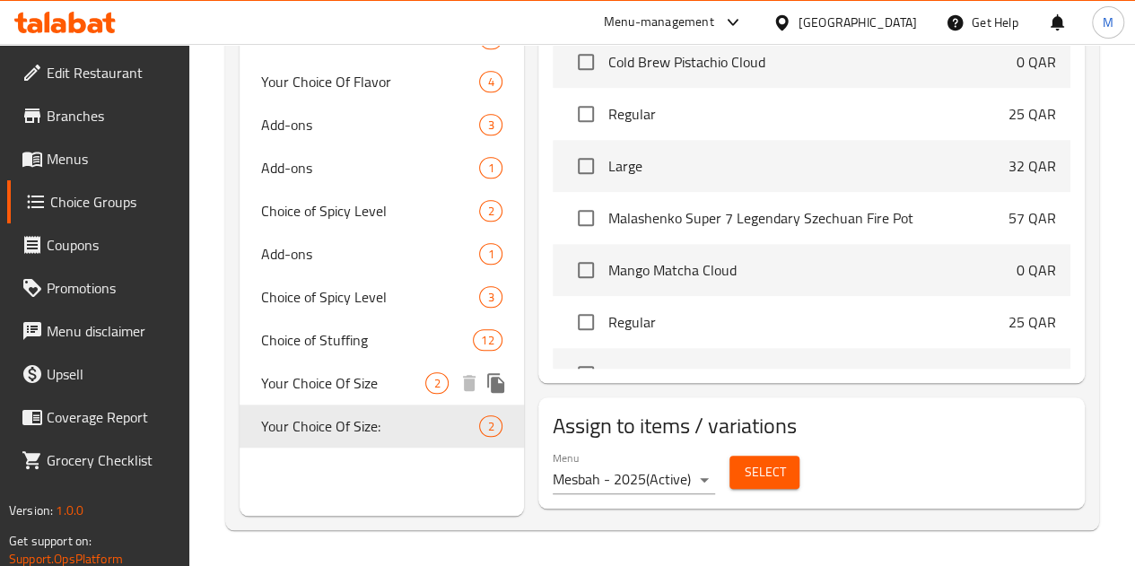
scroll to position [696, 0]
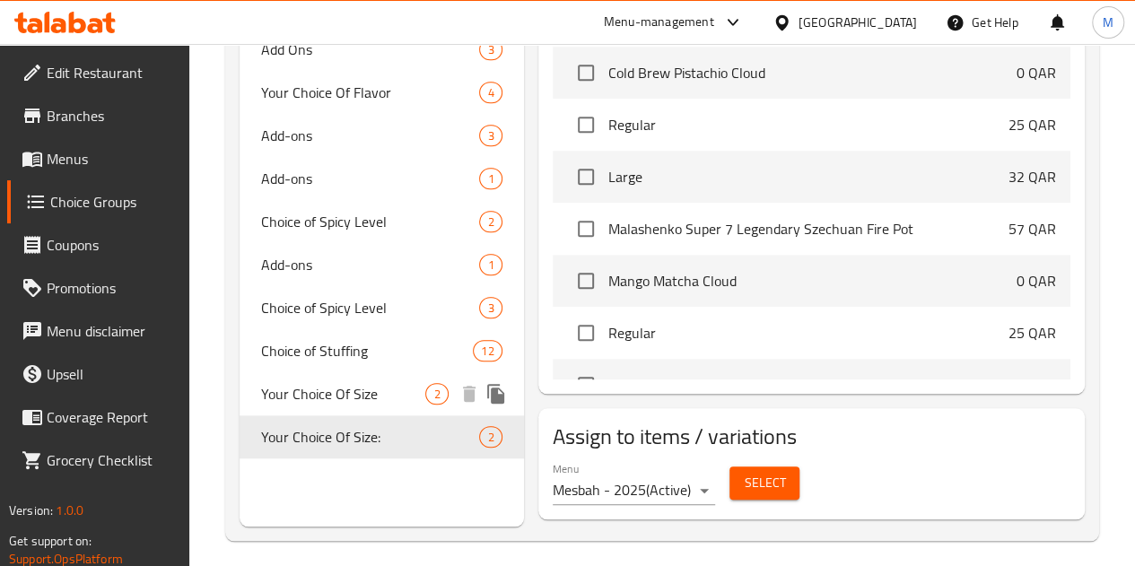
click at [301, 404] on span "Your Choice Of Size" at bounding box center [343, 394] width 165 height 22
type input "Your Choice Of Size"
type input "إختيارك من حجم"
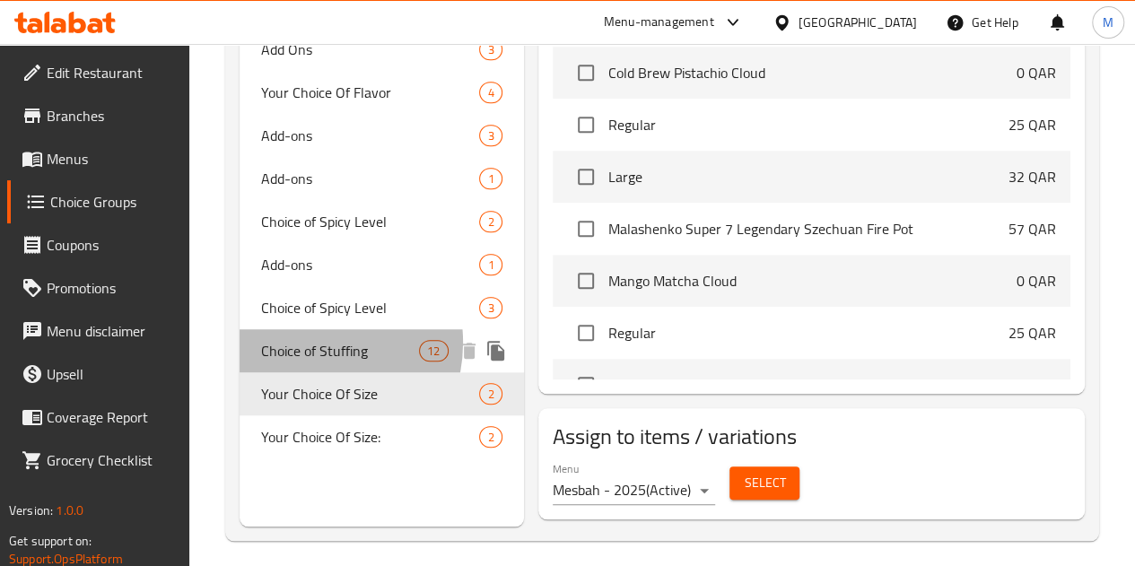
click at [304, 344] on span "Choice of Stuffing" at bounding box center [340, 351] width 158 height 22
type input "Choice of Stuffing"
type input "اختيار حشو"
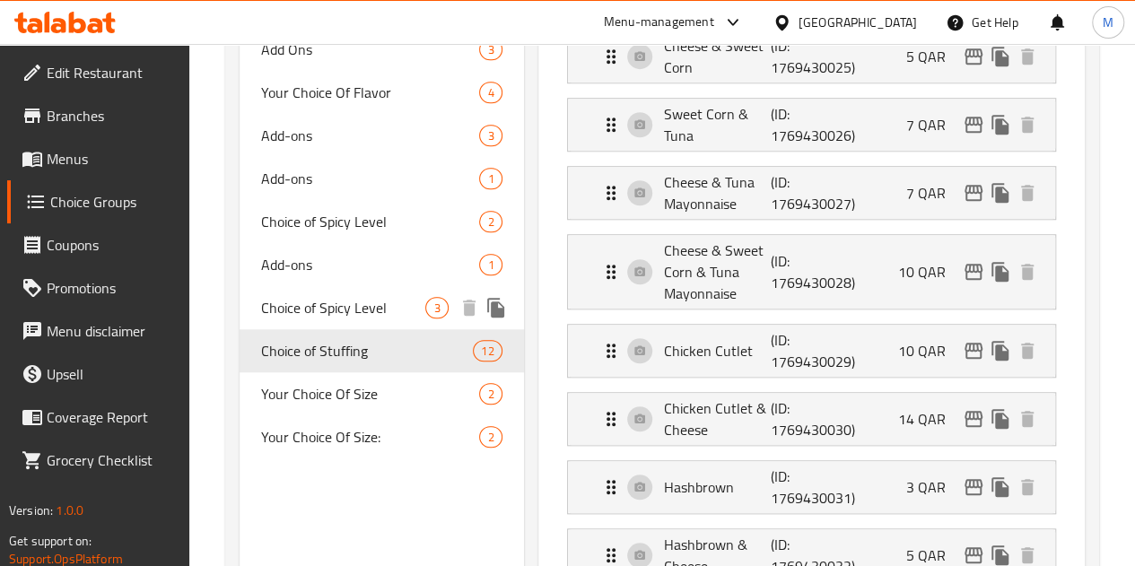
click at [306, 301] on span "Choice of Spicy Level" at bounding box center [343, 308] width 165 height 22
type input "Choice of Spicy Level"
type input "اختيار مستوى توابل"
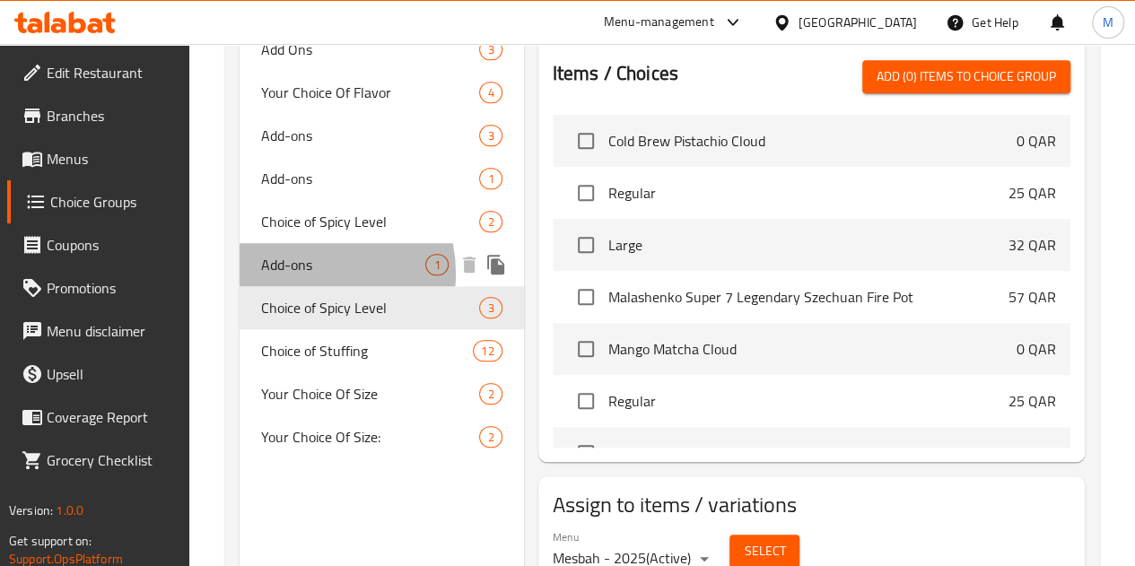
click at [303, 275] on span "Add-ons" at bounding box center [343, 265] width 165 height 22
type input "Add-ons"
type input "الإضافات"
type input "0"
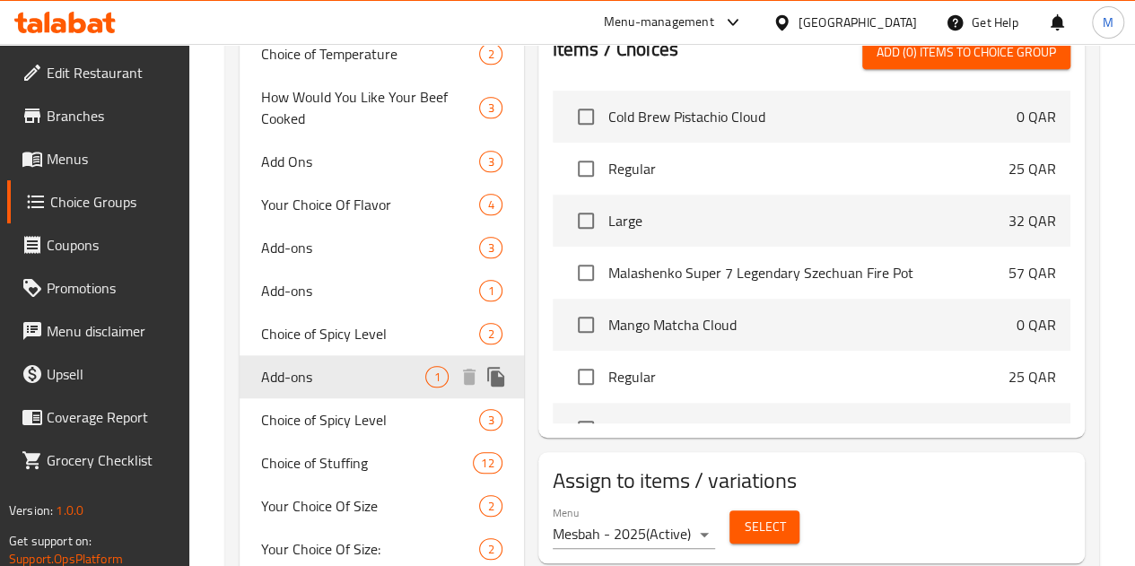
scroll to position [581, 0]
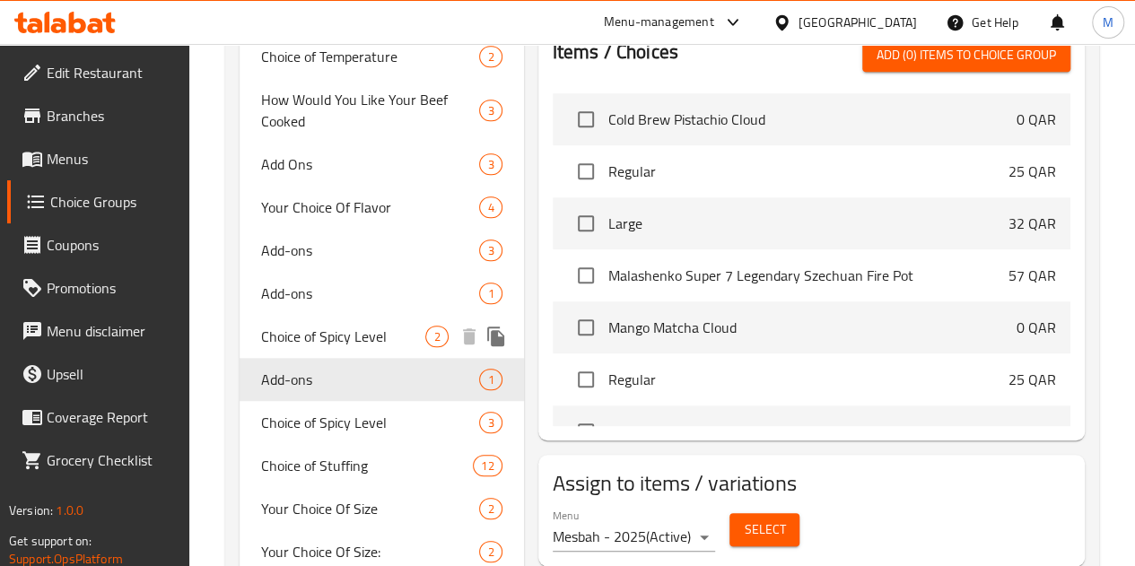
click at [292, 332] on span "Choice of Spicy Level" at bounding box center [343, 337] width 165 height 22
type input "Choice of Spicy Level"
type input "اختيار مستوى حارة"
type input "1"
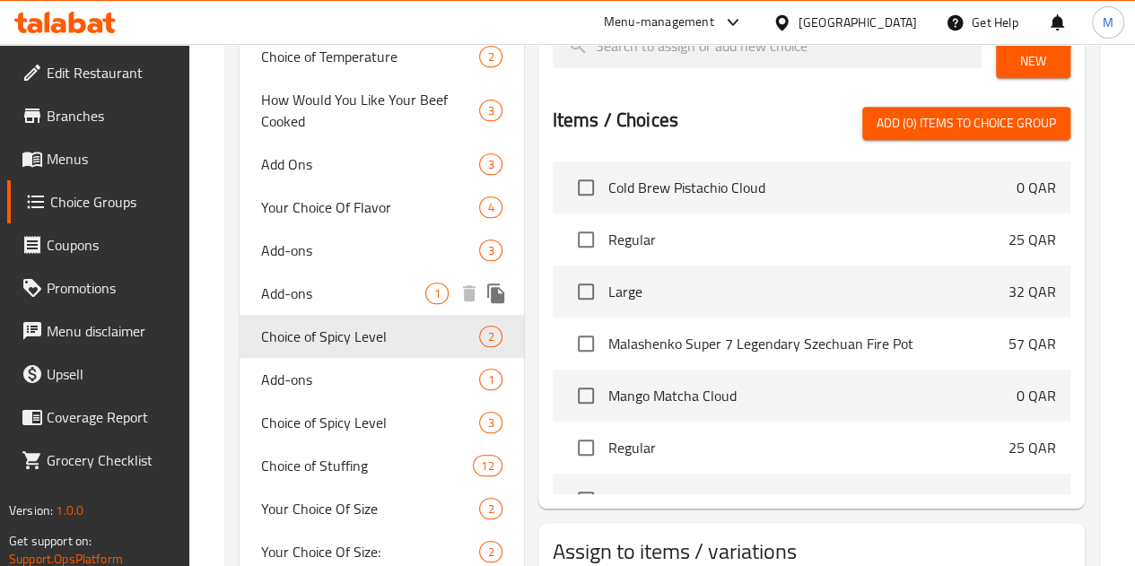
click at [307, 290] on span "Add-ons" at bounding box center [343, 294] width 165 height 22
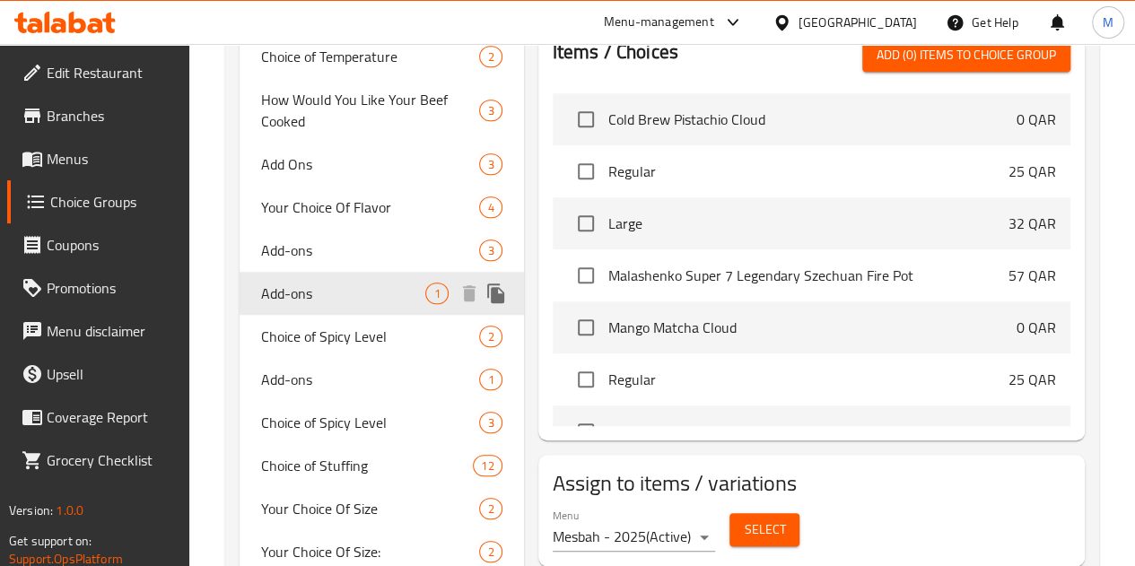
type input "Add-ons"
type input "الإضافات"
type input "0"
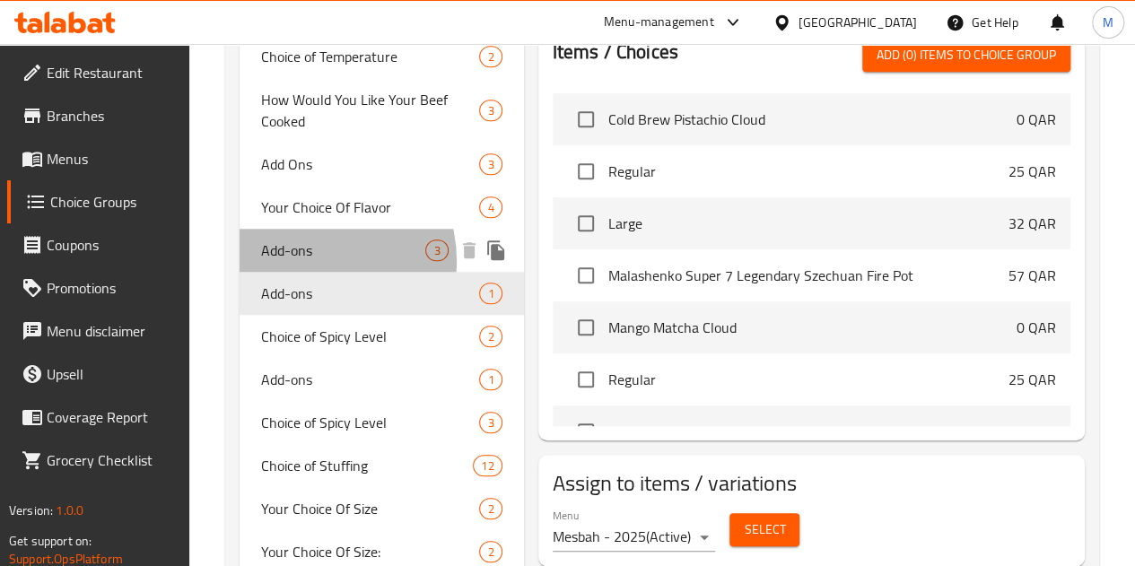
click at [305, 261] on span "Add-ons" at bounding box center [343, 251] width 165 height 22
type input "3"
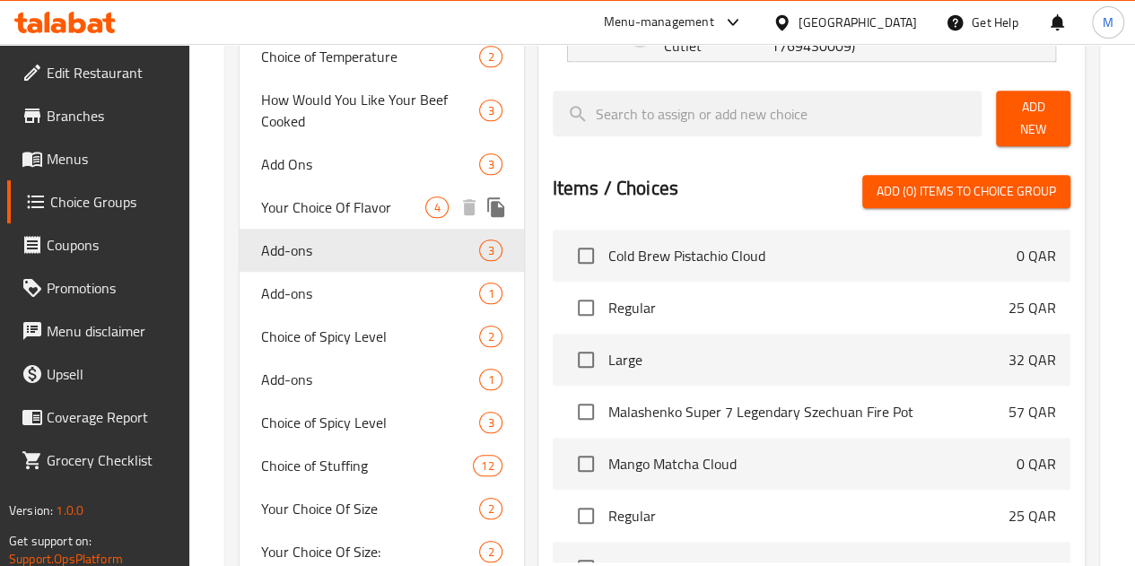
click at [312, 189] on div "Your Choice Of Flavor 4" at bounding box center [382, 207] width 284 height 43
type input "Your Choice Of Flavor"
type input "اختيارك للنكهة"
type input "1"
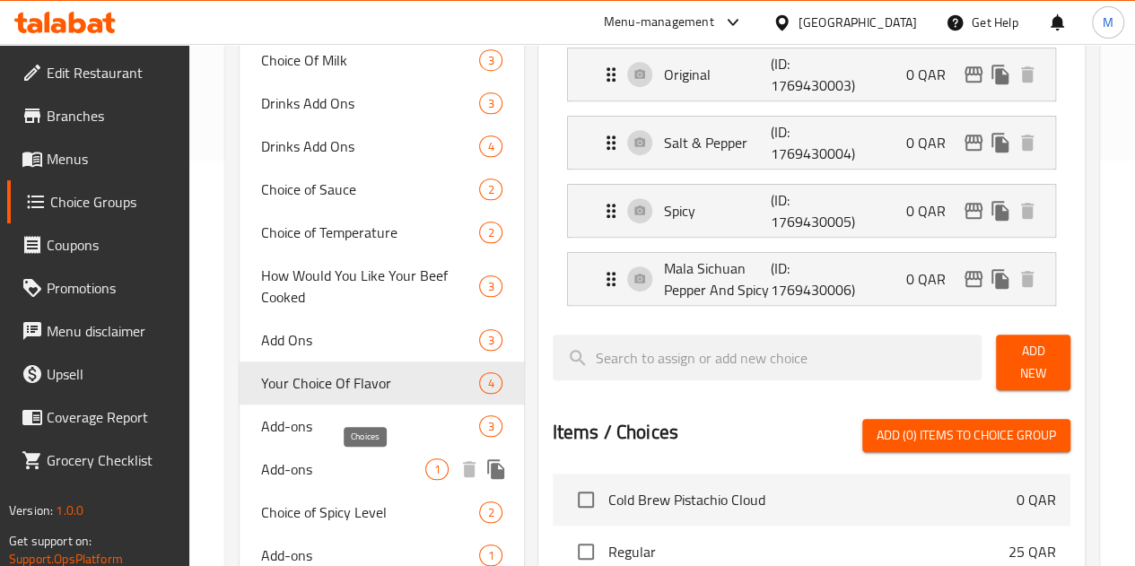
scroll to position [312, 0]
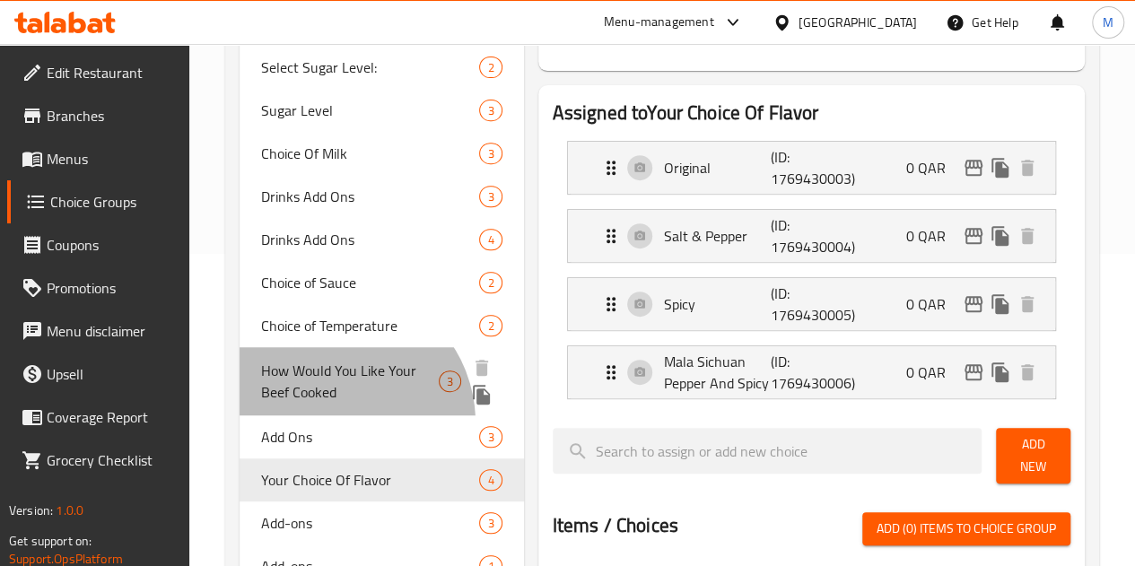
click at [334, 415] on div "How Would You Like Your Beef Cooked 3" at bounding box center [382, 381] width 284 height 68
type input "How Would You Like Your Beef Cooked"
type input "كيف تحب أن يتم طهي لحم البقر الخاص بك"
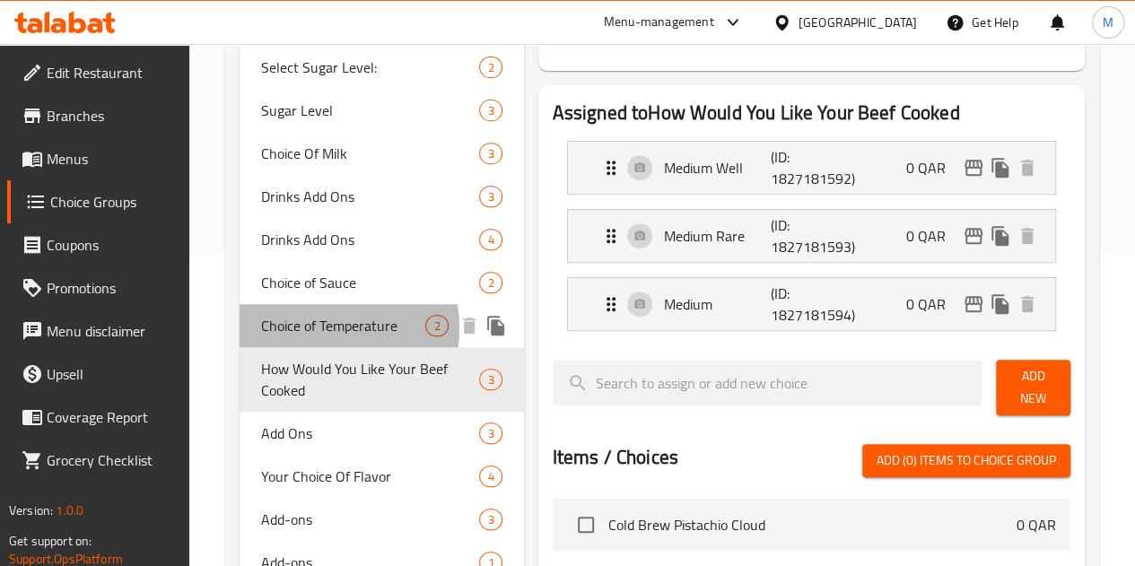
click at [308, 329] on span "Choice of Temperature" at bounding box center [343, 326] width 165 height 22
type input "Choice of Temperature"
type input "اختيار درجة الحرارة"
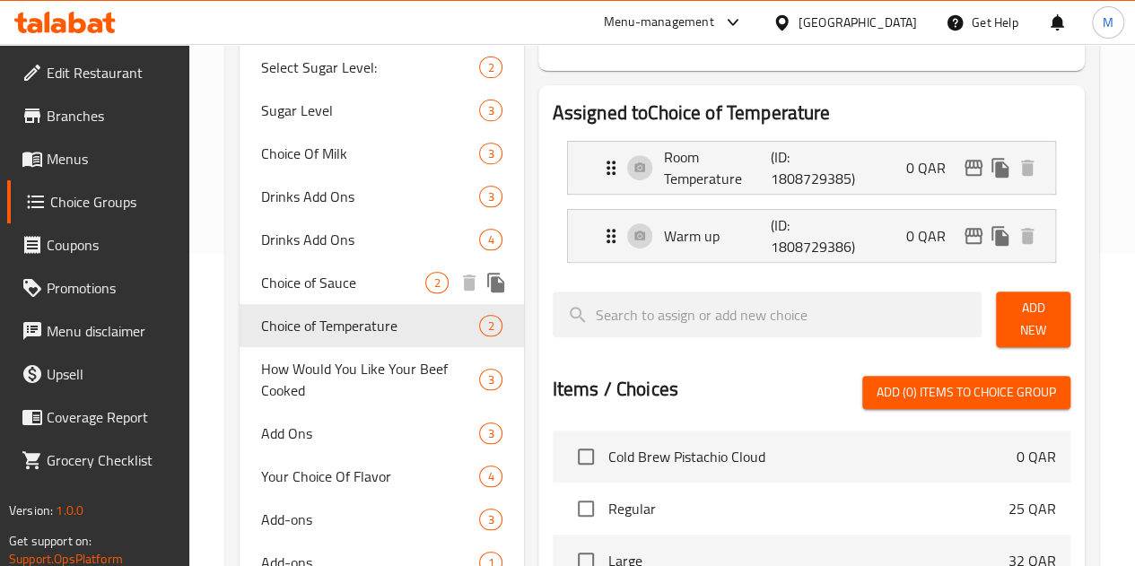
click at [309, 268] on div "Choice of Sauce 2" at bounding box center [382, 282] width 284 height 43
type input "Choice of Sauce"
type input "اختيار صلصة"
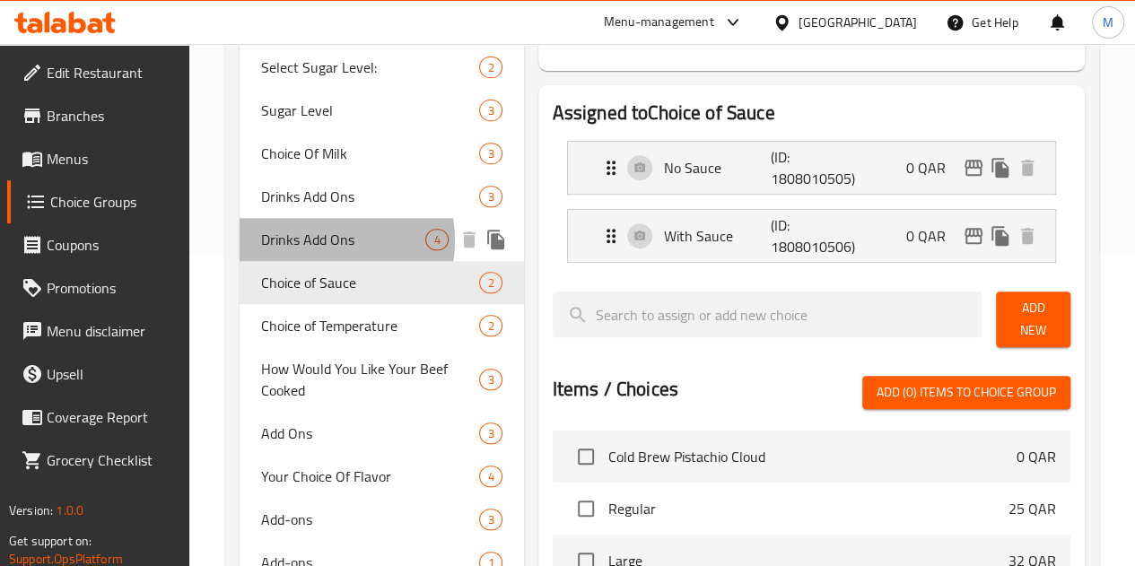
click at [323, 241] on span "Drinks Add Ons" at bounding box center [343, 240] width 165 height 22
type input "Drinks Add Ons"
type input "اختيارك من المشروبات"
type input "0"
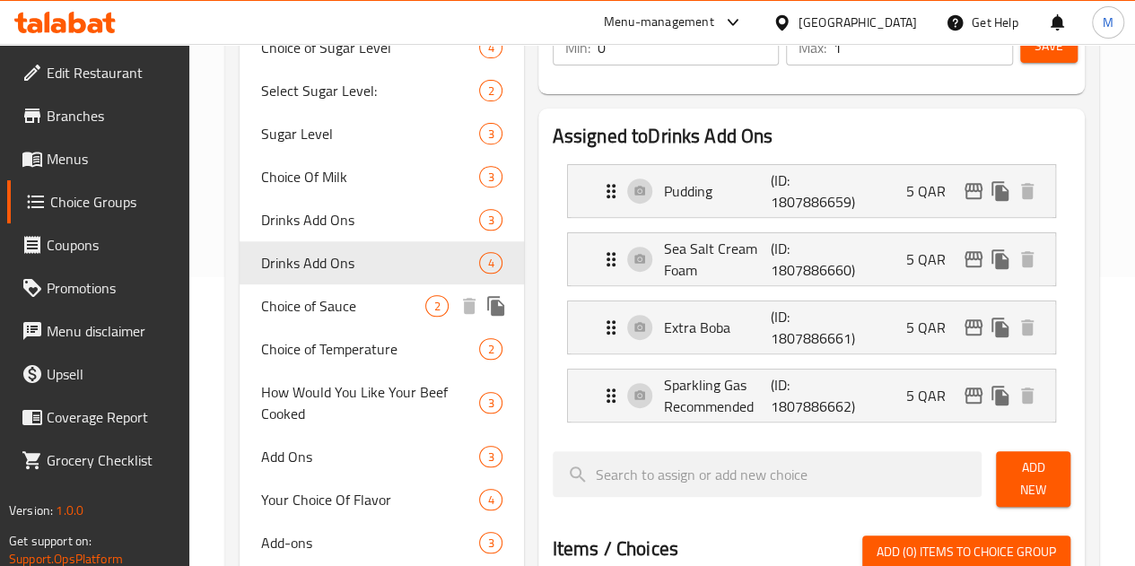
scroll to position [133, 0]
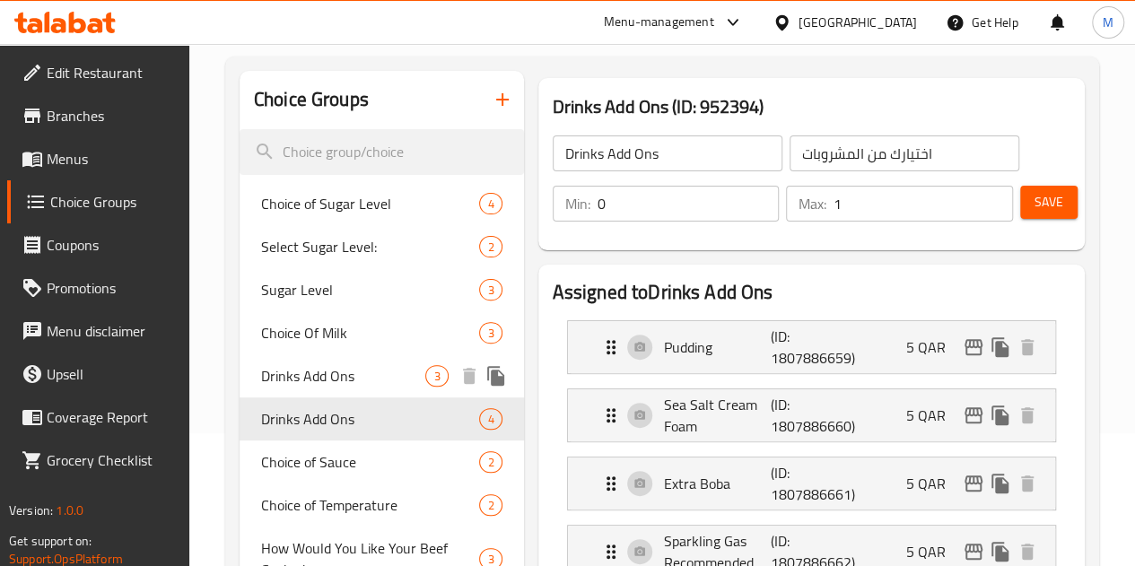
click at [311, 369] on span "Drinks Add Ons" at bounding box center [343, 376] width 165 height 22
type input "إضافات المشروبات"
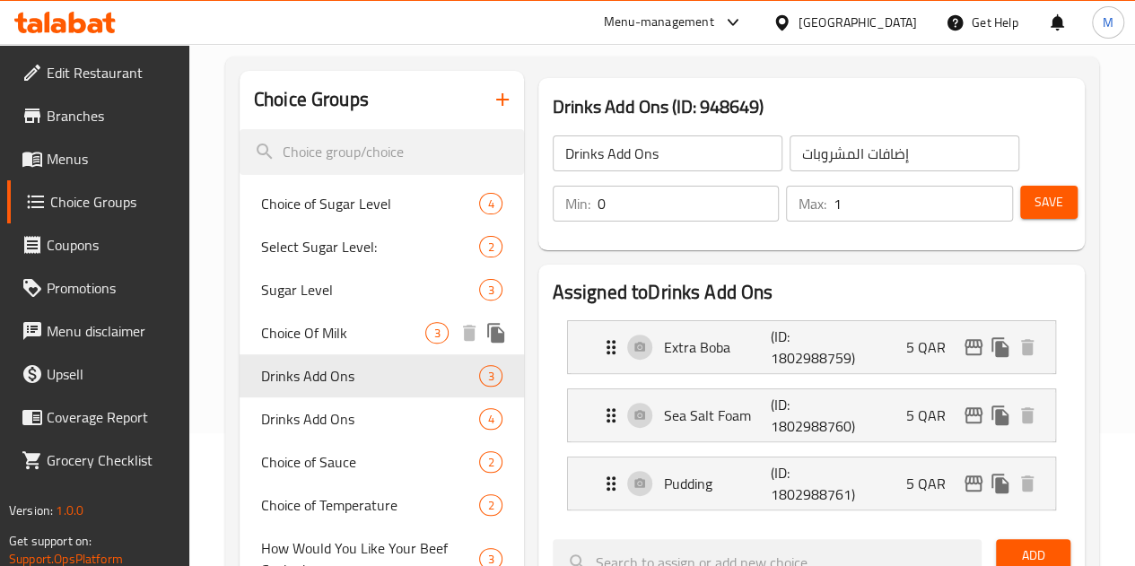
click at [312, 317] on div "Choice Of Milk 3" at bounding box center [382, 332] width 284 height 43
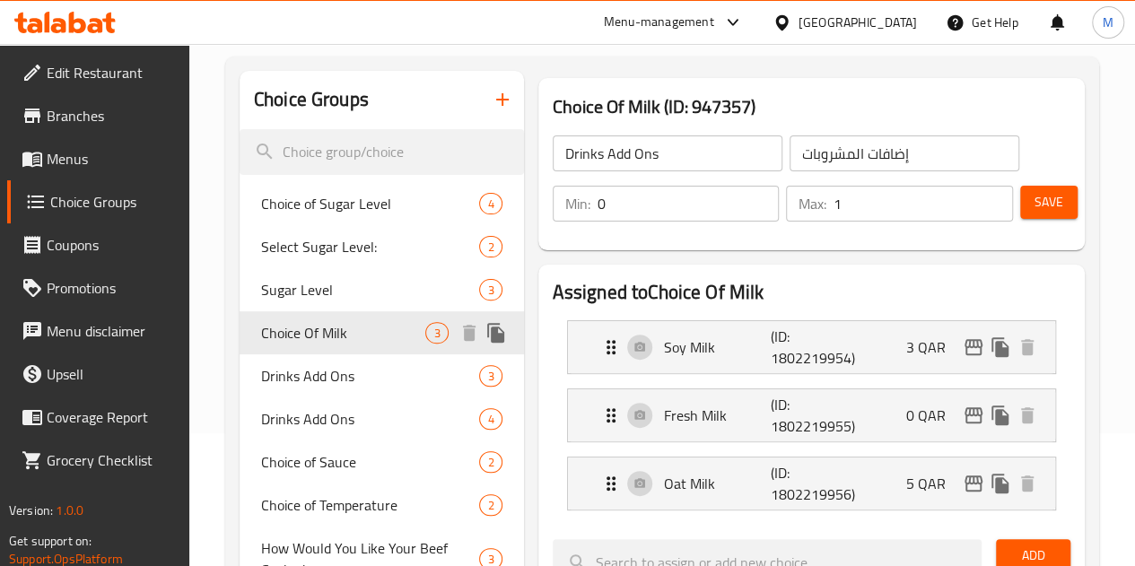
type input "Choice Of Milk"
type input "اختيارك من حليب"
type input "1"
click at [319, 289] on span "Sugar Level" at bounding box center [343, 290] width 165 height 22
type input "Sugar Level"
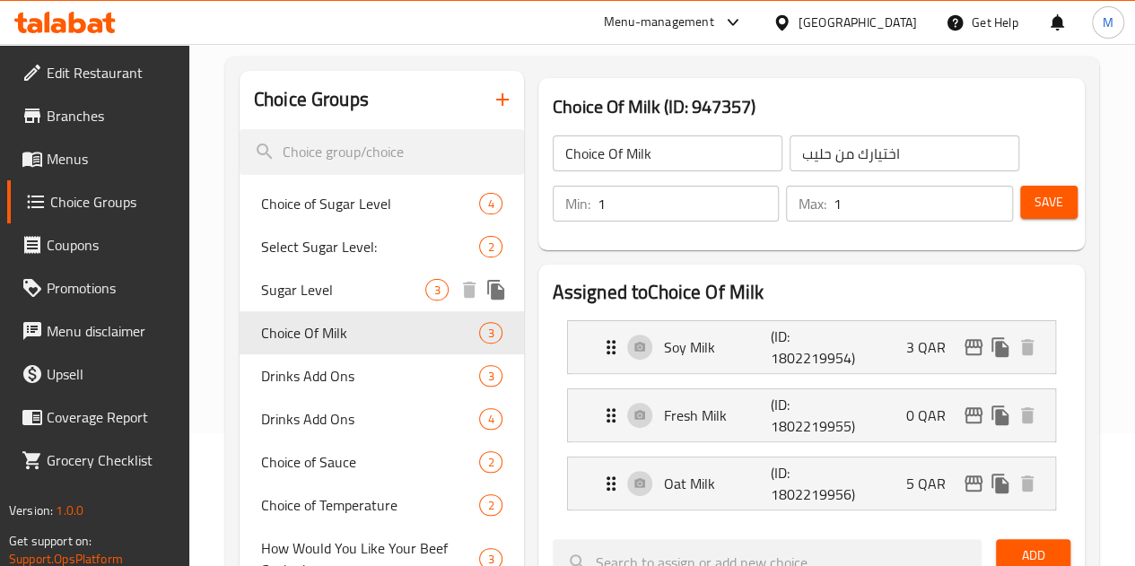
type input "مستوى السكر"
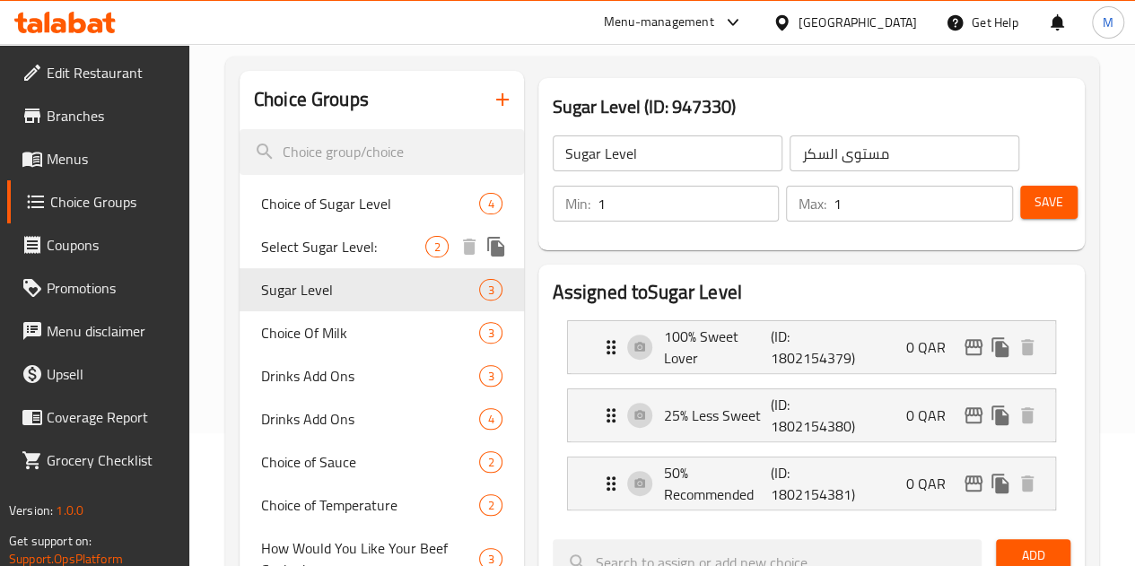
click at [344, 239] on span "Select Sugar Level:" at bounding box center [343, 247] width 165 height 22
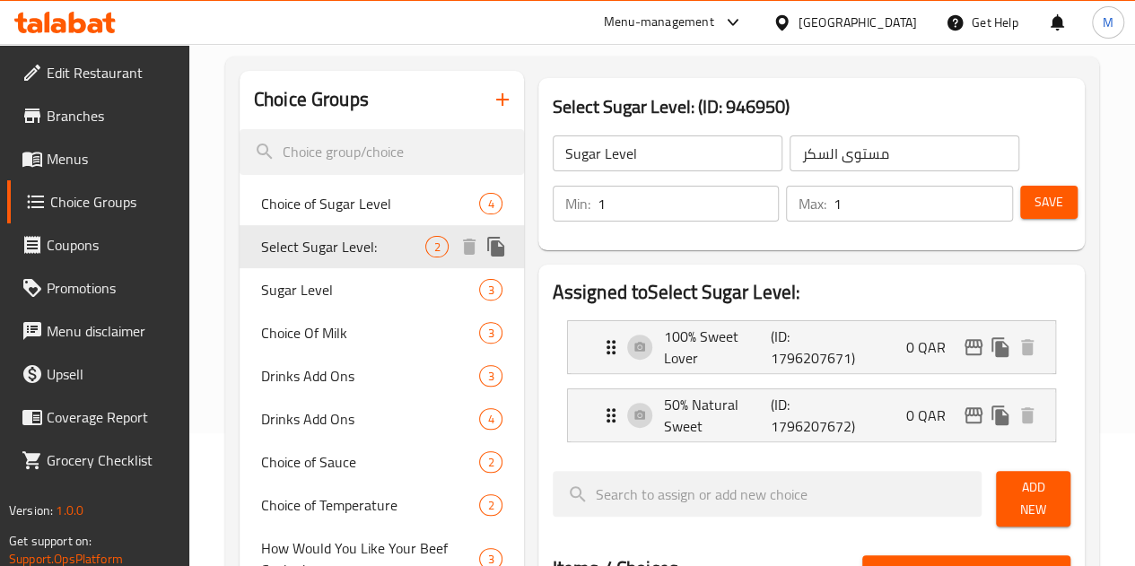
type input "Select Sugar Level:"
type input "اختيار مستوى السكر:"
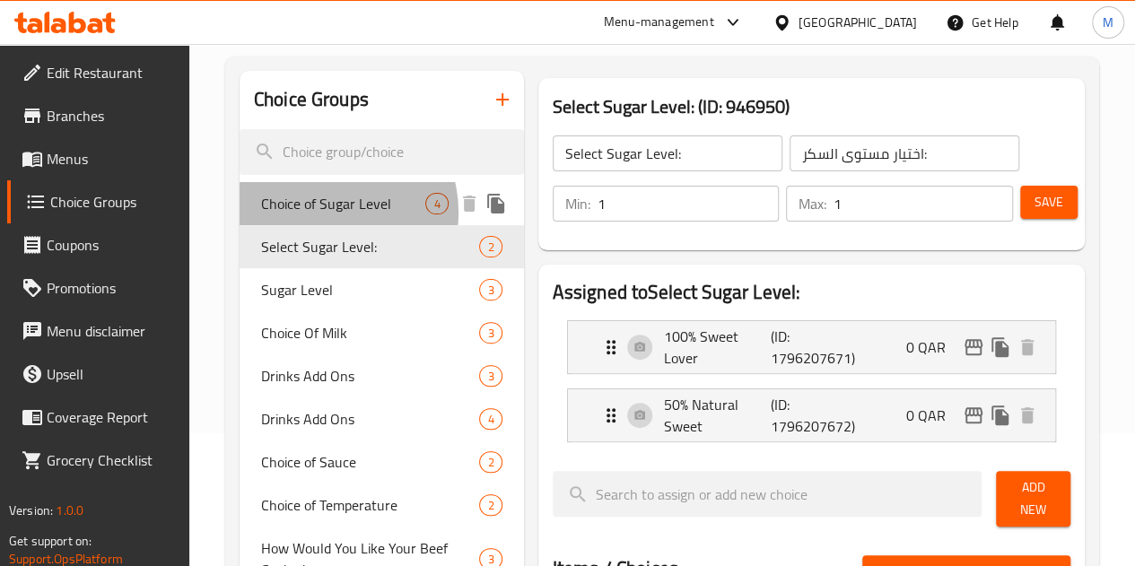
click at [327, 214] on span "Choice of Sugar Level" at bounding box center [343, 204] width 165 height 22
type input "Choice of Sugar Level"
type input "اختيار مستوى سكر"
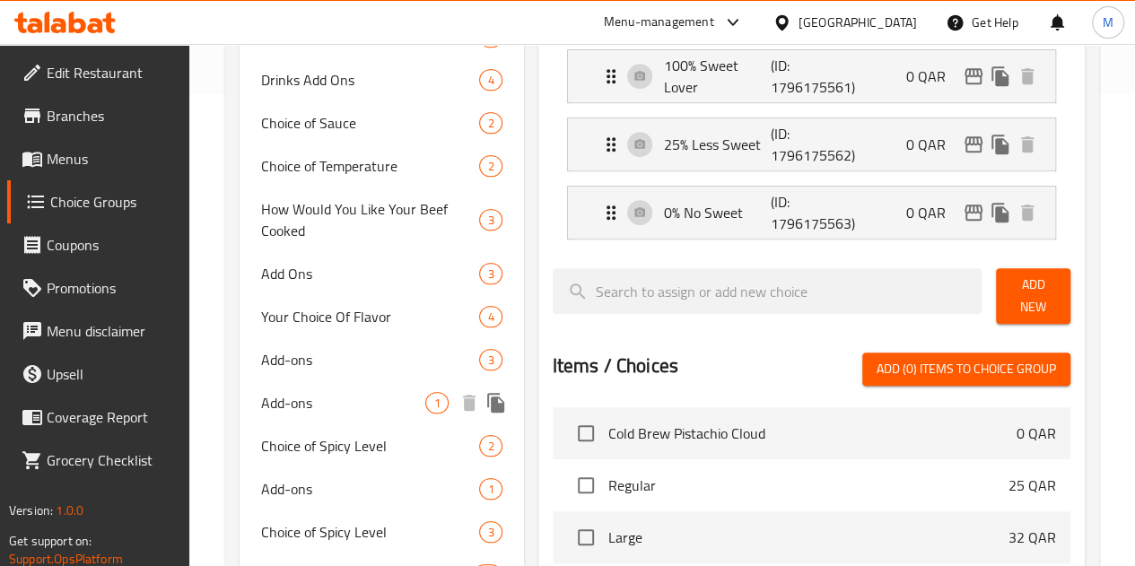
scroll to position [741, 0]
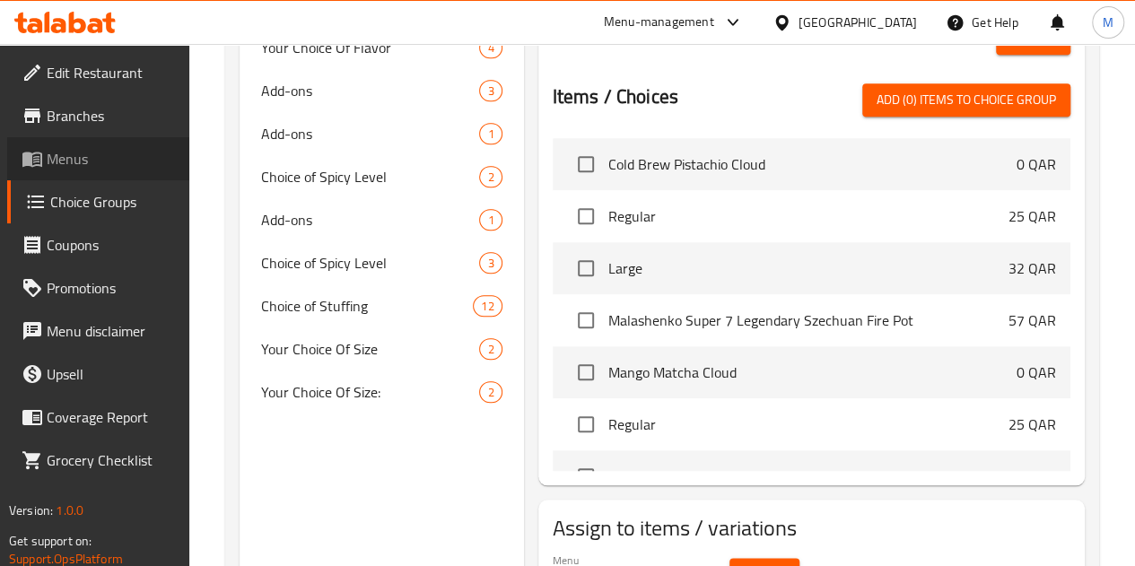
click at [71, 153] on span "Menus" at bounding box center [111, 159] width 128 height 22
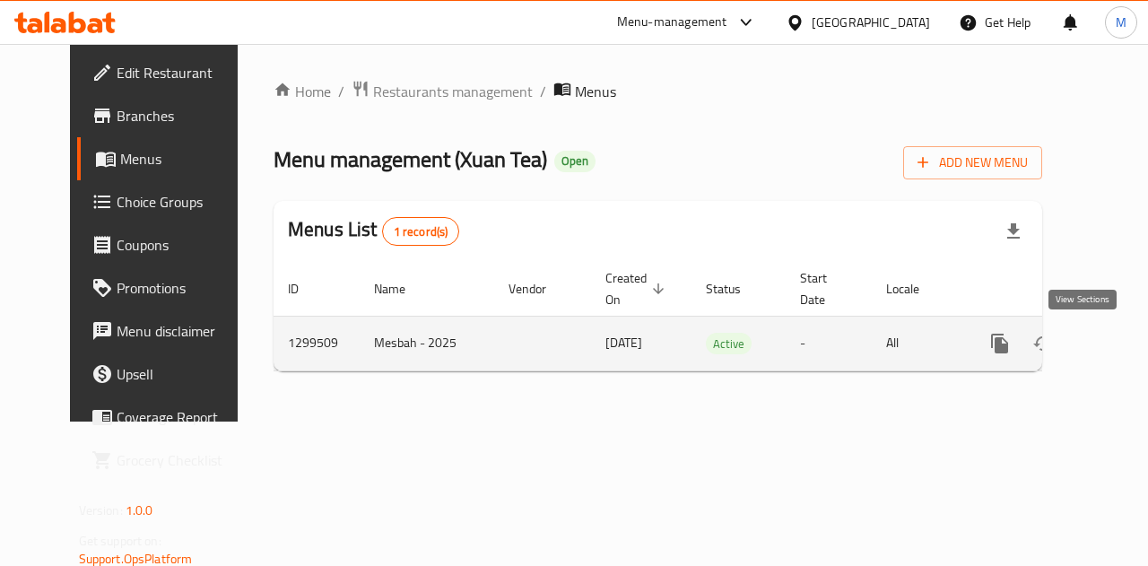
click at [1119, 338] on icon "enhanced table" at bounding box center [1130, 344] width 22 height 22
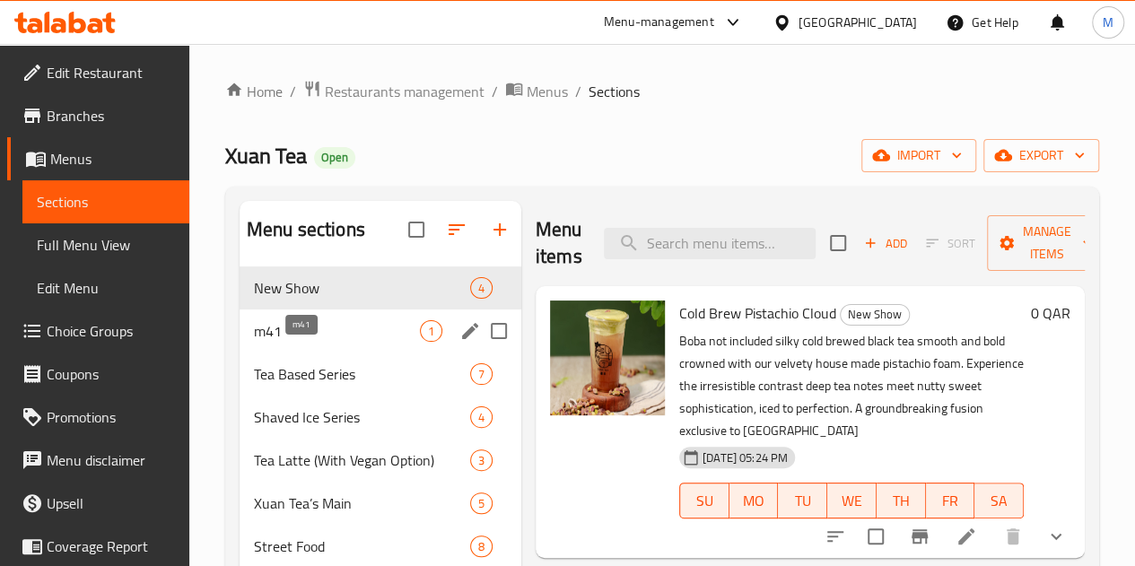
click at [319, 342] on span "m41" at bounding box center [337, 331] width 166 height 22
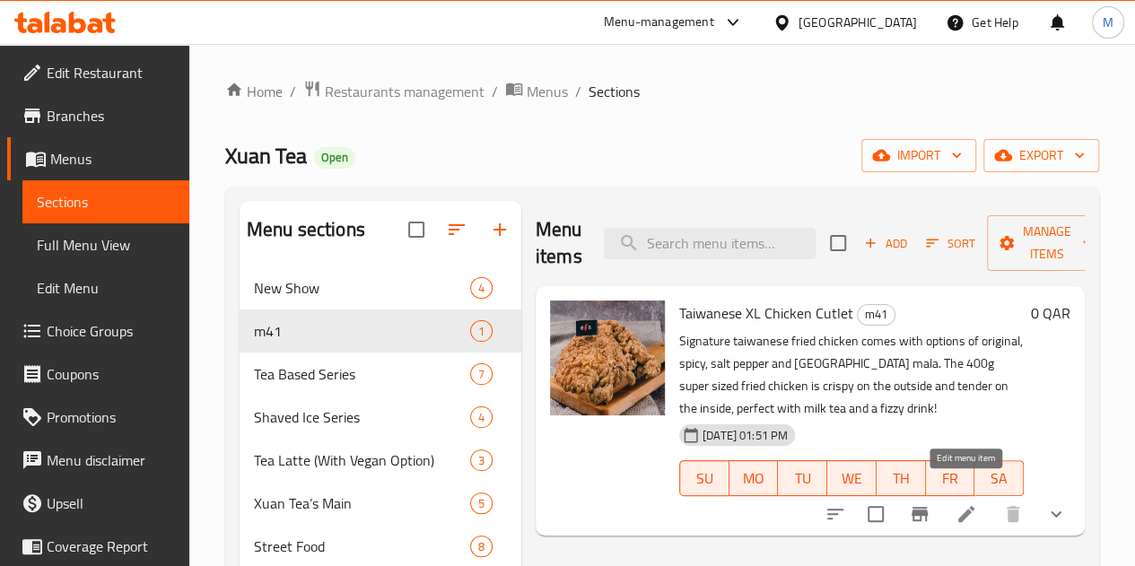
click at [964, 503] on icon at bounding box center [966, 514] width 22 height 22
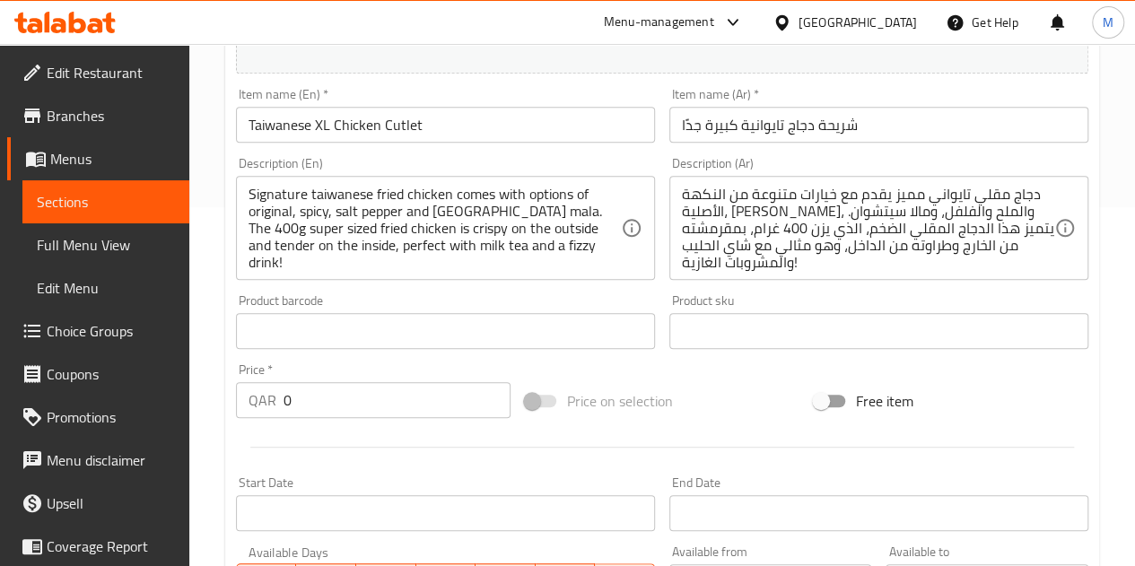
scroll to position [807, 0]
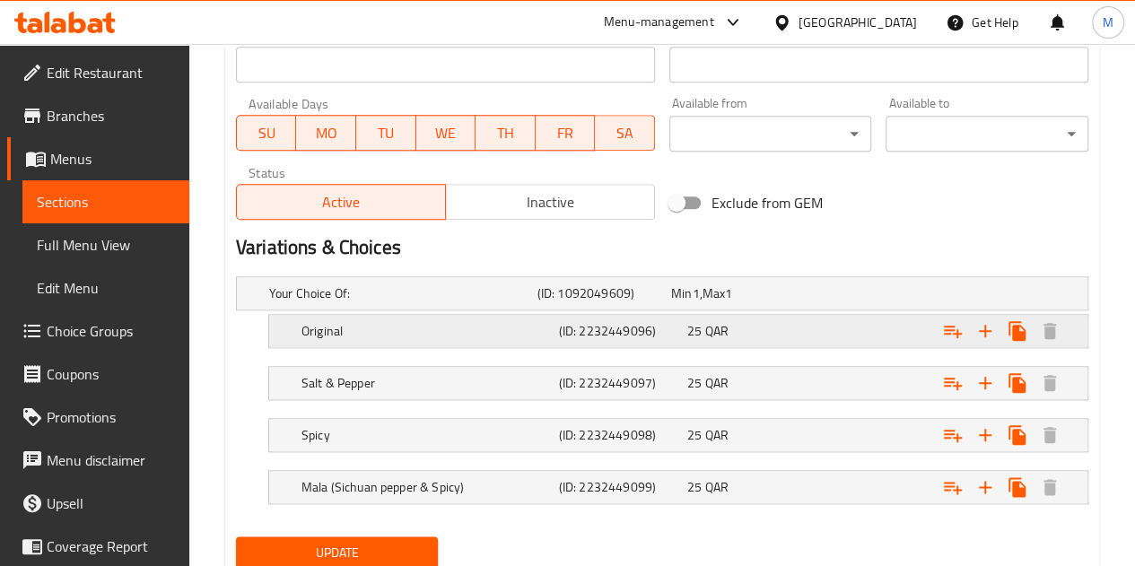
click at [783, 302] on div "25 QAR" at bounding box center [734, 293] width 126 height 18
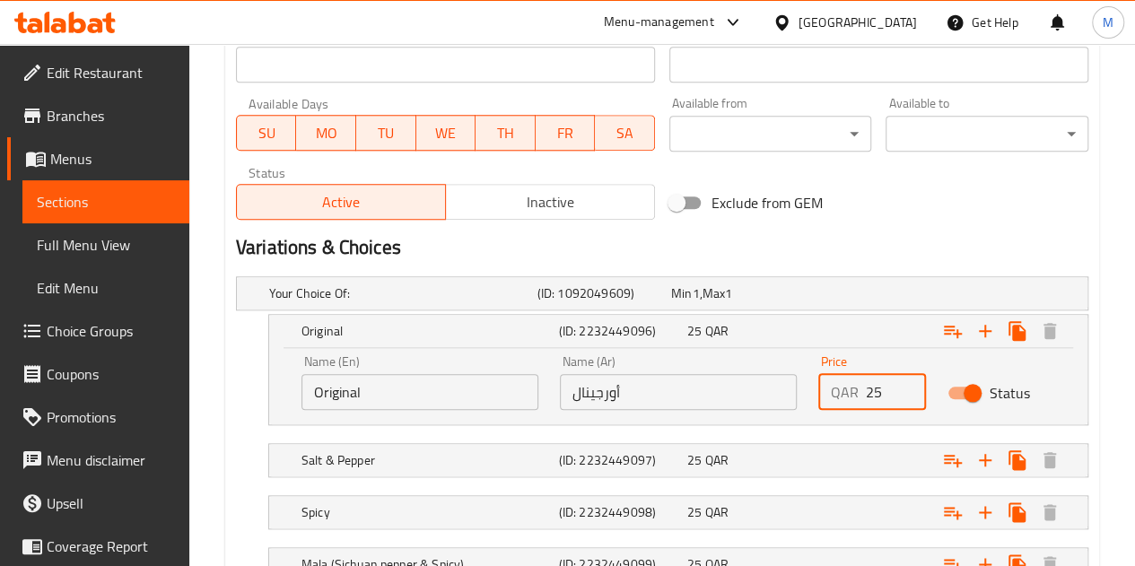
click at [894, 386] on input "25" at bounding box center [896, 392] width 60 height 36
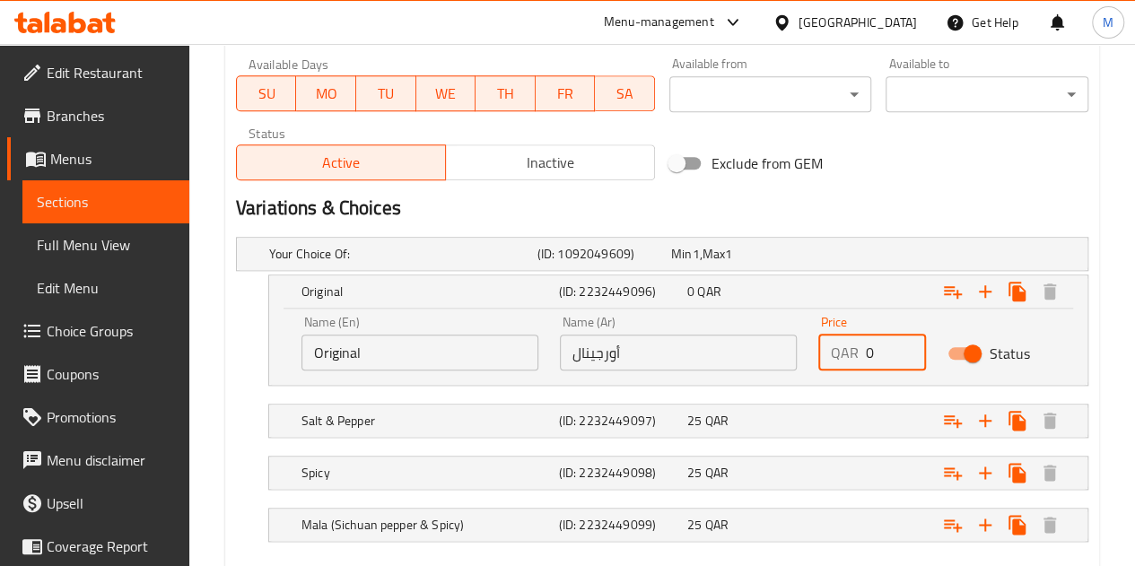
scroll to position [946, 0]
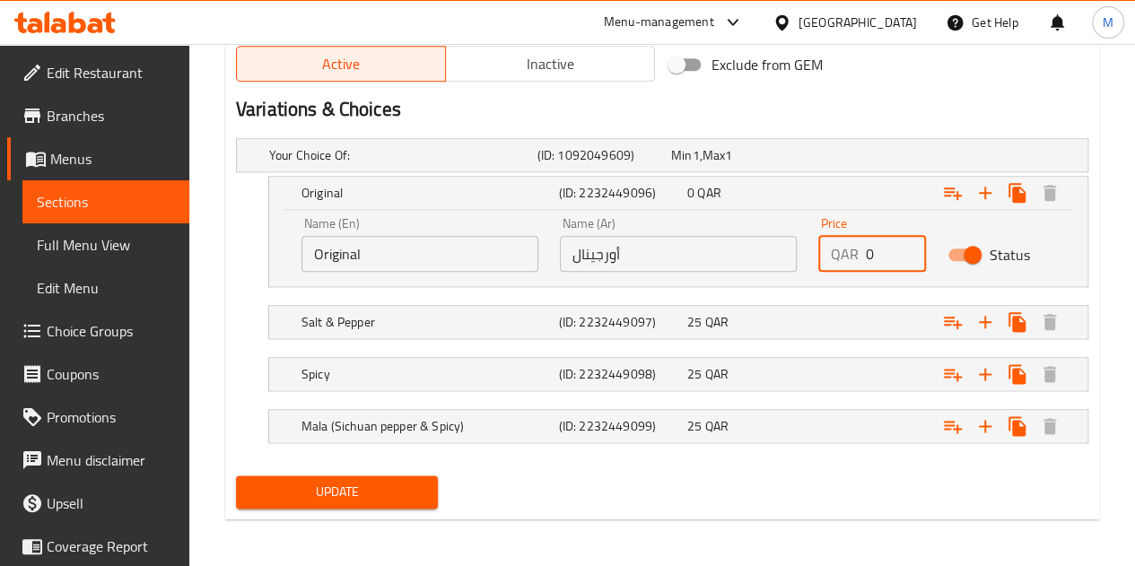
type input "0"
click at [406, 489] on span "Update" at bounding box center [337, 492] width 174 height 22
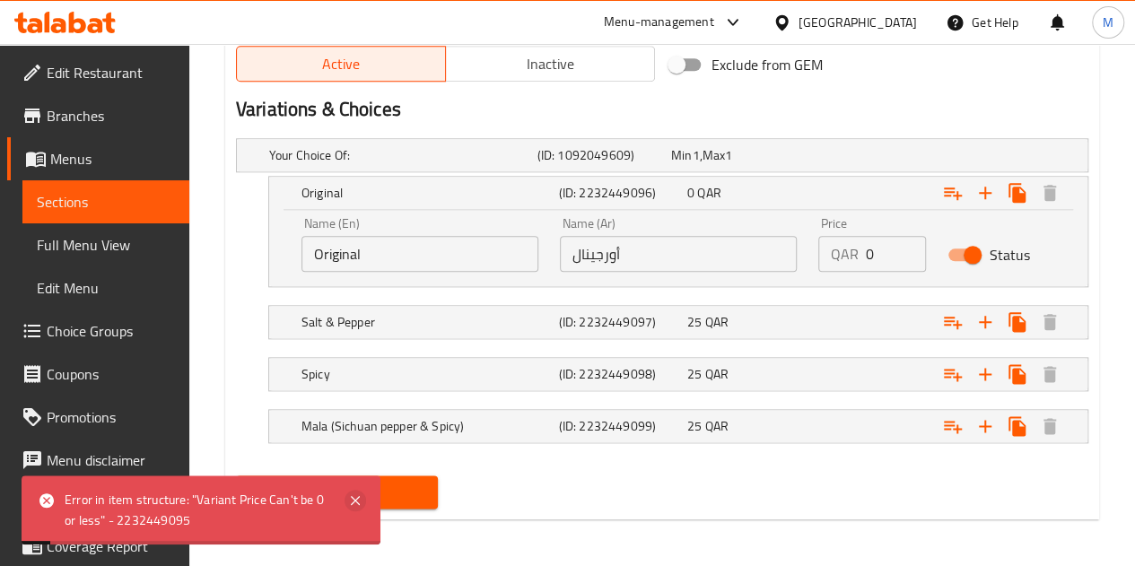
click at [353, 507] on icon at bounding box center [356, 501] width 22 height 22
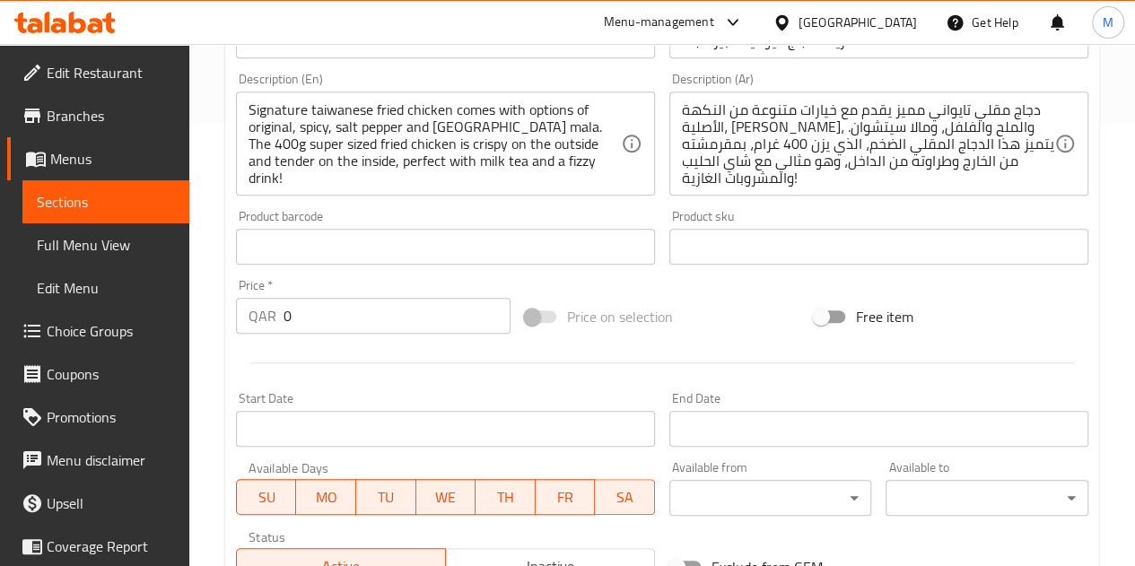
scroll to position [318, 0]
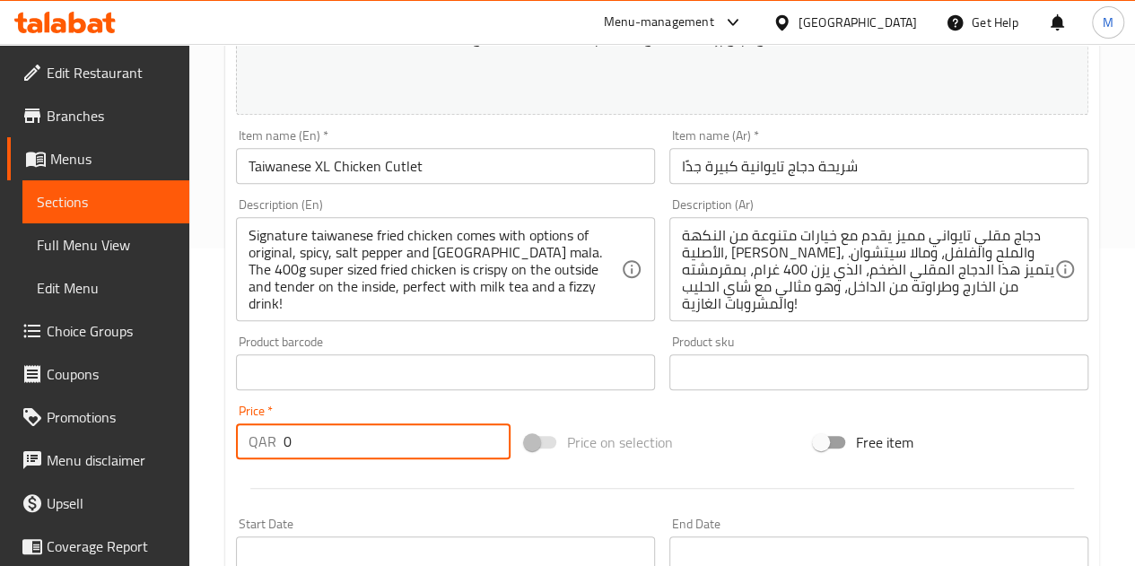
click at [370, 441] on input "0" at bounding box center [397, 441] width 227 height 36
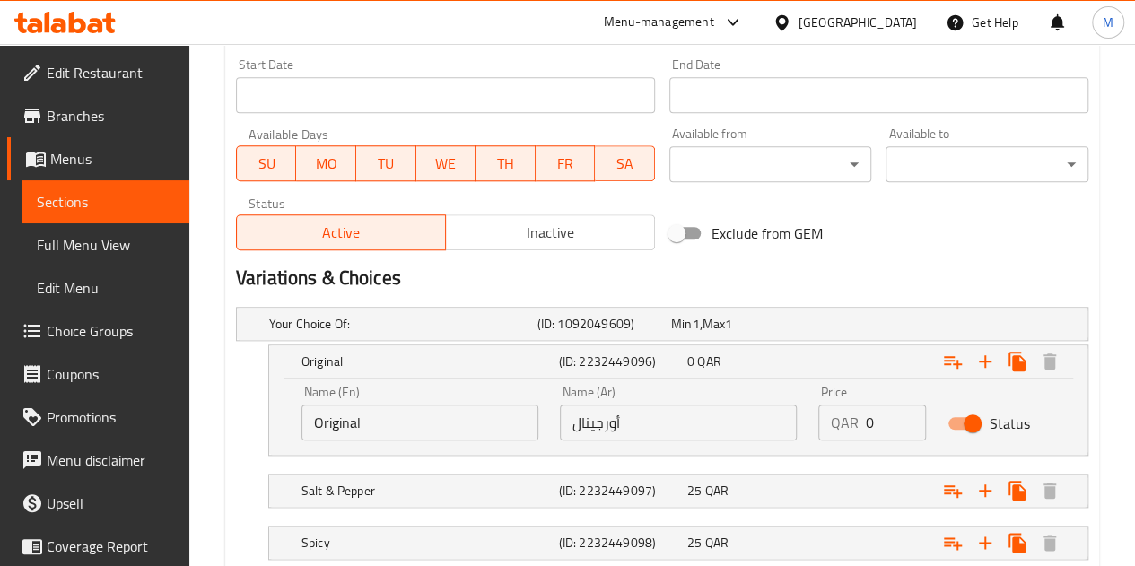
scroll to position [946, 0]
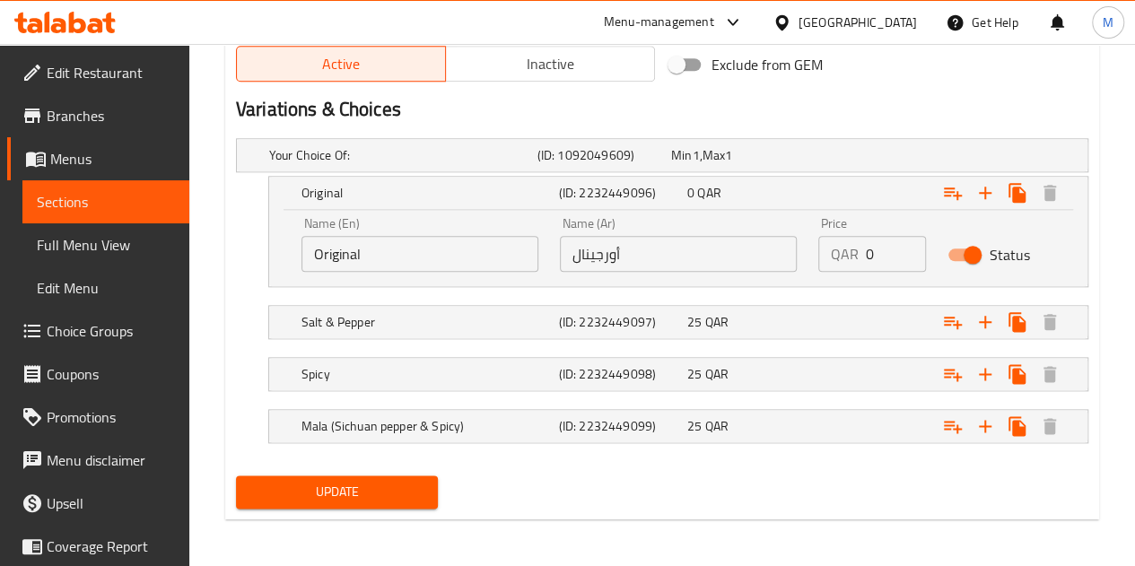
type input "35"
click at [298, 504] on button "Update" at bounding box center [337, 491] width 203 height 33
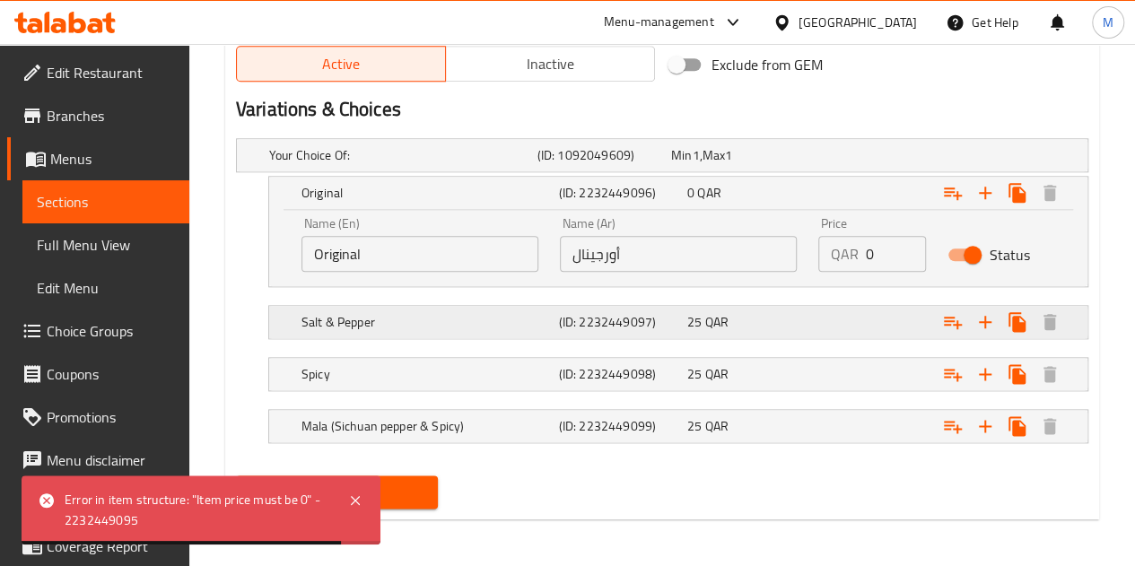
click at [843, 159] on div "Expand" at bounding box center [935, 155] width 268 height 7
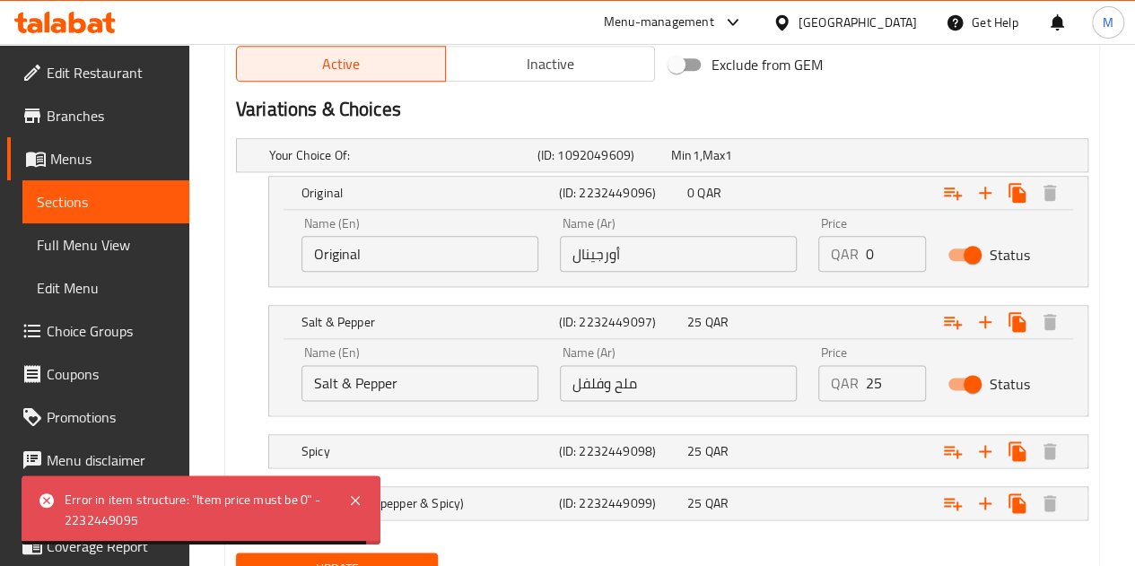
click at [888, 379] on input "25" at bounding box center [896, 383] width 60 height 36
click at [887, 379] on input "25" at bounding box center [896, 383] width 60 height 36
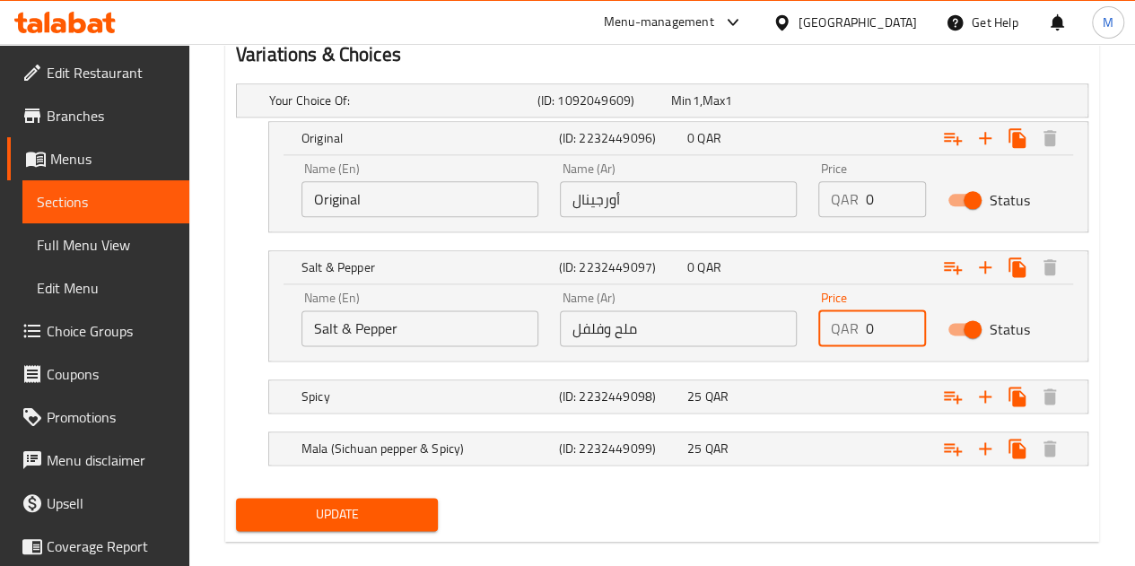
scroll to position [1023, 0]
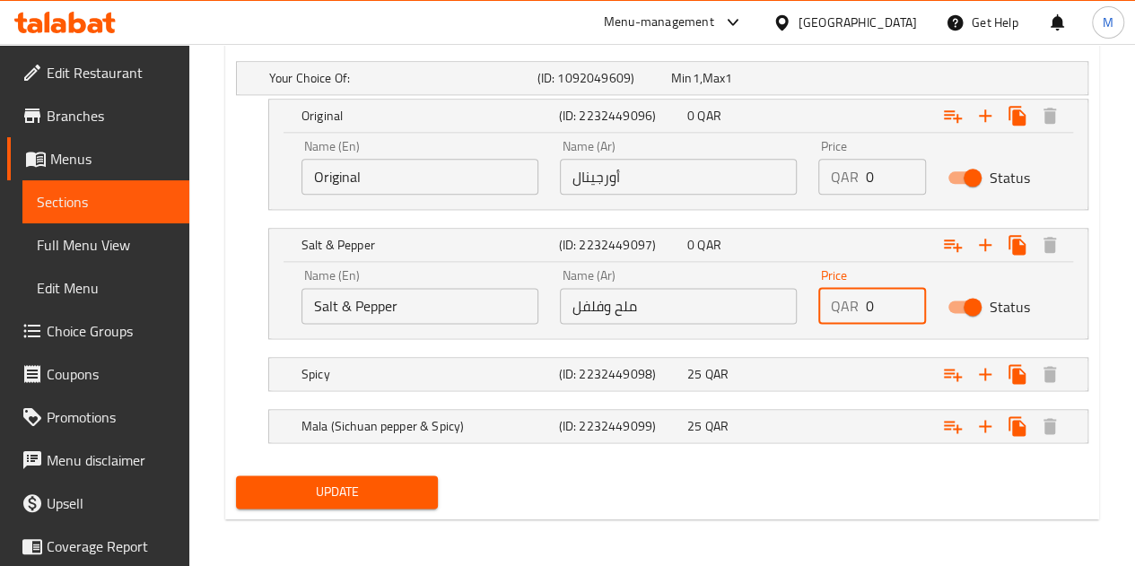
type input "0"
click at [337, 500] on button "Update" at bounding box center [337, 491] width 203 height 33
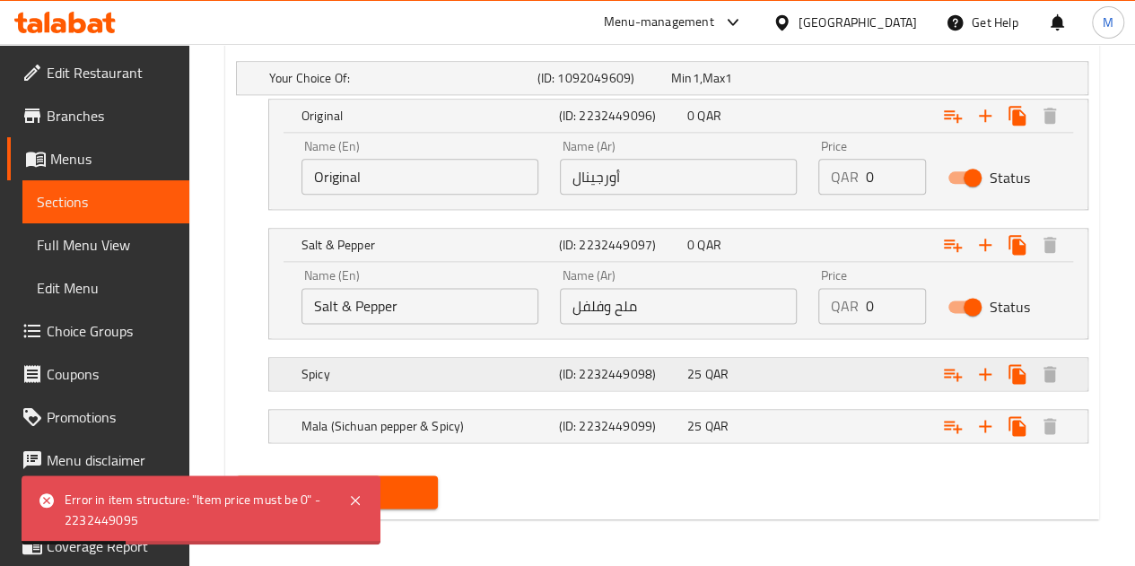
click at [791, 98] on div "Spicy (ID: 2232449098) 25 QAR" at bounding box center [668, 77] width 804 height 39
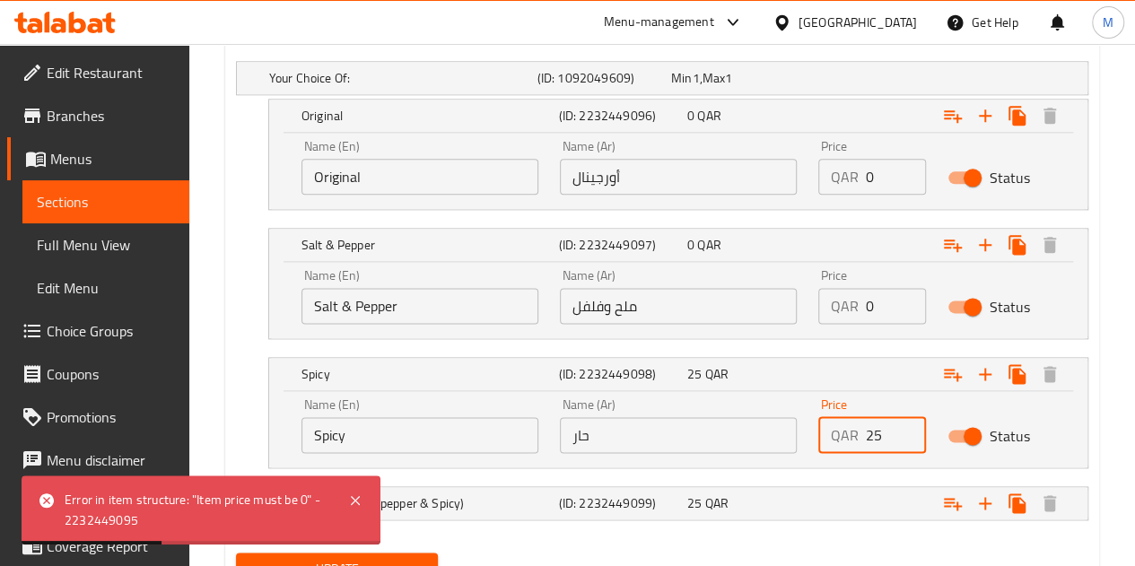
click at [878, 432] on input "25" at bounding box center [896, 435] width 60 height 36
click at [878, 430] on input "25" at bounding box center [896, 435] width 60 height 36
type input "2"
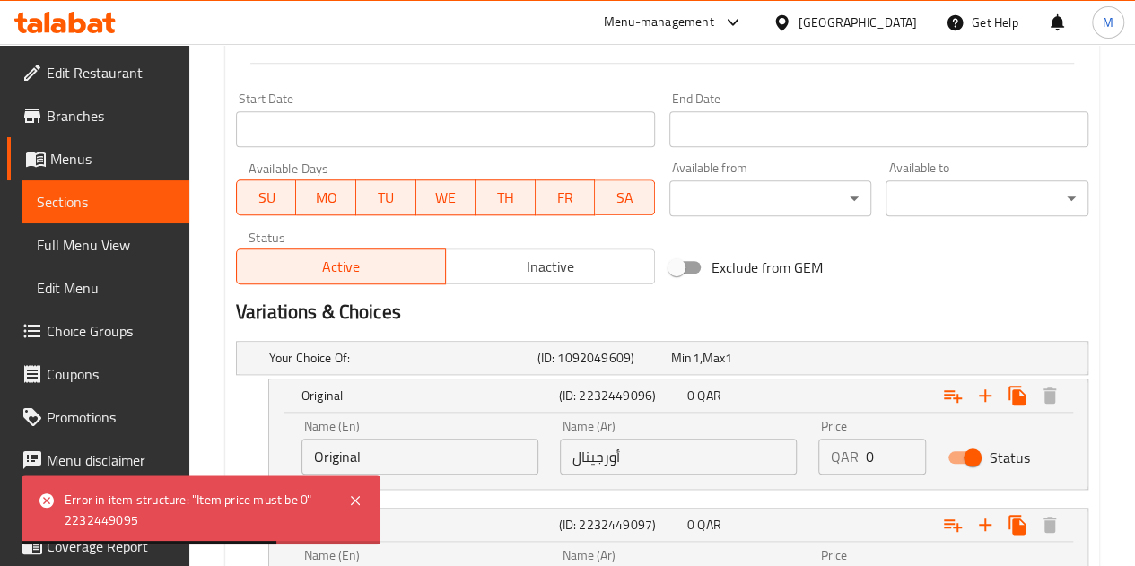
scroll to position [933, 0]
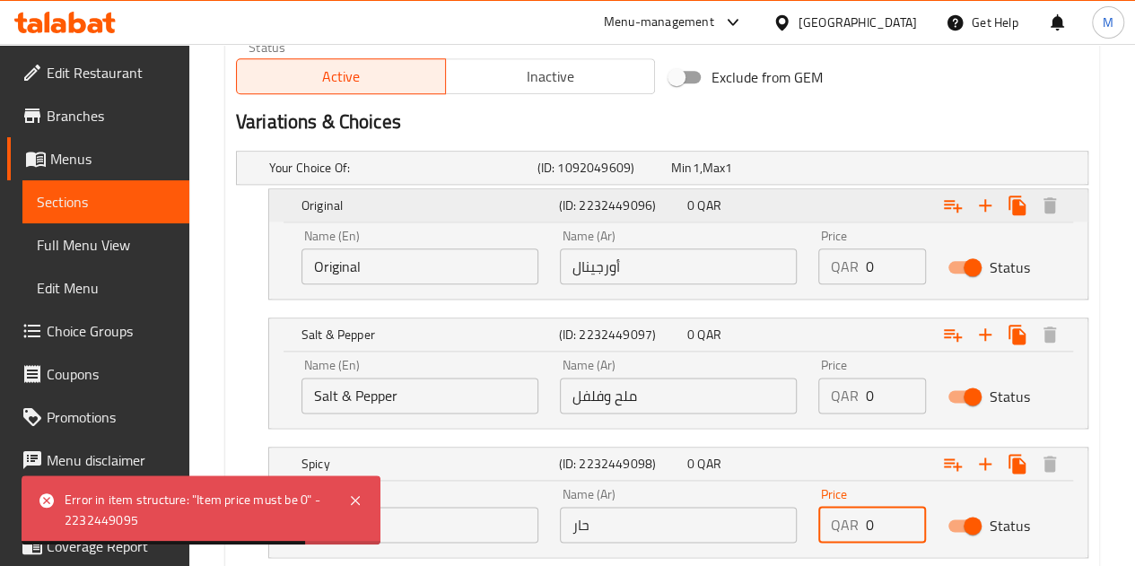
type input "0"
click at [761, 199] on div "0 QAR" at bounding box center [747, 205] width 121 height 18
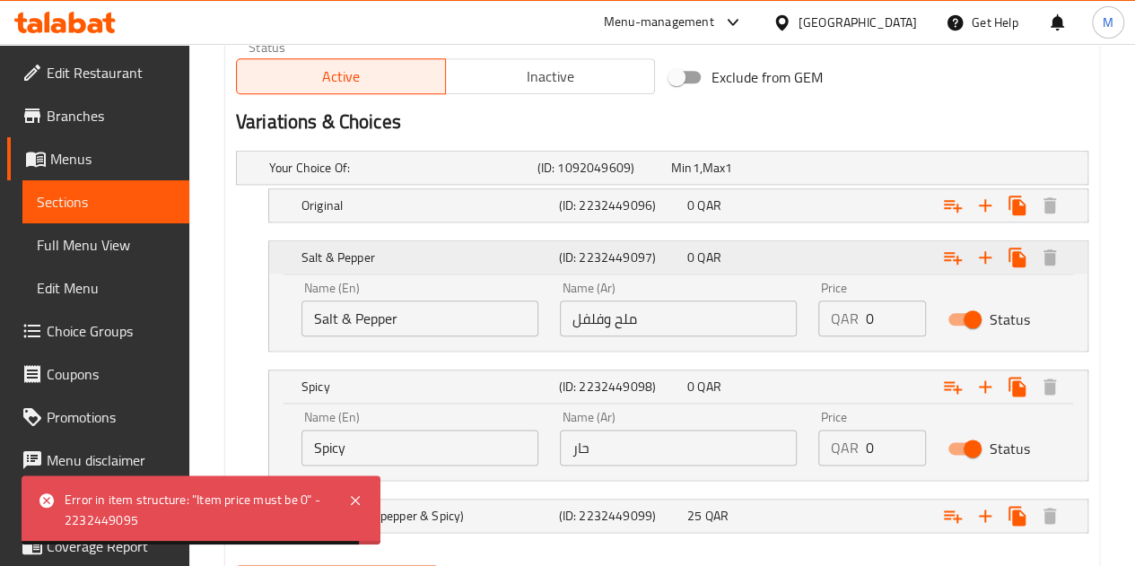
click at [812, 240] on div "Expand" at bounding box center [940, 257] width 257 height 39
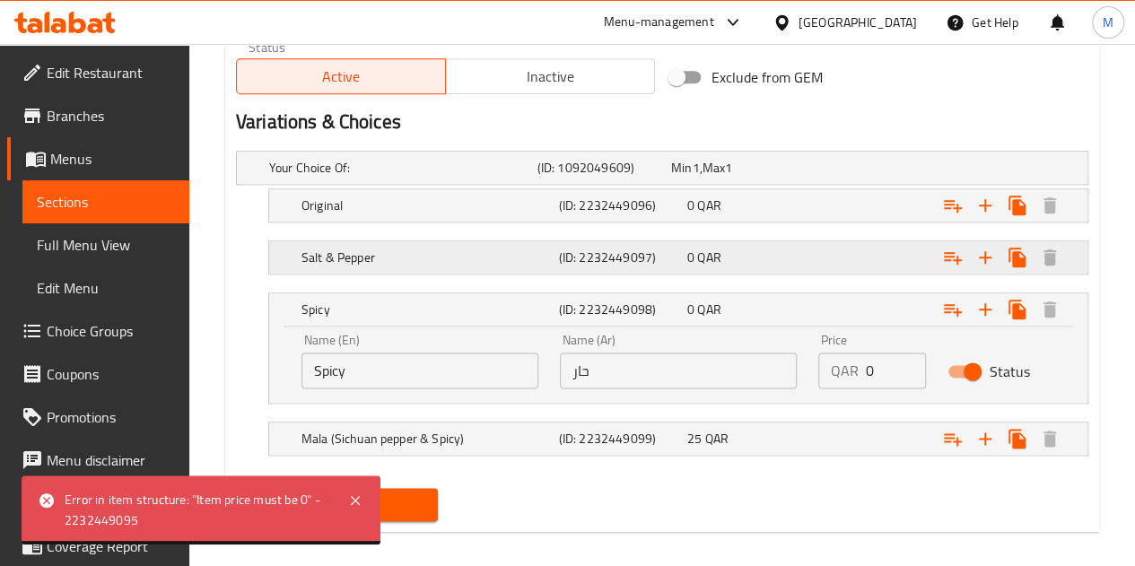
click at [868, 171] on div "Expand" at bounding box center [935, 167] width 268 height 7
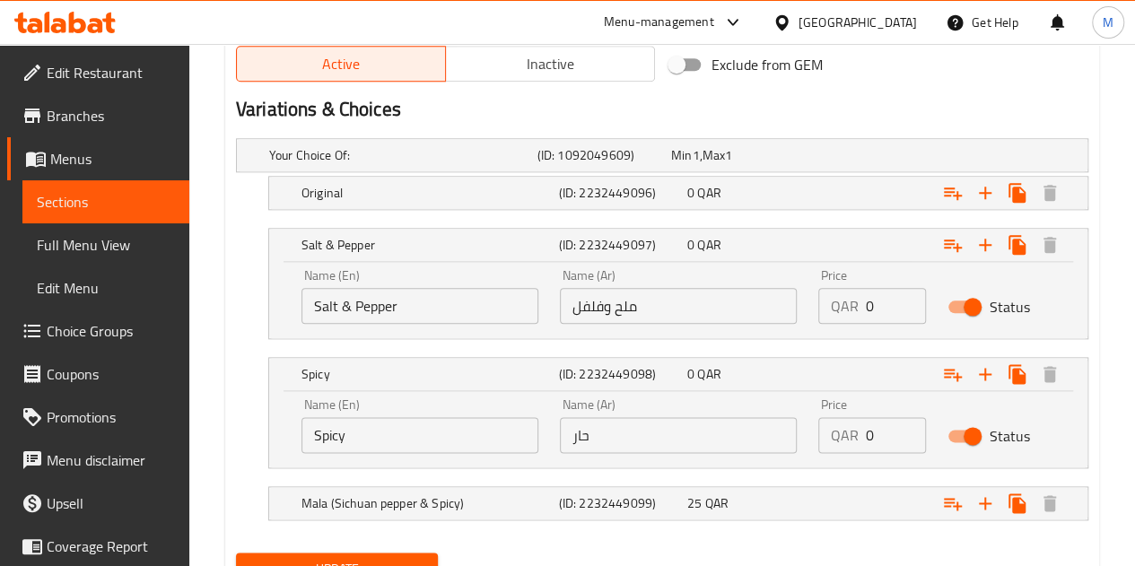
scroll to position [1023, 0]
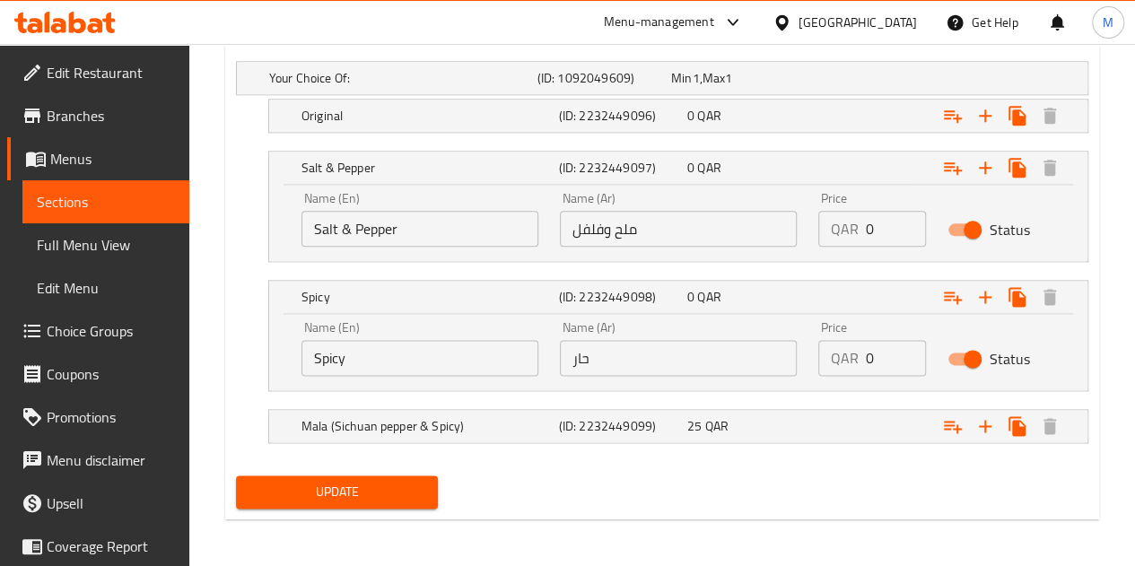
click at [352, 493] on span "Update" at bounding box center [337, 492] width 174 height 22
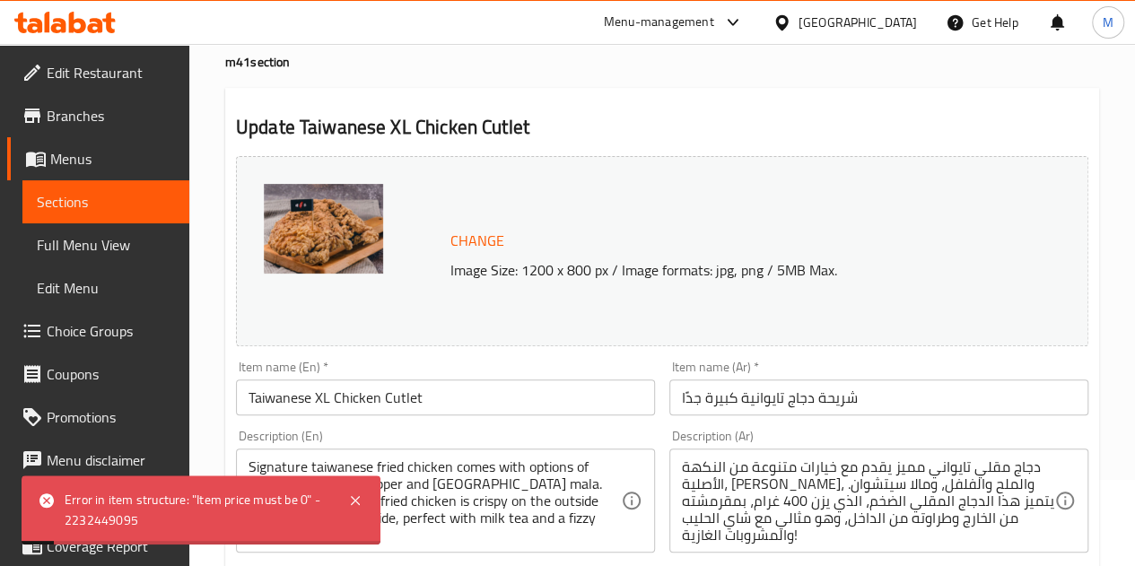
scroll to position [0, 0]
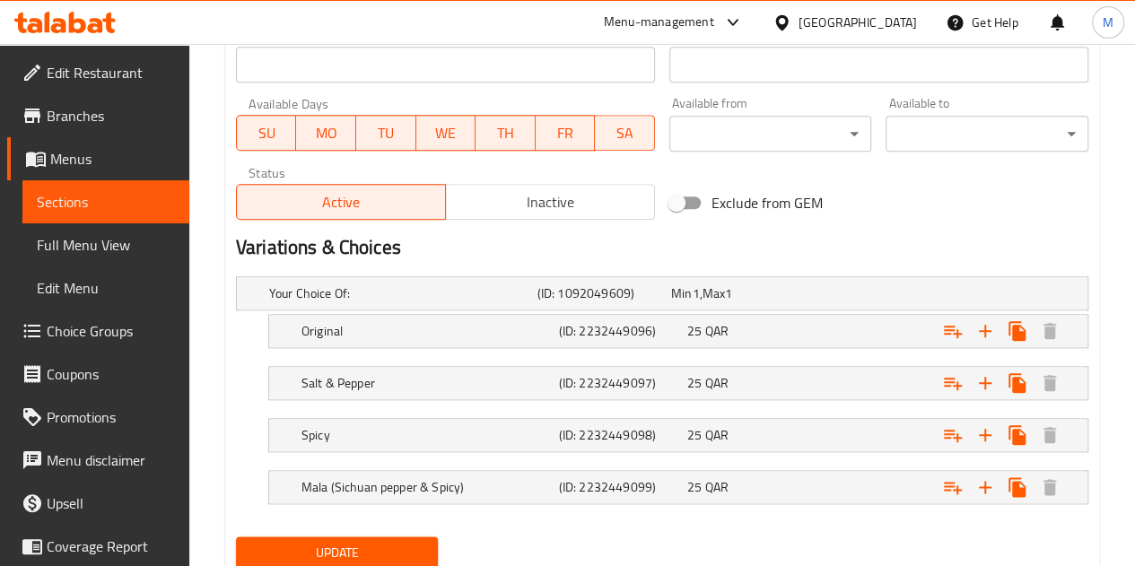
scroll to position [868, 0]
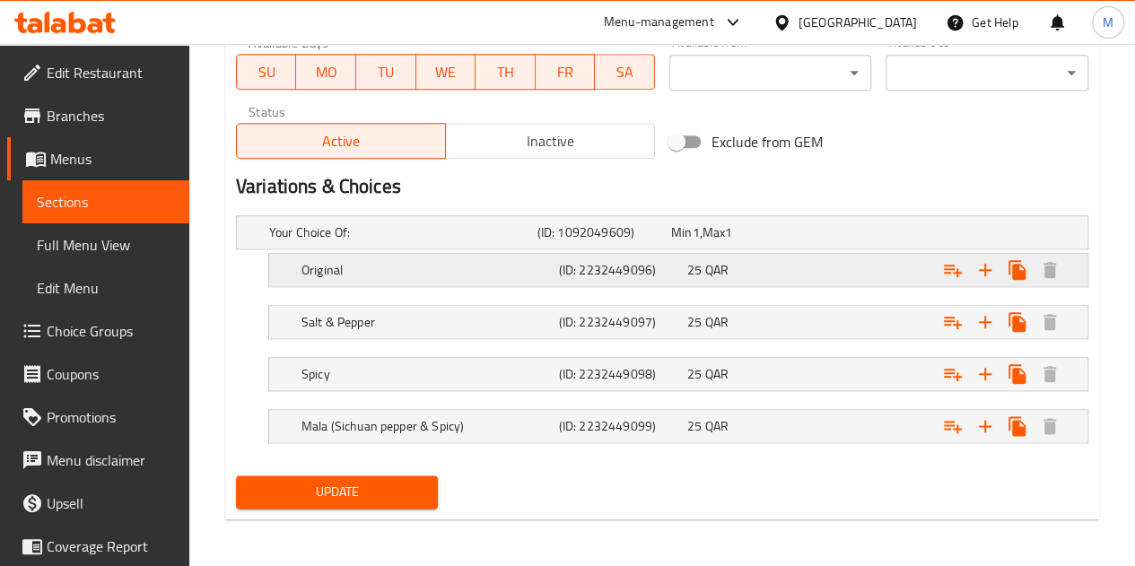
click at [737, 245] on div "25 QAR" at bounding box center [734, 232] width 134 height 25
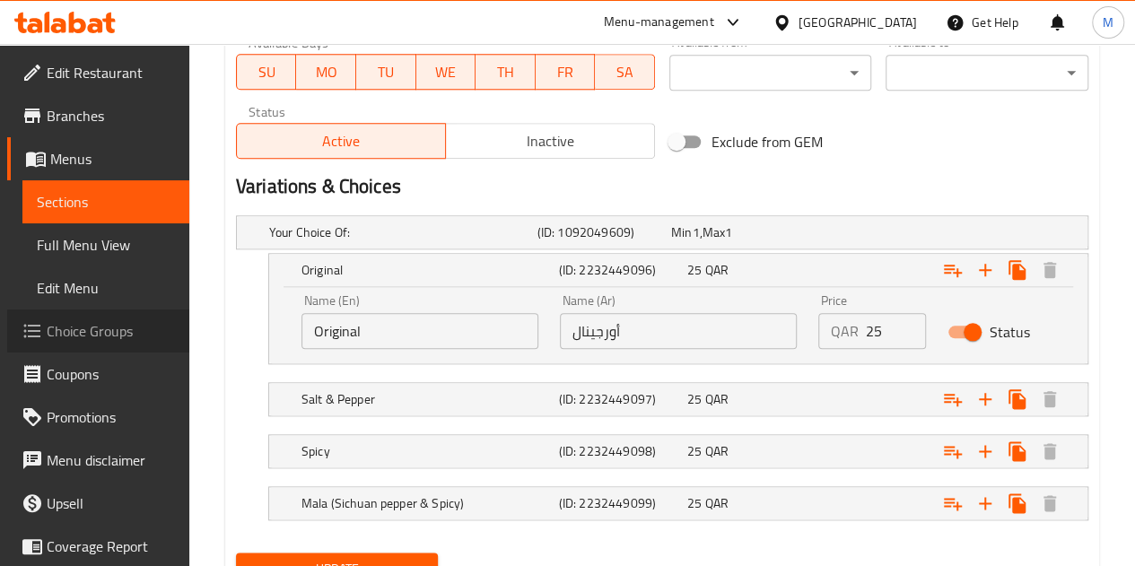
click at [98, 328] on span "Choice Groups" at bounding box center [111, 331] width 128 height 22
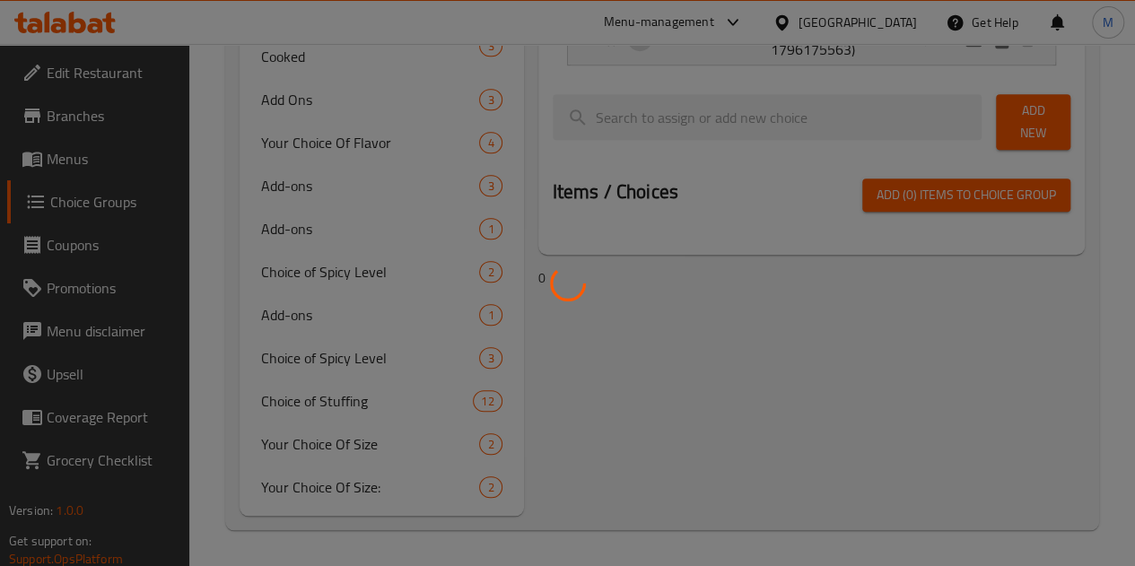
scroll to position [254, 0]
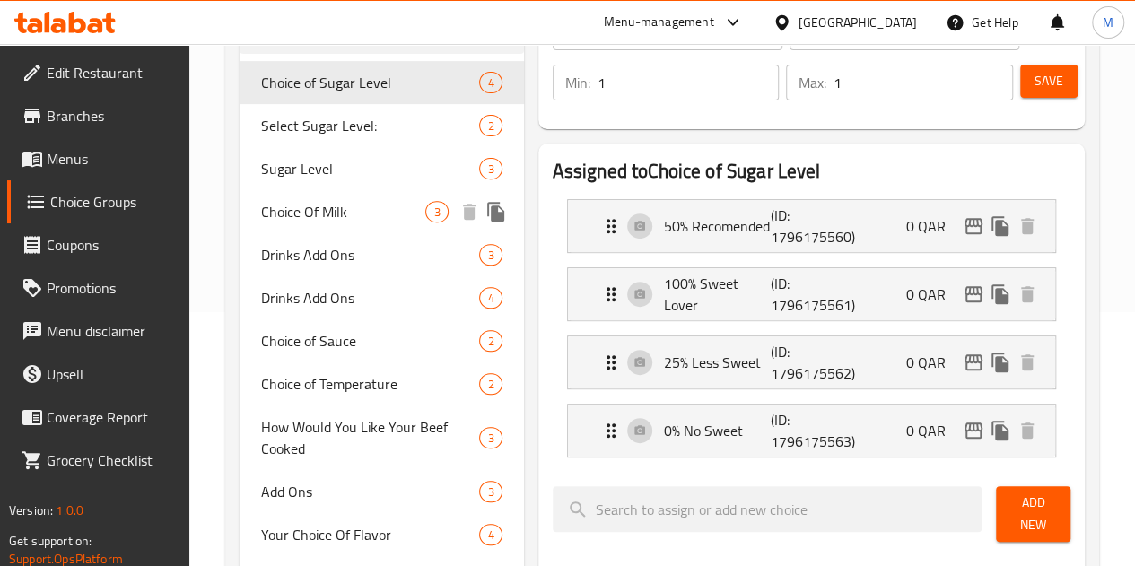
click at [318, 209] on span "Choice Of Milk" at bounding box center [343, 212] width 165 height 22
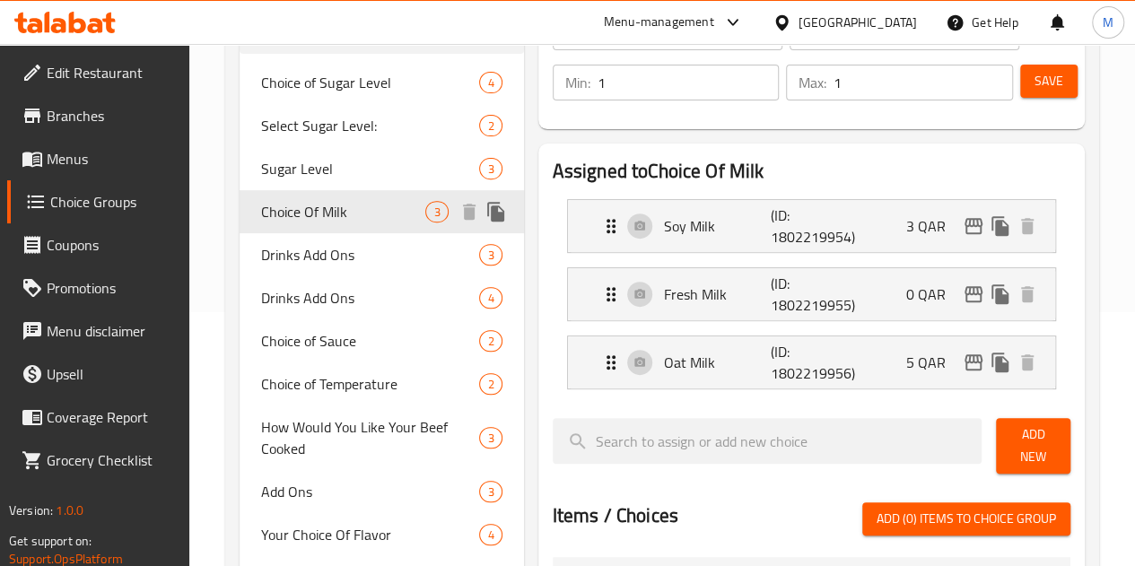
type input "Choice Of Milk"
type input "اختيارك من حليب"
click at [319, 244] on span "Drinks Add Ons" at bounding box center [343, 255] width 165 height 22
type input "Drinks Add Ons"
type input "إضافات المشروبات"
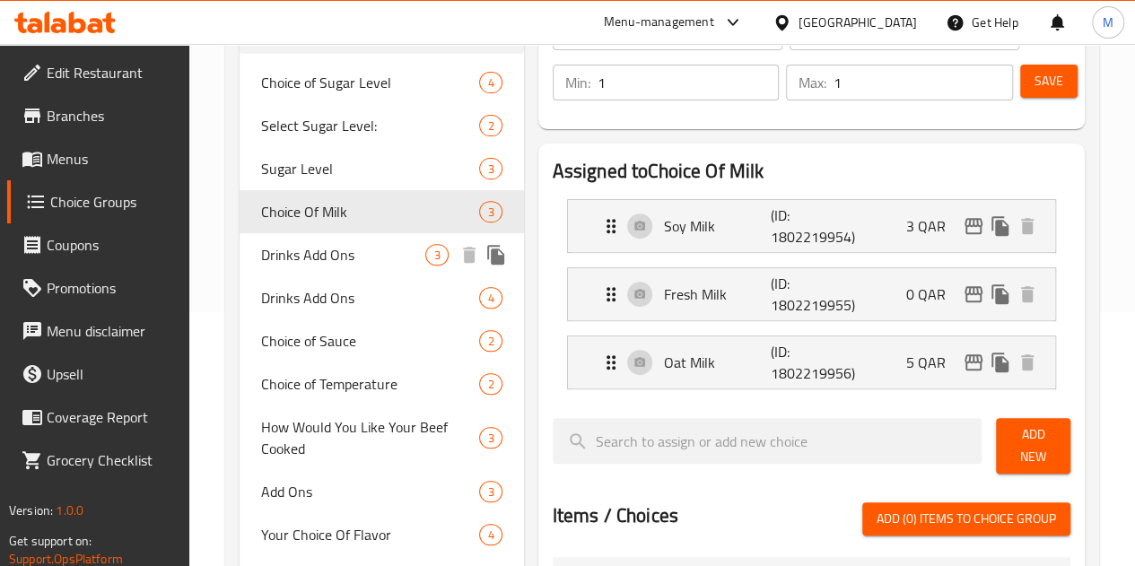
type input "0"
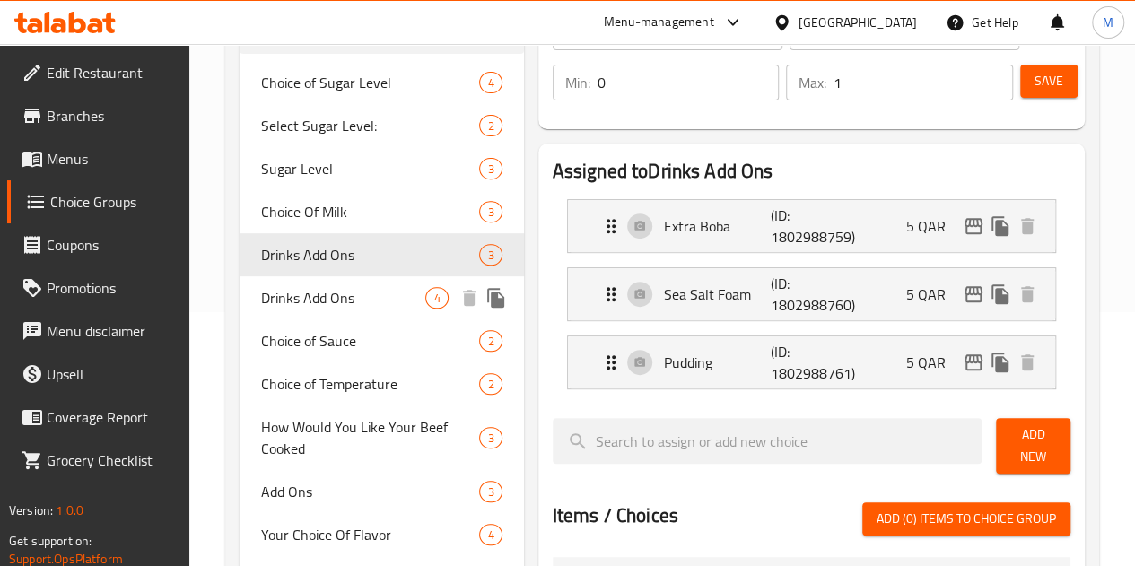
click at [314, 289] on span "Drinks Add Ons" at bounding box center [343, 298] width 165 height 22
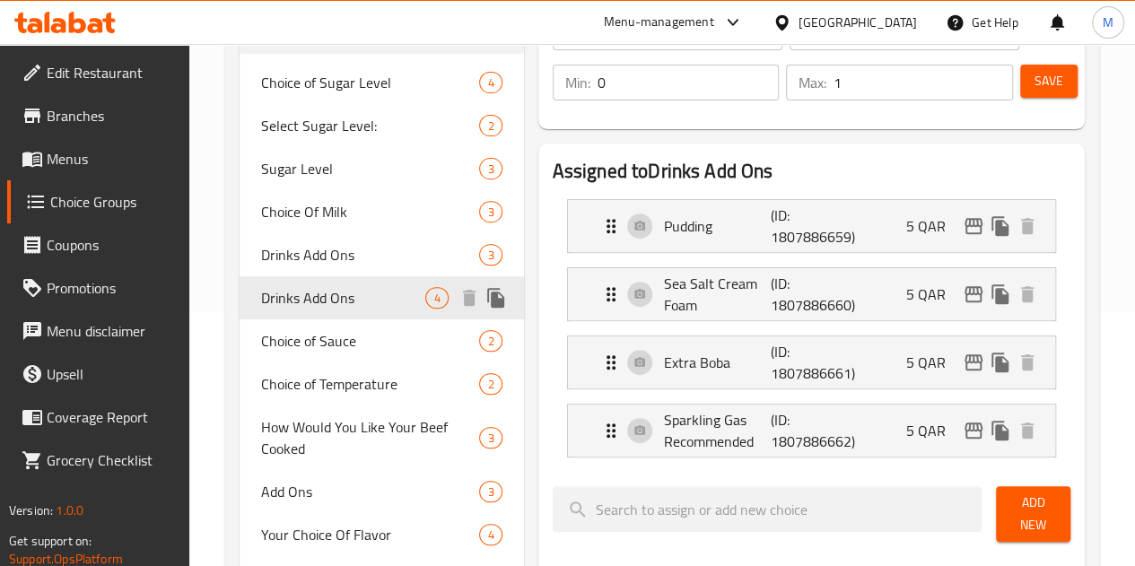
type input "اختيارك من المشروبات"
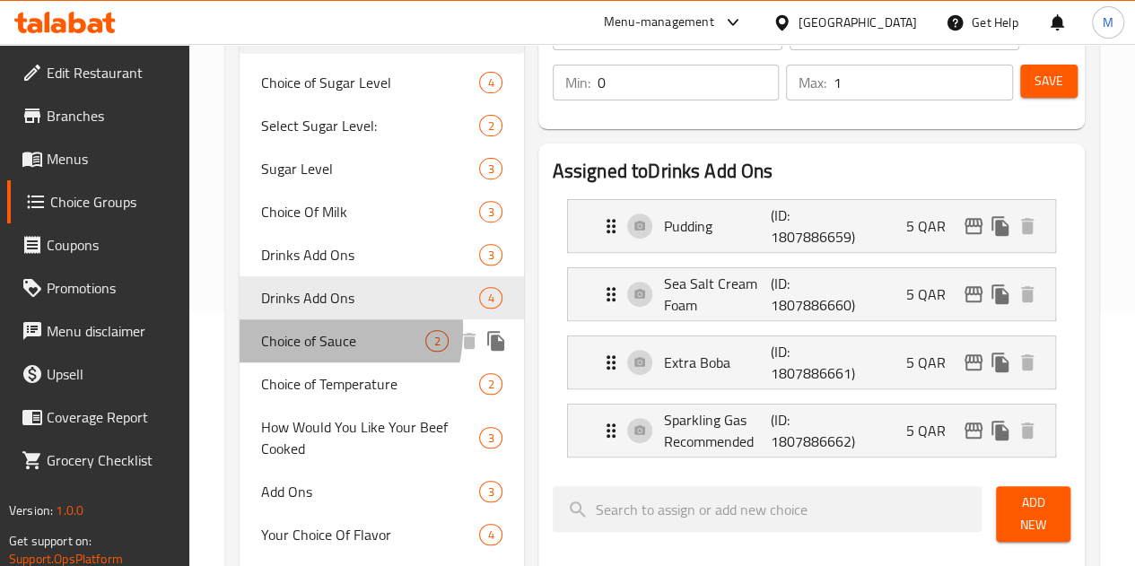
click at [290, 330] on span "Choice of Sauce" at bounding box center [343, 341] width 165 height 22
type input "Choice of Sauce"
type input "اختيار صلصة"
type input "1"
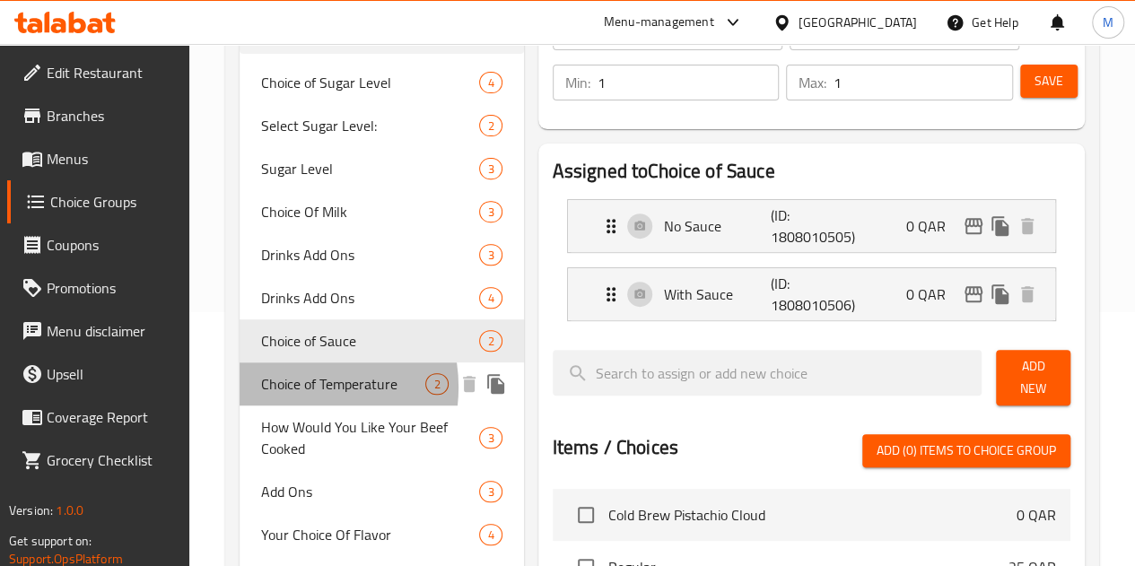
click at [290, 388] on span "Choice of Temperature" at bounding box center [343, 384] width 165 height 22
type input "Choice of Temperature"
type input "اختيار درجة الحرارة"
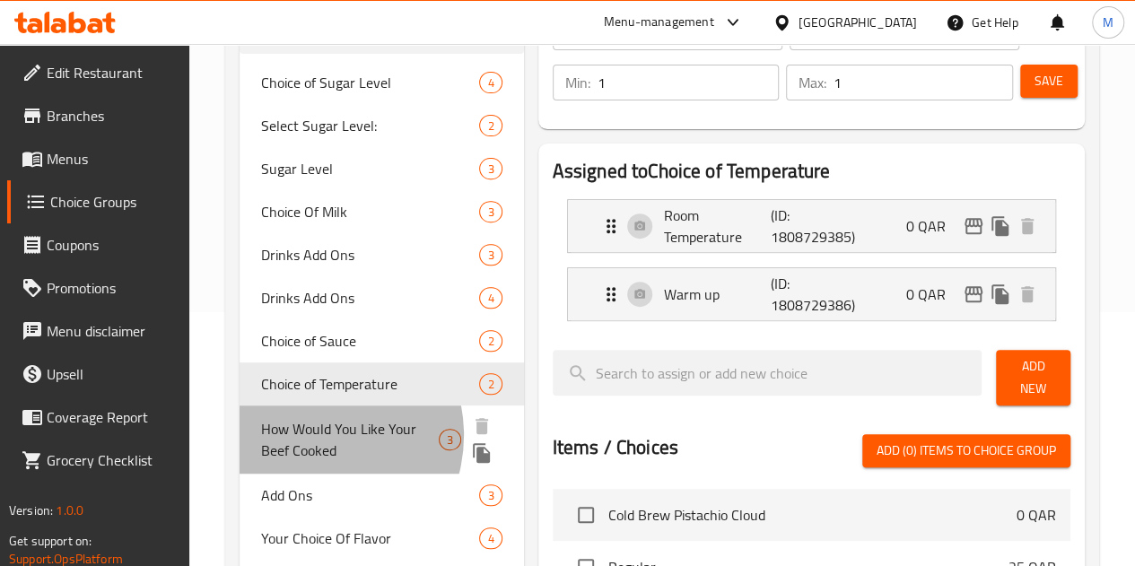
click at [310, 435] on span "How Would You Like Your Beef Cooked" at bounding box center [350, 439] width 178 height 43
type input "How Would You Like Your Beef Cooked"
type input "كيف تحب أن يتم طهي لحم البقر الخاص بك"
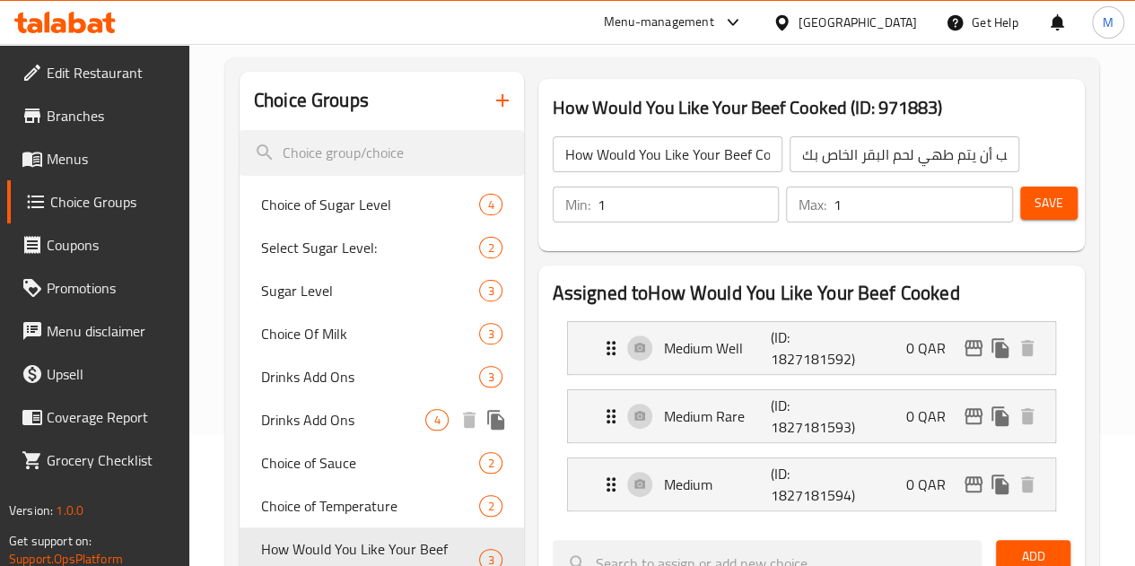
scroll to position [0, 0]
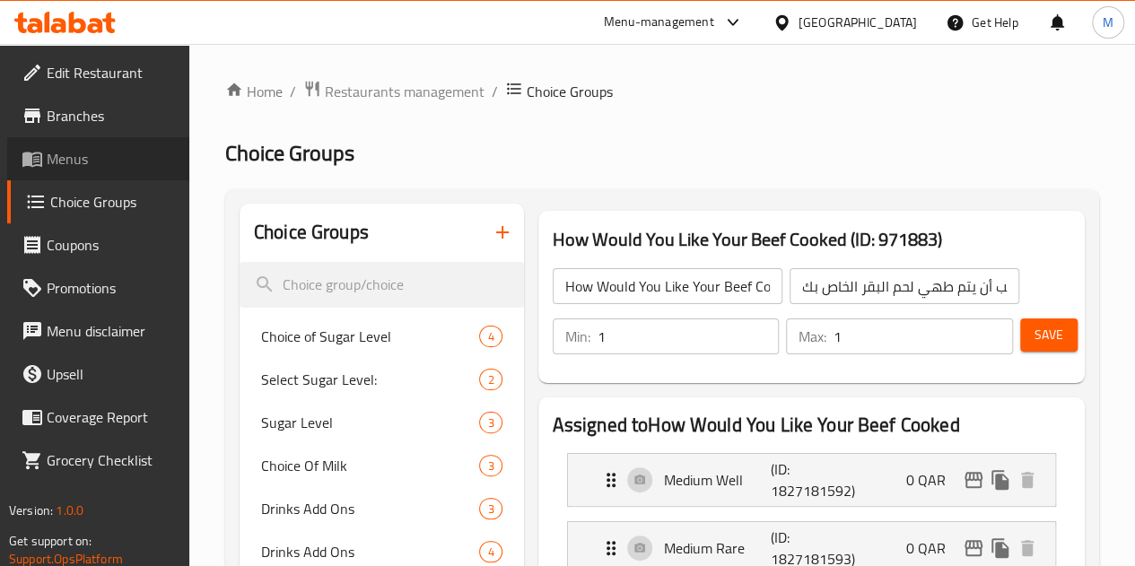
click at [88, 166] on span "Menus" at bounding box center [111, 159] width 128 height 22
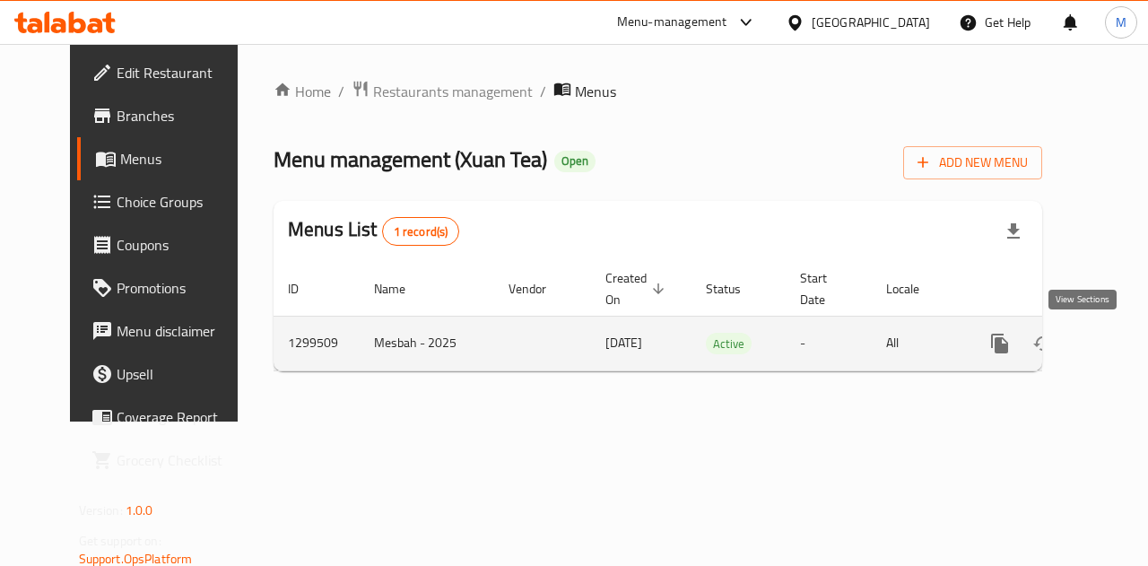
click at [1119, 336] on icon "enhanced table" at bounding box center [1130, 344] width 22 height 22
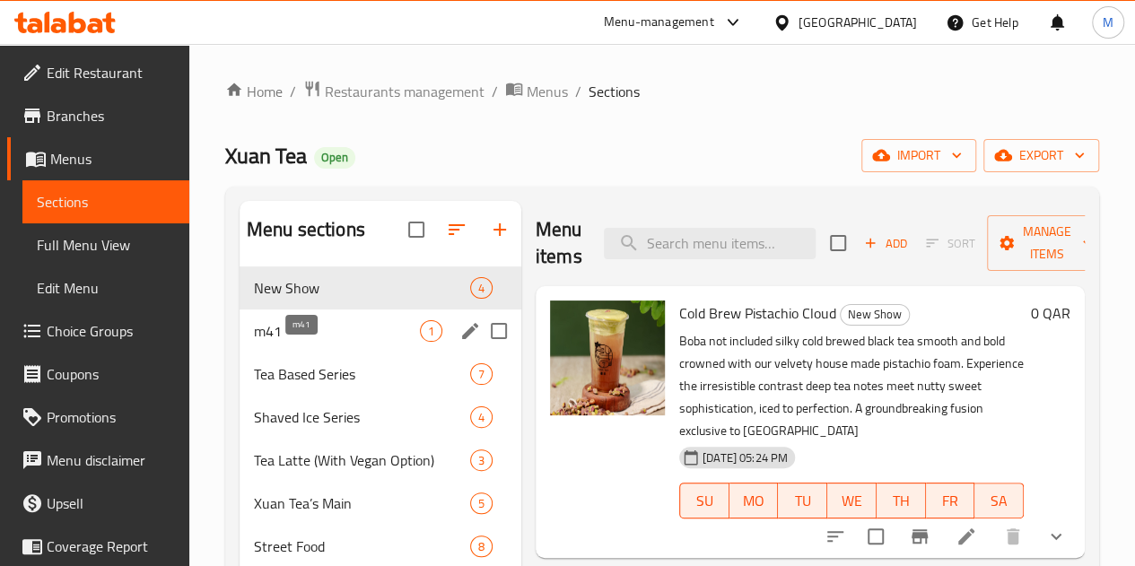
click at [316, 342] on span "m41" at bounding box center [337, 331] width 166 height 22
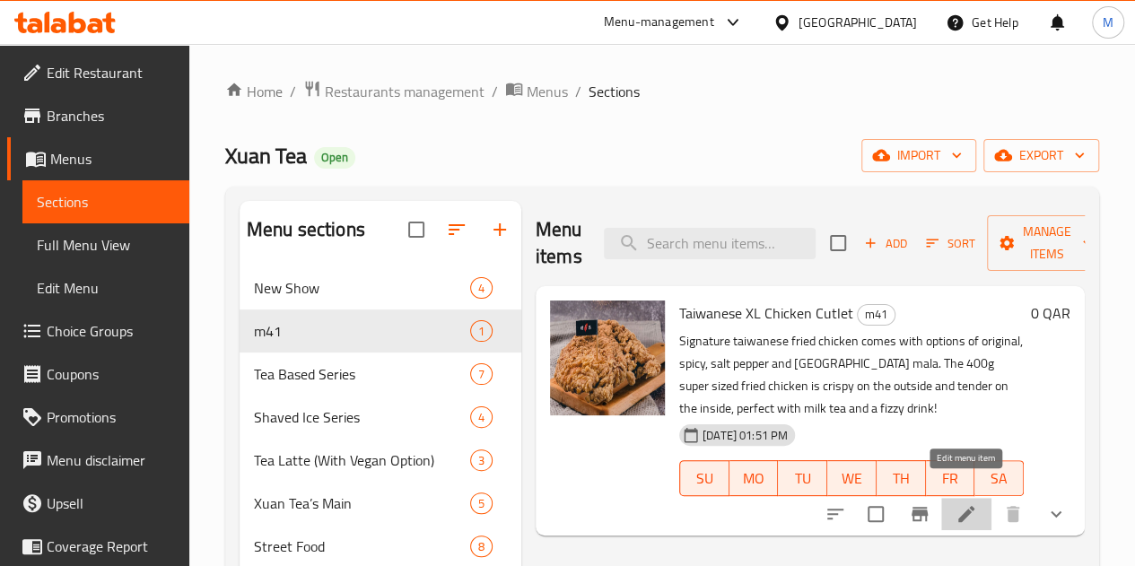
click at [964, 503] on icon at bounding box center [966, 514] width 22 height 22
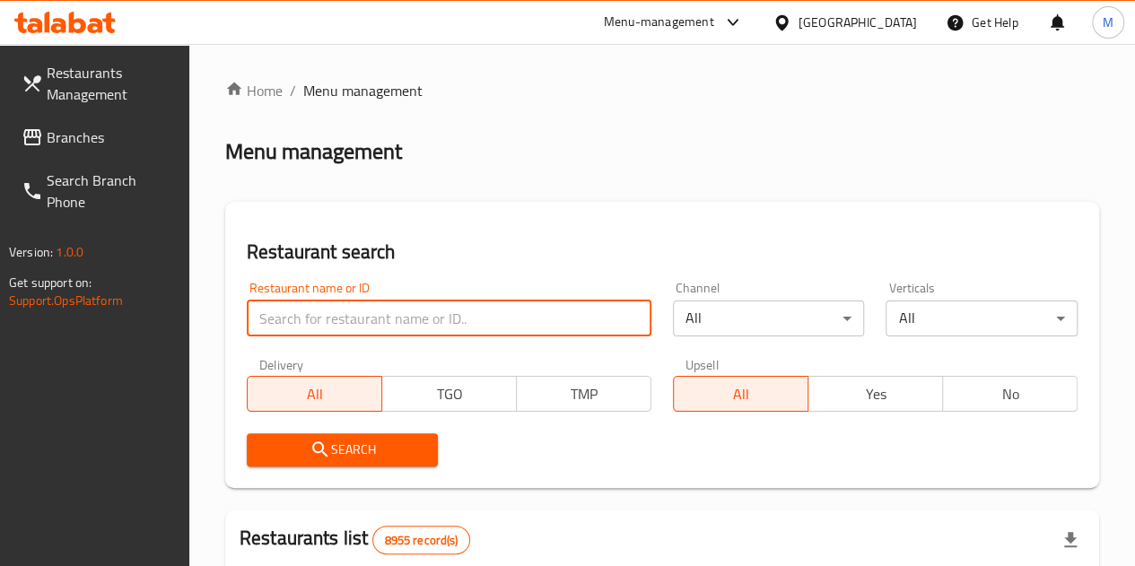
click at [339, 308] on input "search" at bounding box center [449, 319] width 405 height 36
type input "xuan tea"
click button "Search" at bounding box center [343, 449] width 192 height 33
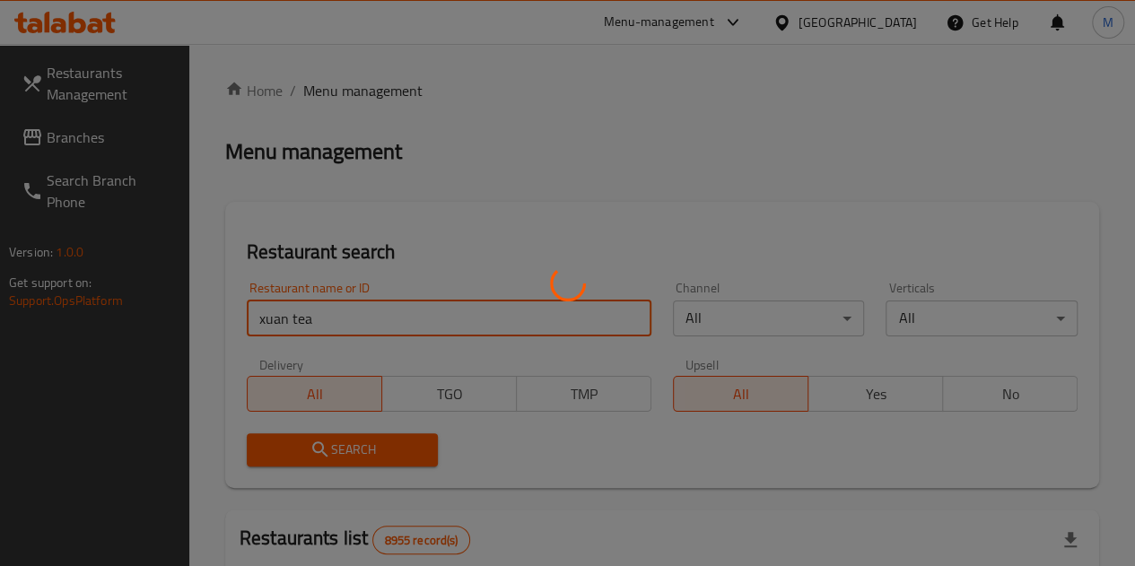
click button "Search" at bounding box center [343, 449] width 192 height 33
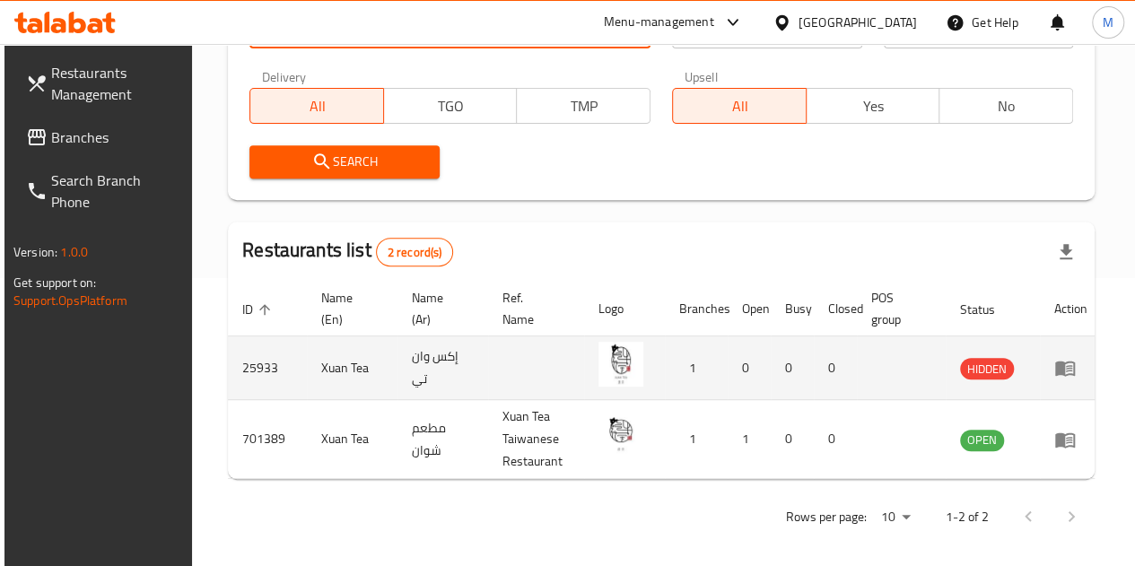
scroll to position [297, 0]
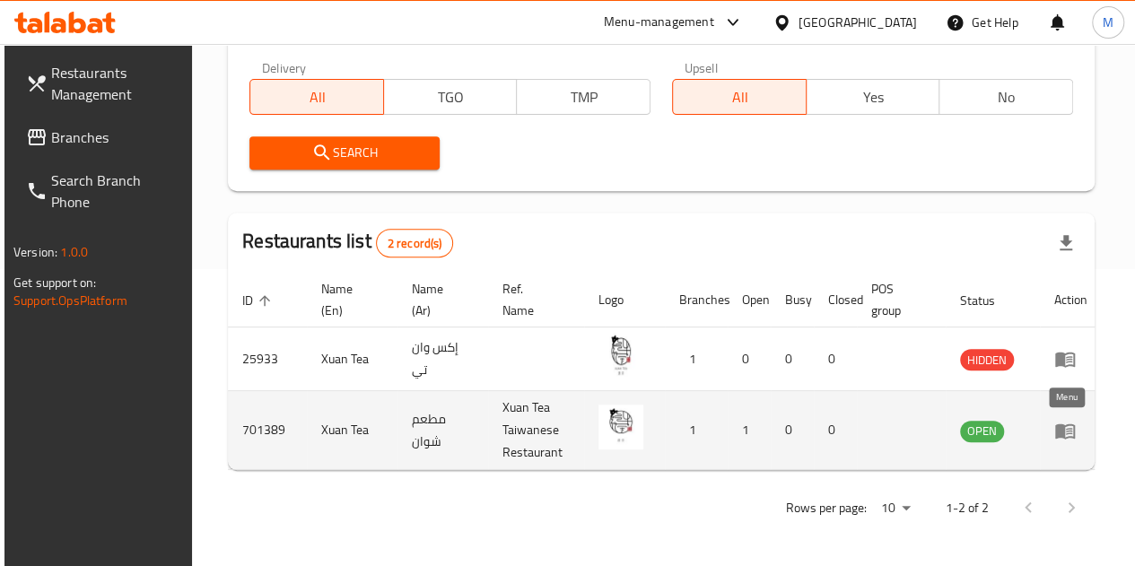
click at [1059, 425] on icon "enhanced table" at bounding box center [1065, 430] width 20 height 15
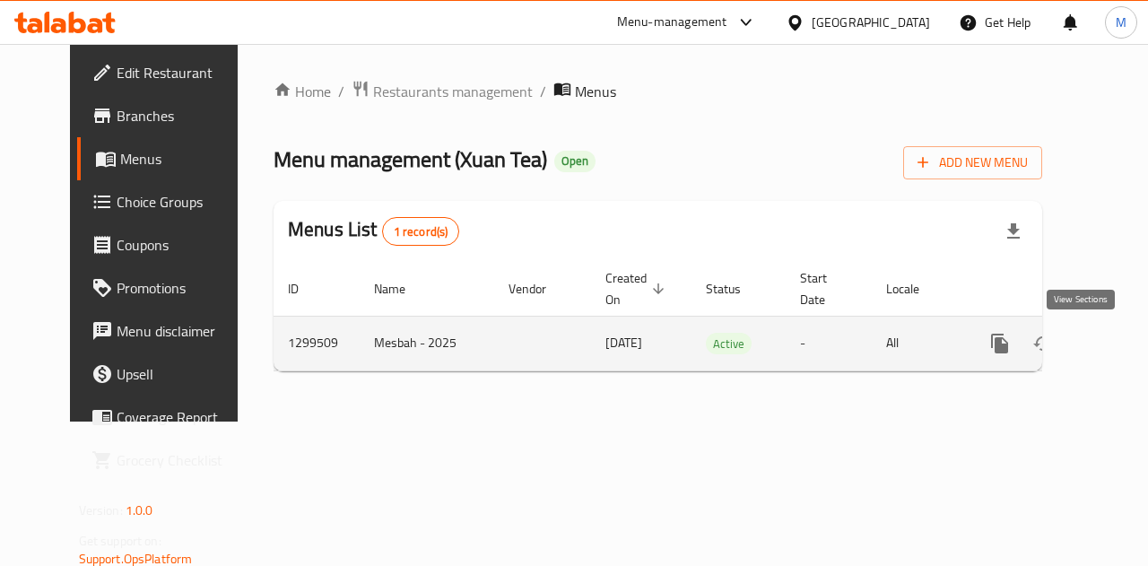
click at [1108, 354] on link "enhanced table" at bounding box center [1129, 343] width 43 height 43
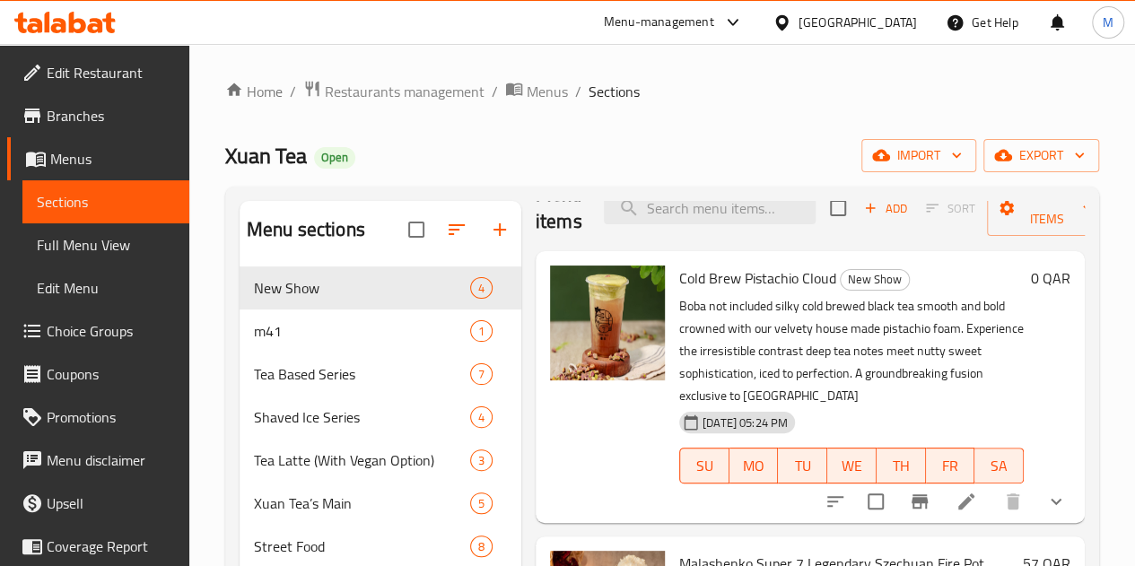
scroll to position [90, 0]
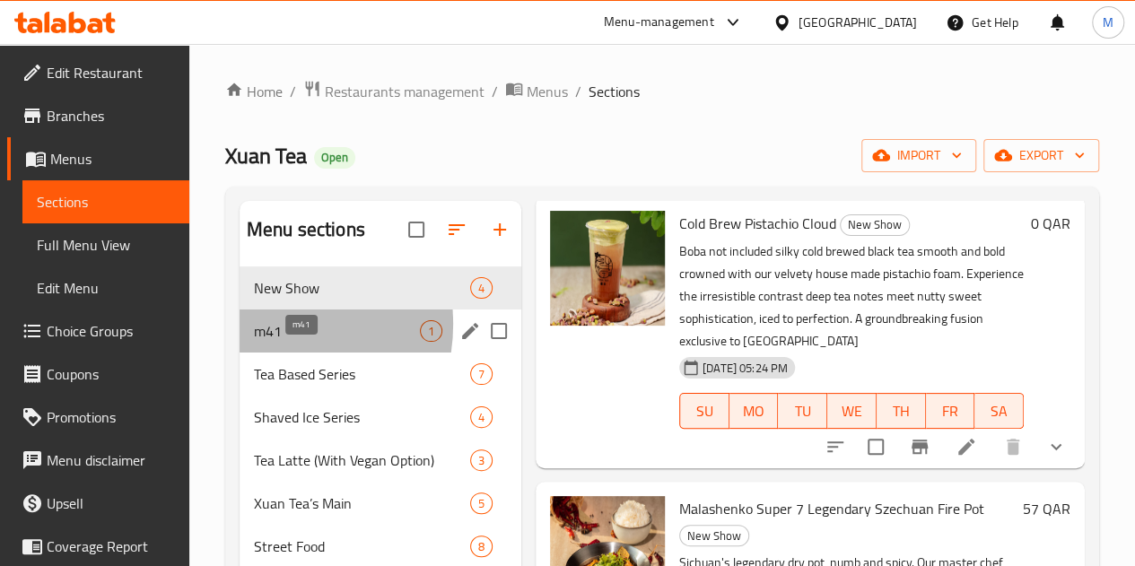
click at [264, 342] on span "m41" at bounding box center [337, 331] width 166 height 22
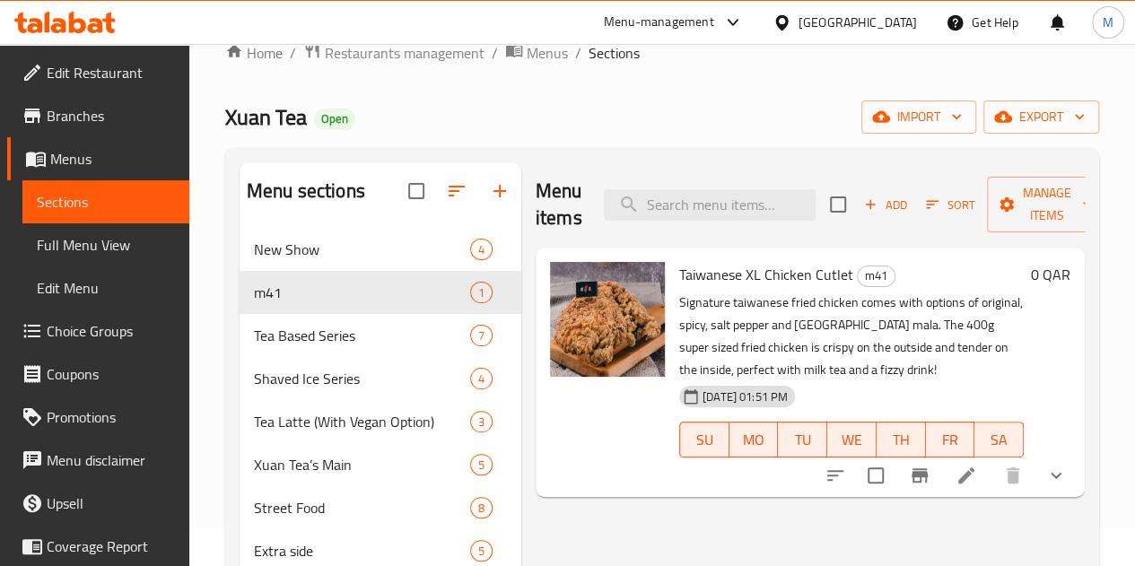
scroll to position [90, 0]
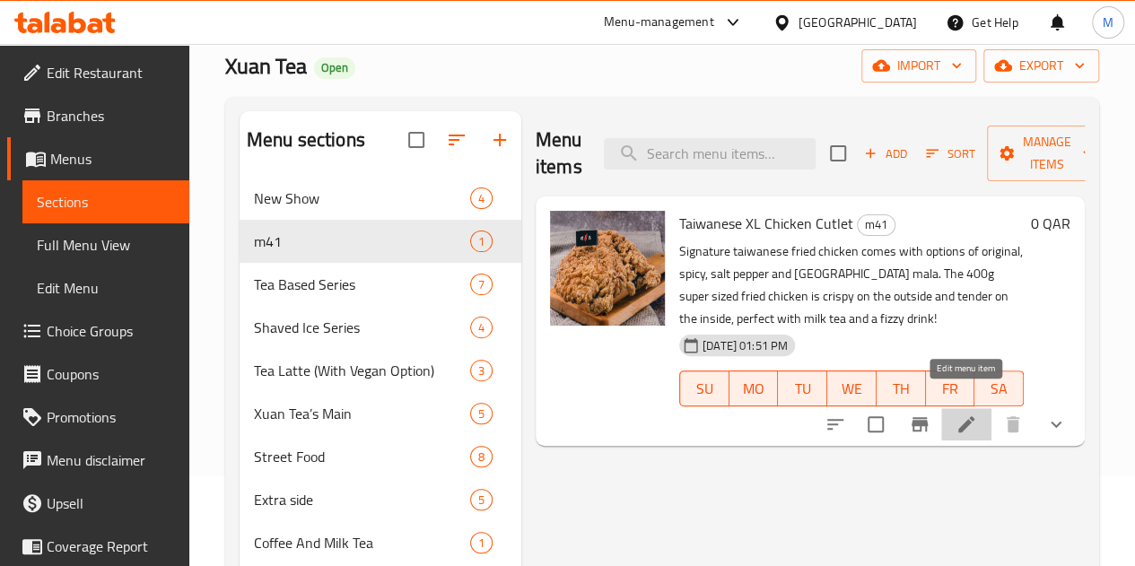
click at [959, 416] on icon at bounding box center [966, 424] width 16 height 16
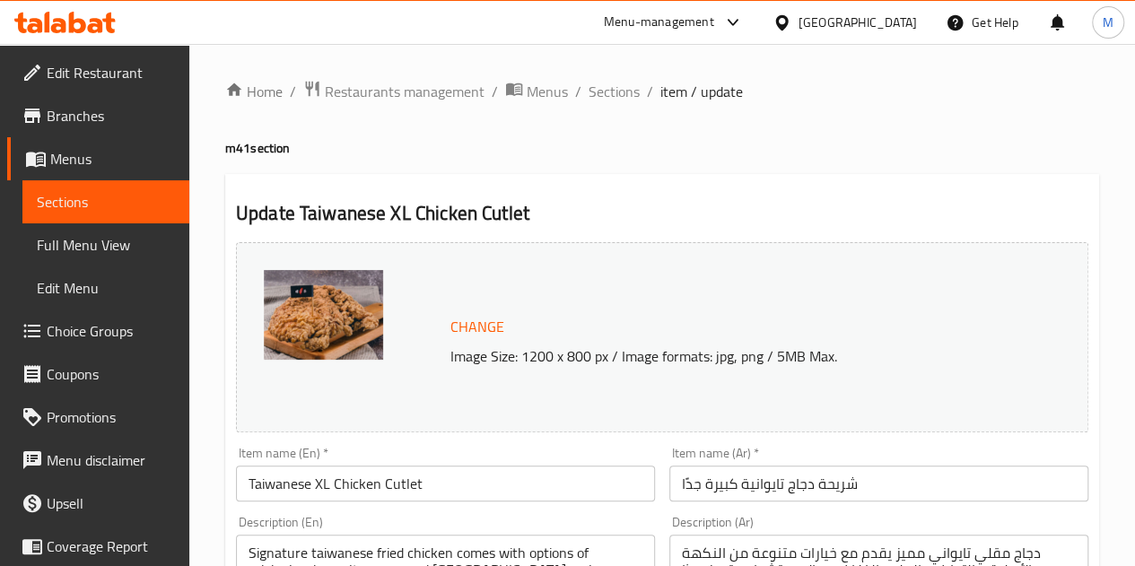
click at [102, 185] on link "Sections" at bounding box center [105, 201] width 167 height 43
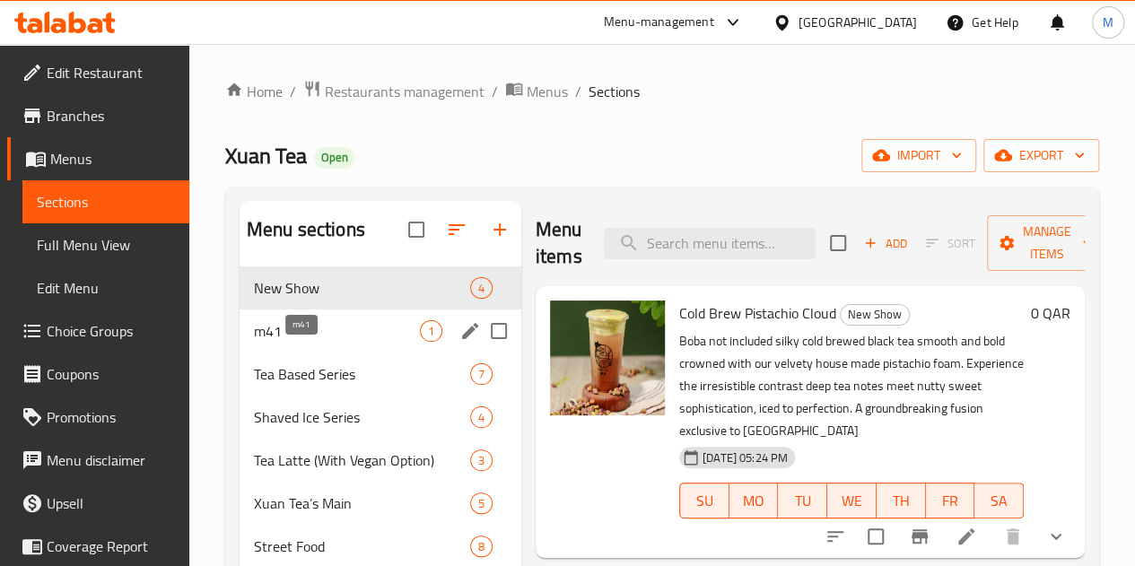
drag, startPoint x: 301, startPoint y: 358, endPoint x: 364, endPoint y: 349, distance: 64.3
click at [301, 342] on span "m41" at bounding box center [337, 331] width 166 height 22
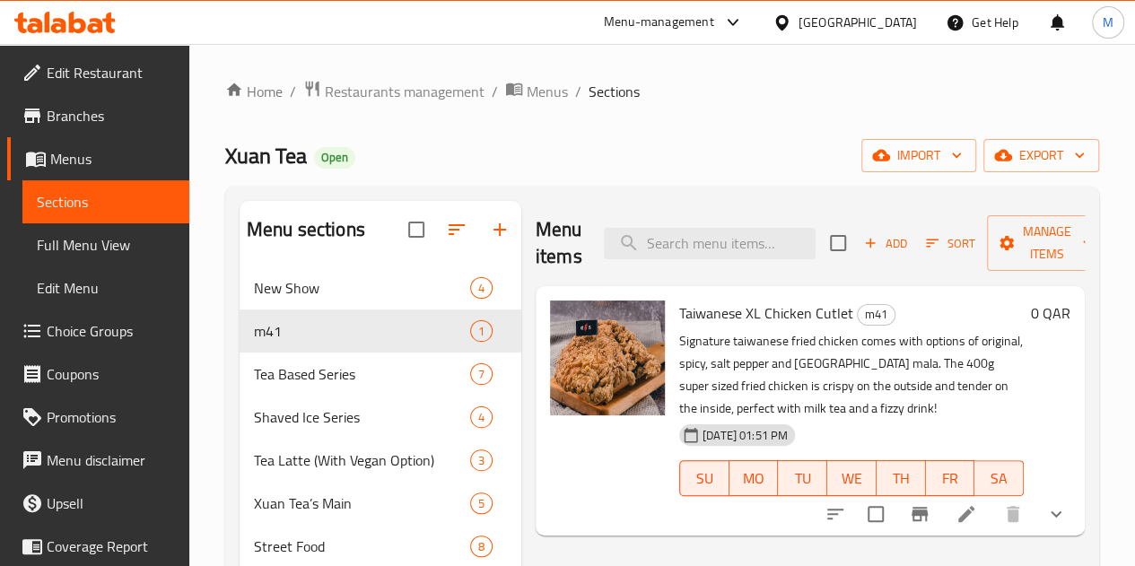
click at [861, 249] on span "Add" at bounding box center [885, 243] width 48 height 21
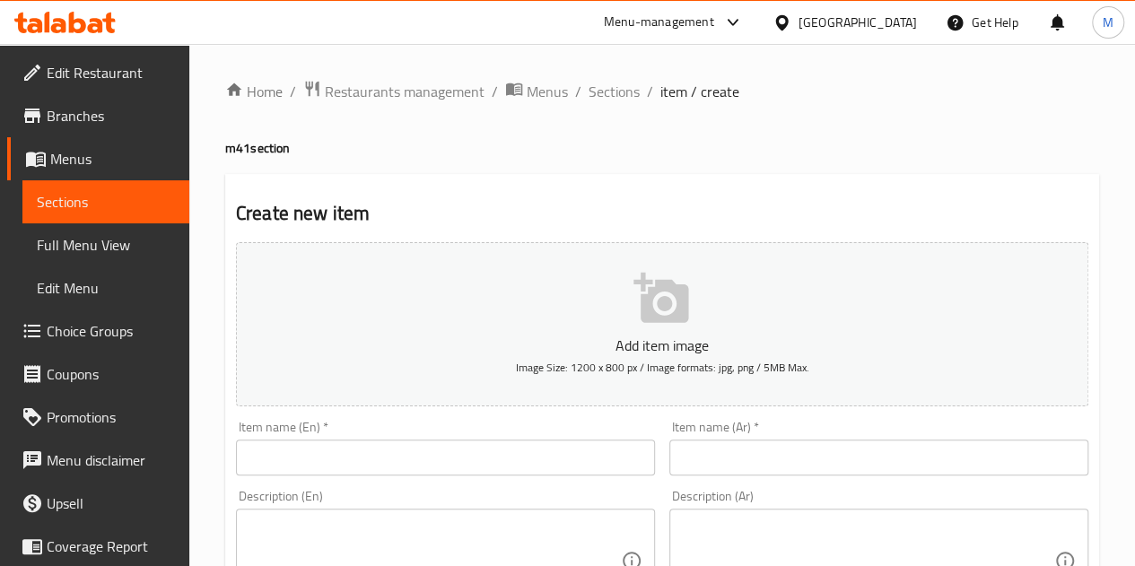
click at [396, 445] on input "text" at bounding box center [445, 458] width 419 height 36
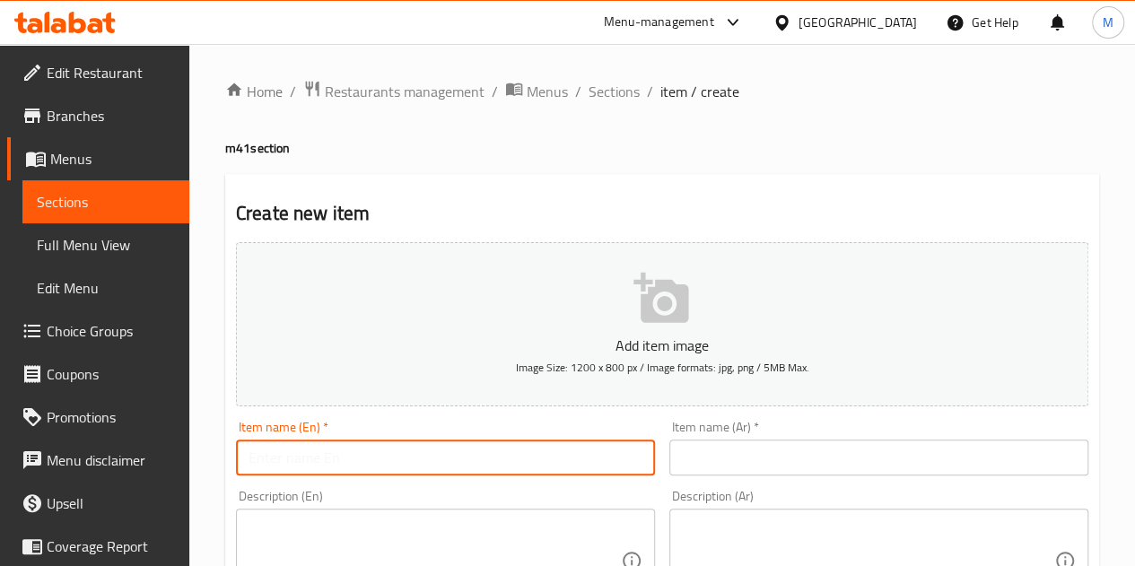
type input "Taiwanese XL Chicken Cutlet"
click at [484, 459] on input "Taiwanese XL Chicken Cutlet" at bounding box center [445, 458] width 419 height 36
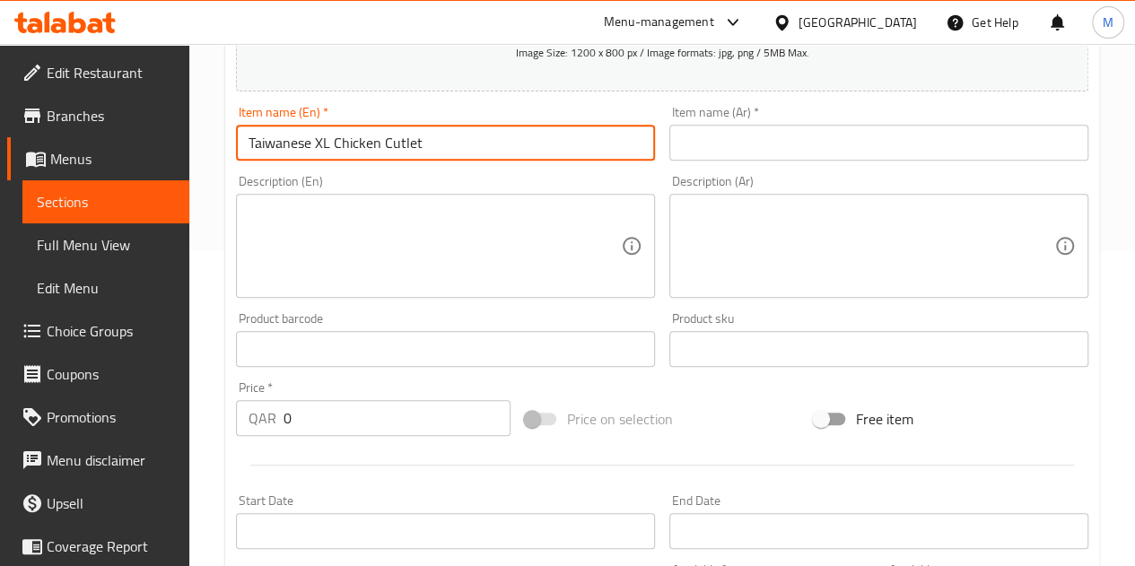
scroll to position [449, 0]
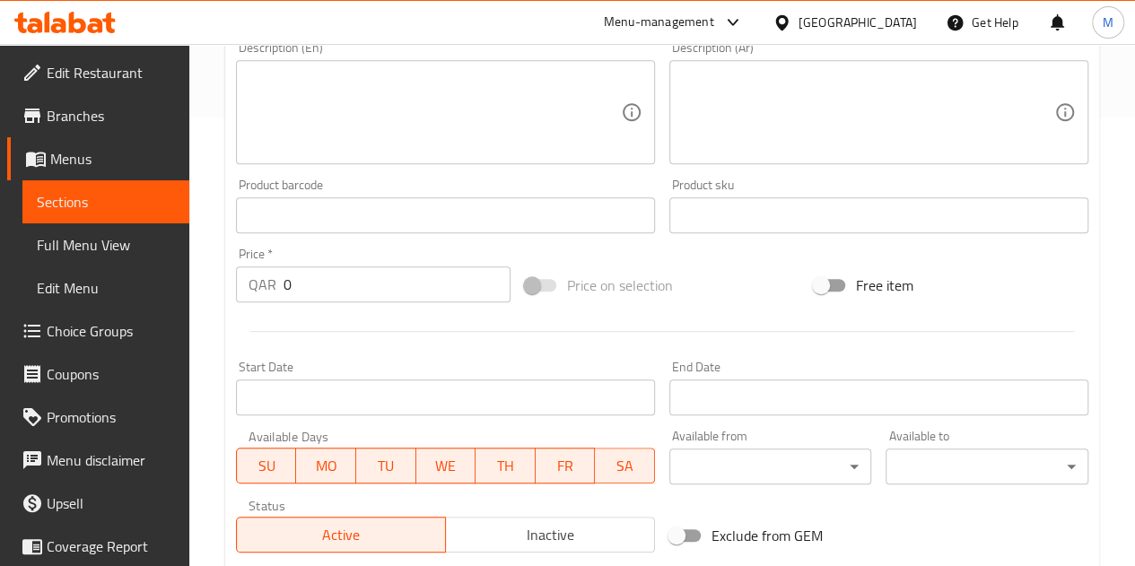
click at [334, 276] on input "0" at bounding box center [397, 284] width 227 height 36
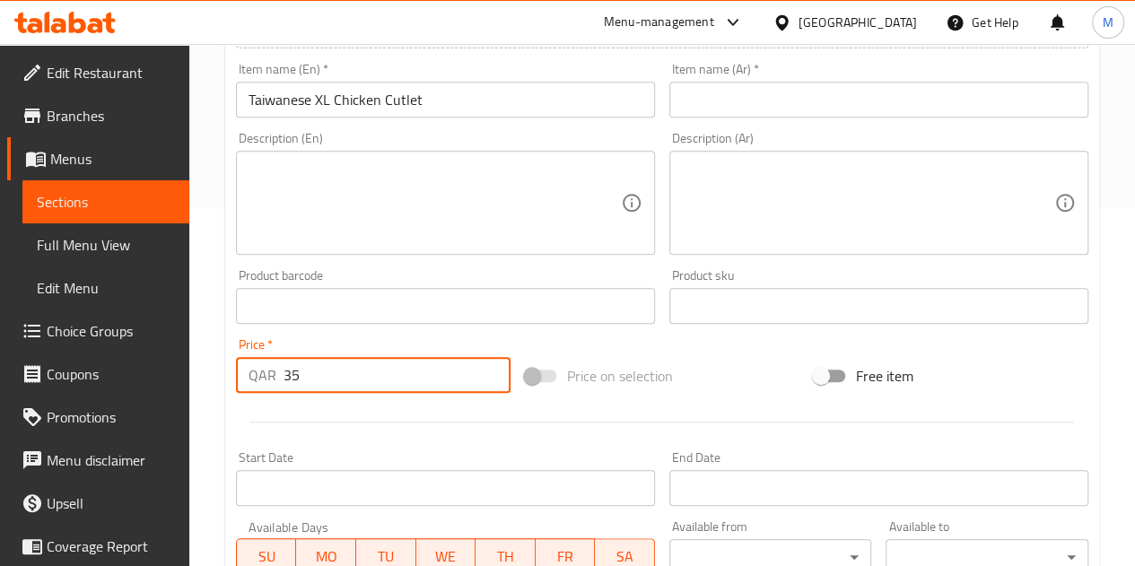
scroll to position [252, 0]
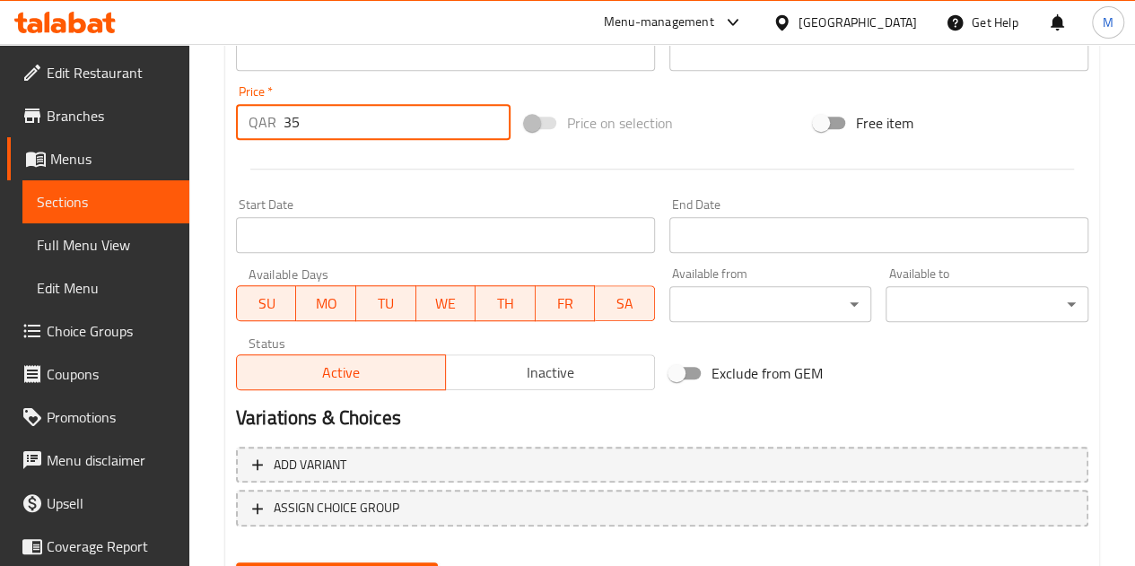
type input "35"
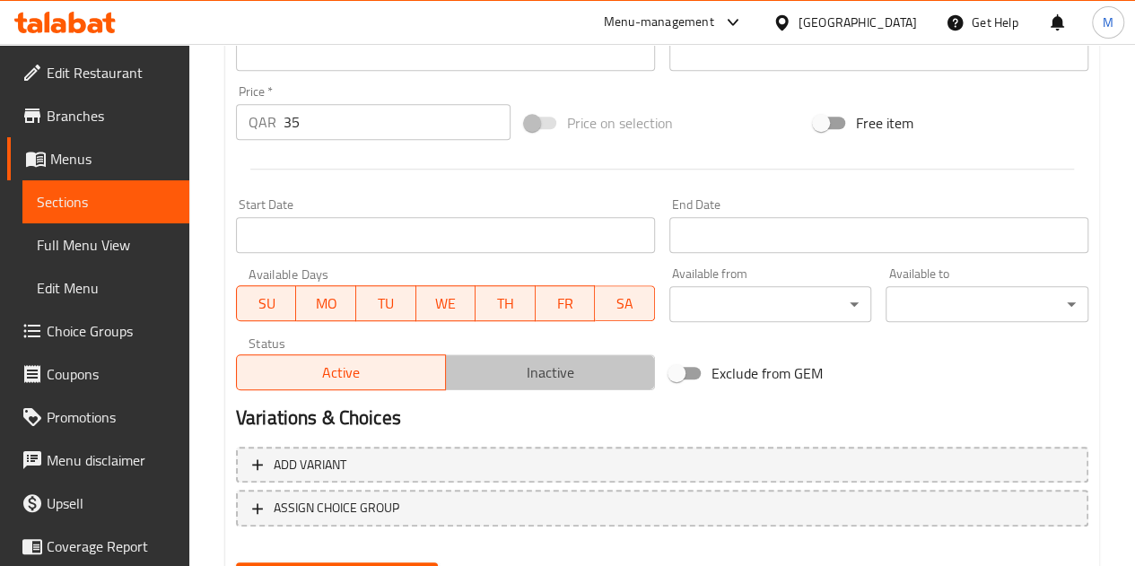
click at [529, 379] on span "Inactive" at bounding box center [550, 373] width 195 height 26
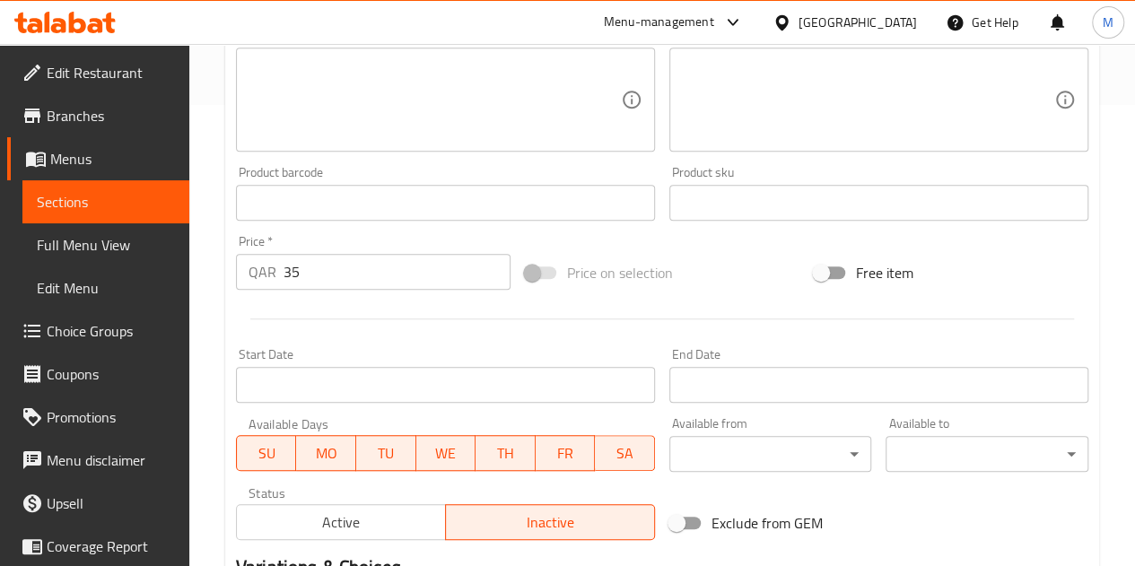
scroll to position [342, 0]
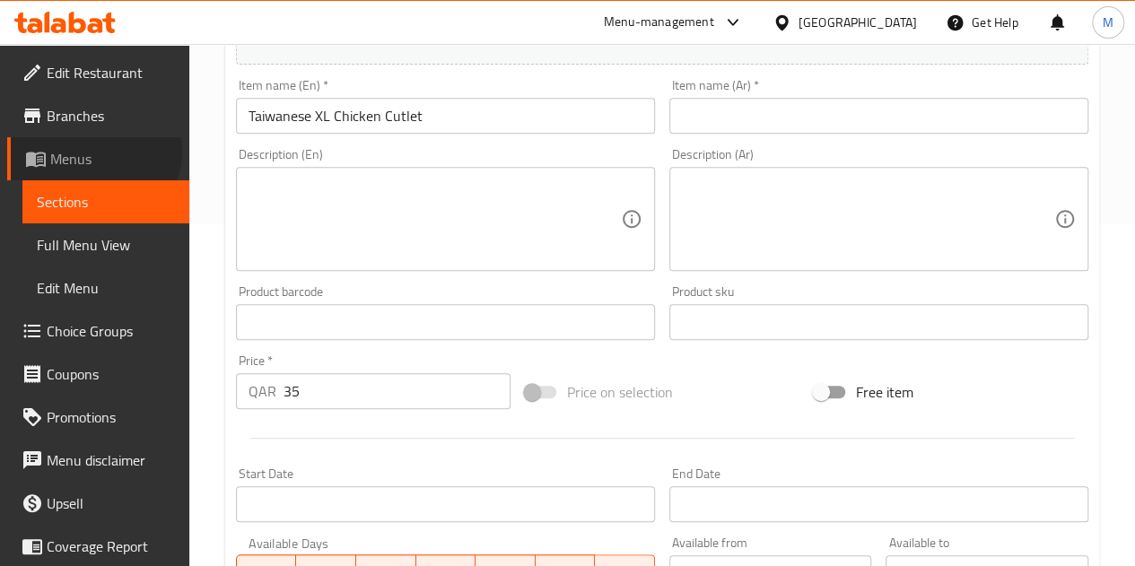
click at [91, 151] on span "Menus" at bounding box center [112, 159] width 125 height 22
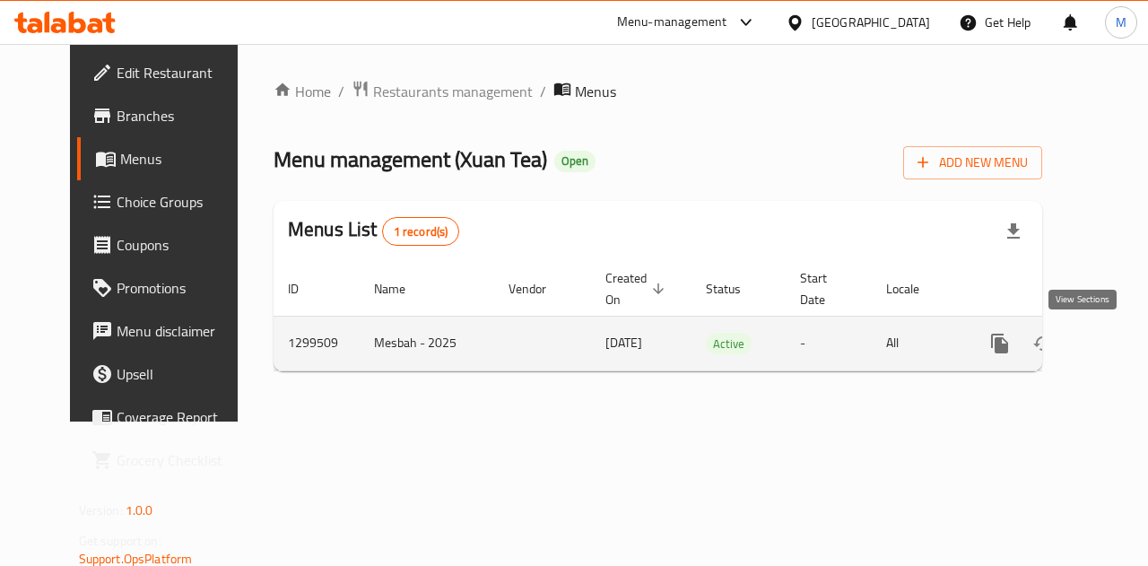
click at [1119, 351] on icon "enhanced table" at bounding box center [1130, 344] width 22 height 22
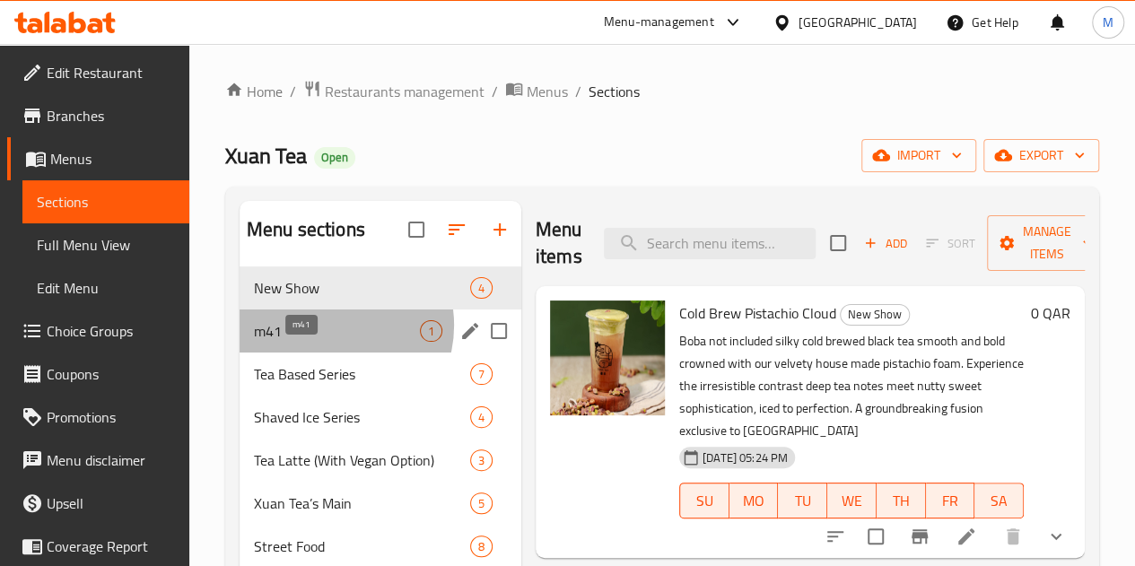
click at [328, 342] on span "m41" at bounding box center [337, 331] width 166 height 22
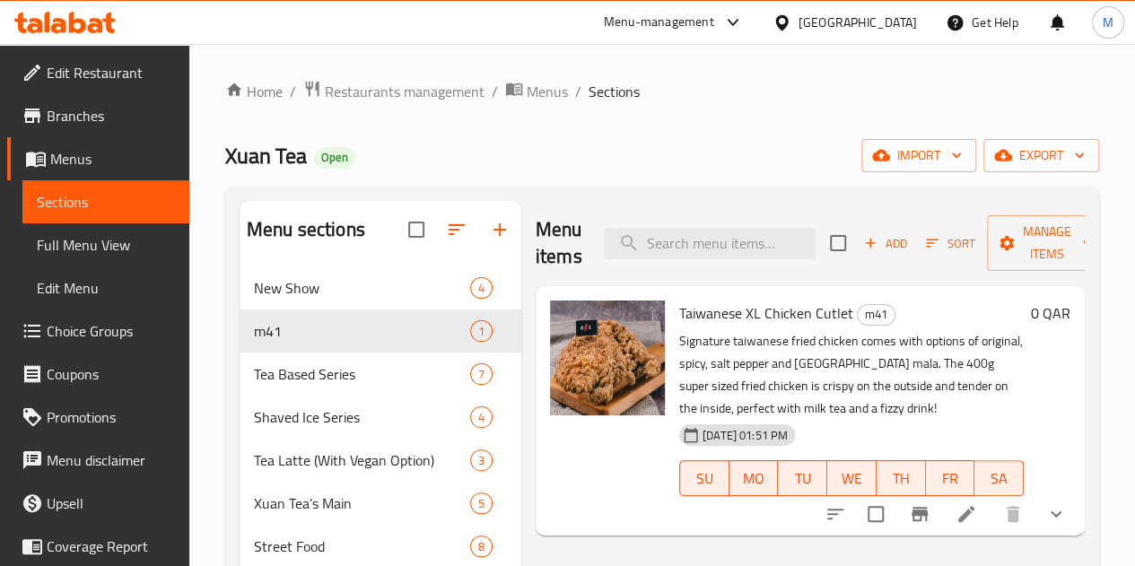
click at [951, 498] on li at bounding box center [966, 514] width 50 height 32
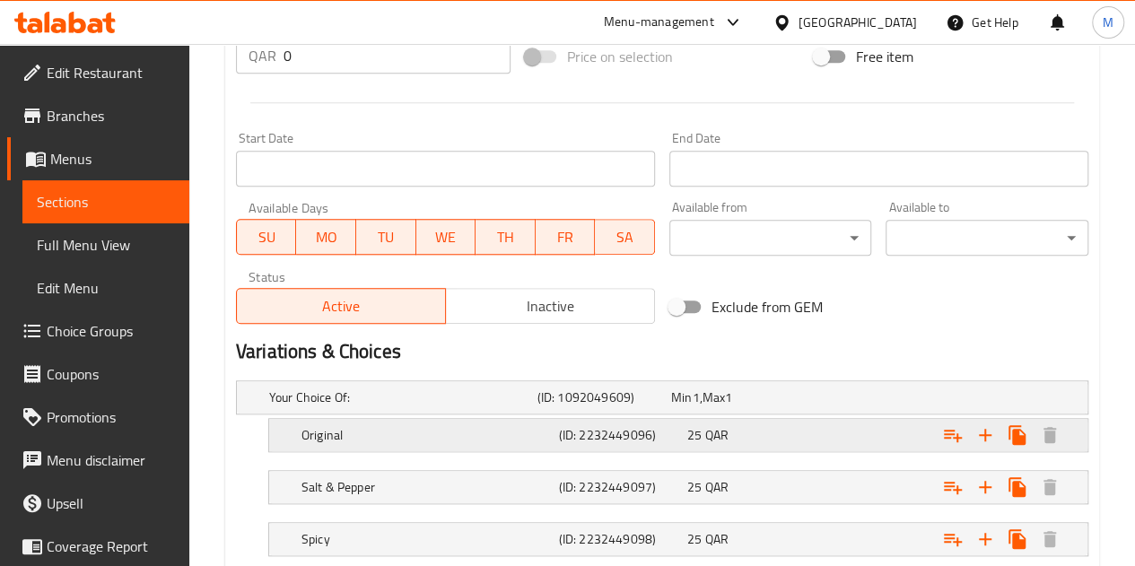
scroll to position [718, 0]
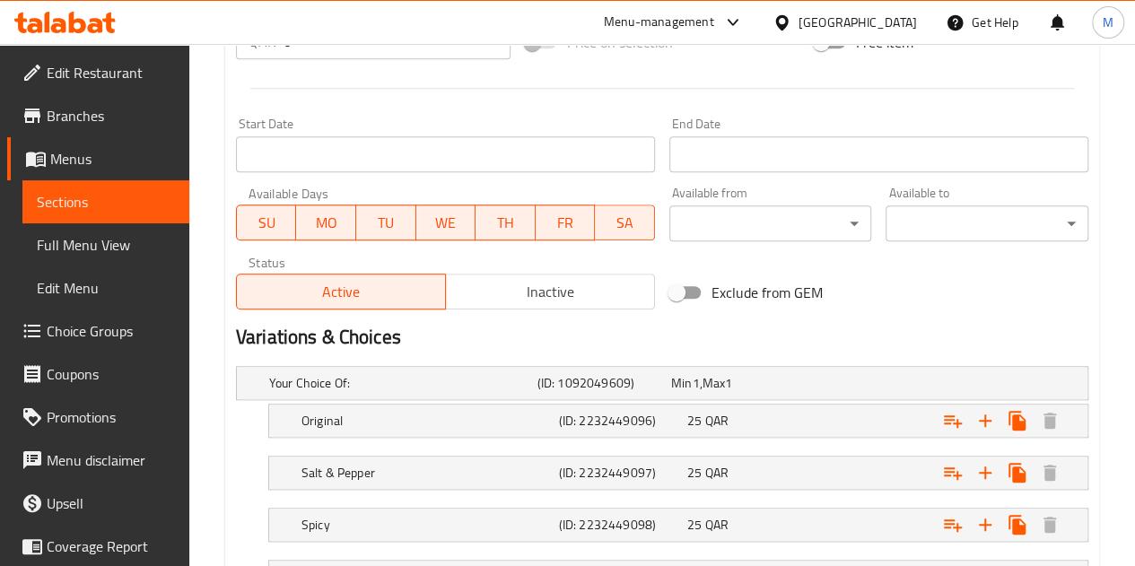
click at [548, 295] on span "Inactive" at bounding box center [550, 292] width 195 height 26
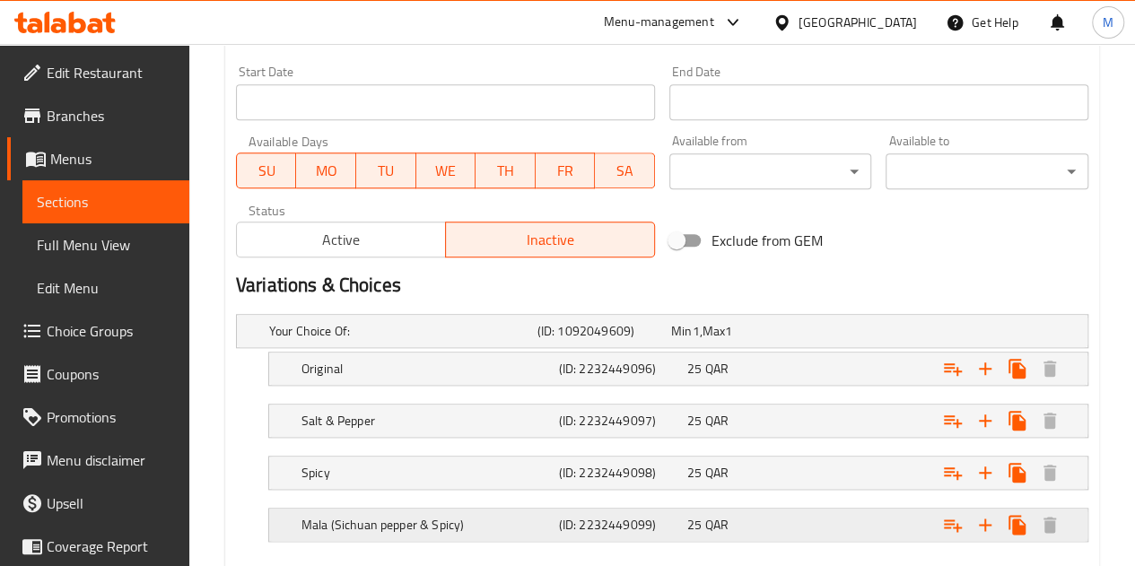
scroll to position [868, 0]
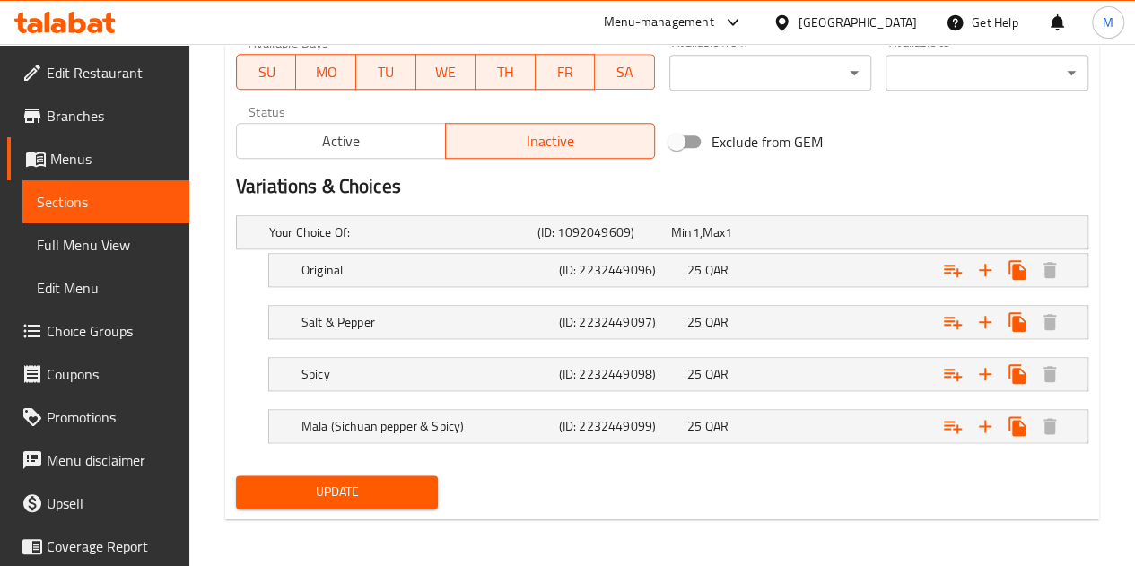
click at [350, 489] on span "Update" at bounding box center [337, 492] width 174 height 22
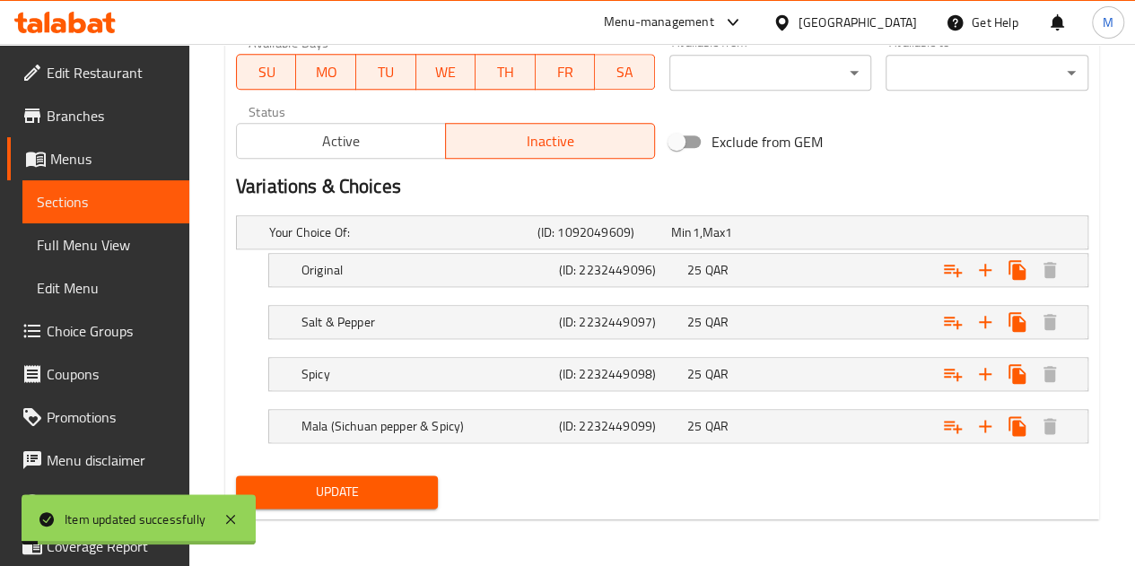
click at [133, 214] on link "Sections" at bounding box center [105, 201] width 167 height 43
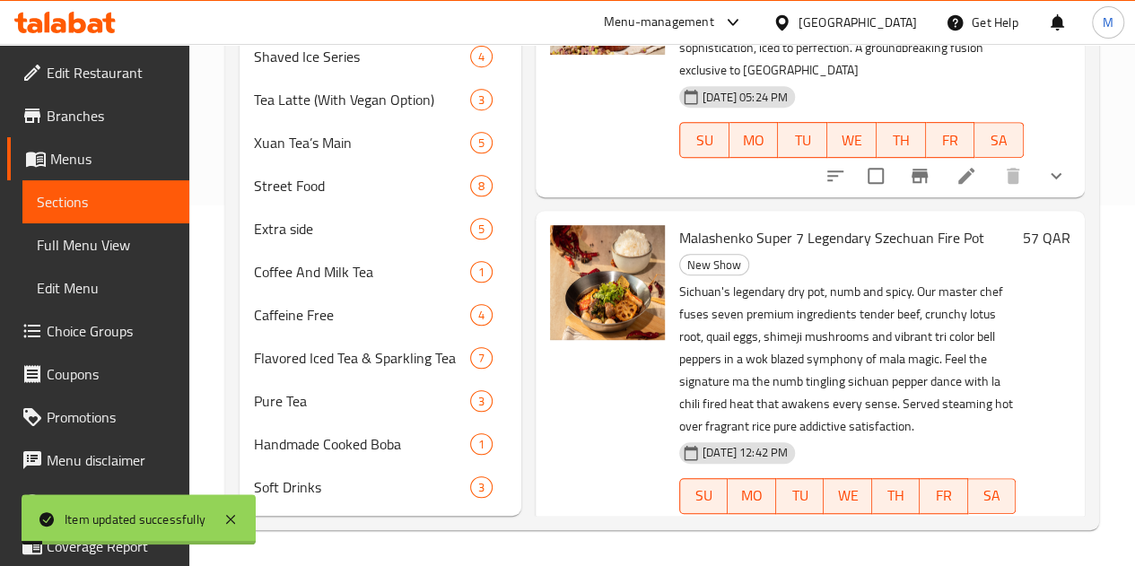
scroll to position [257, 0]
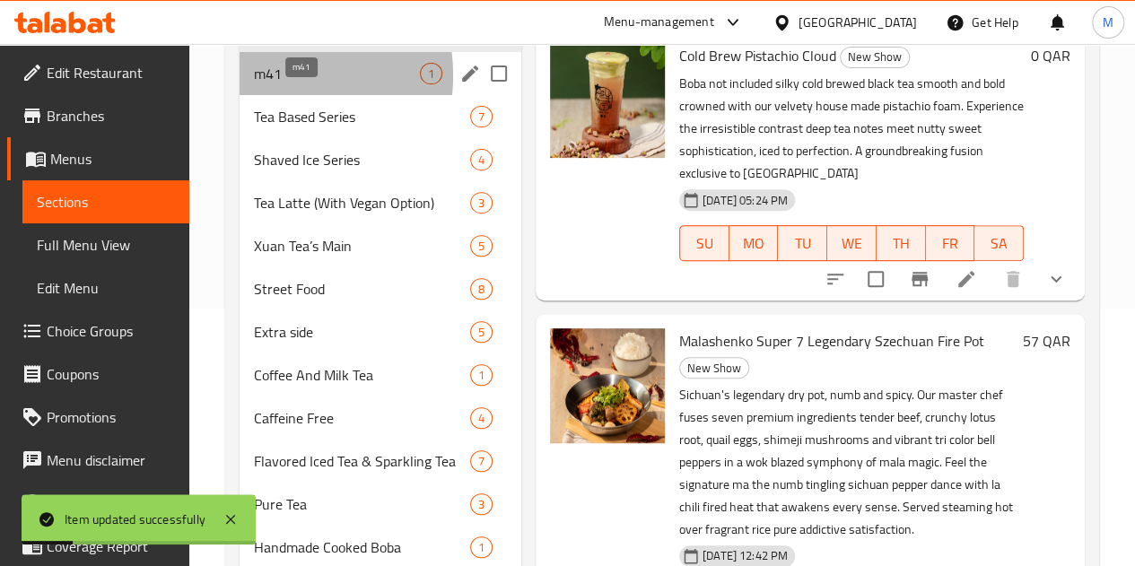
click at [267, 84] on span "m41" at bounding box center [337, 74] width 166 height 22
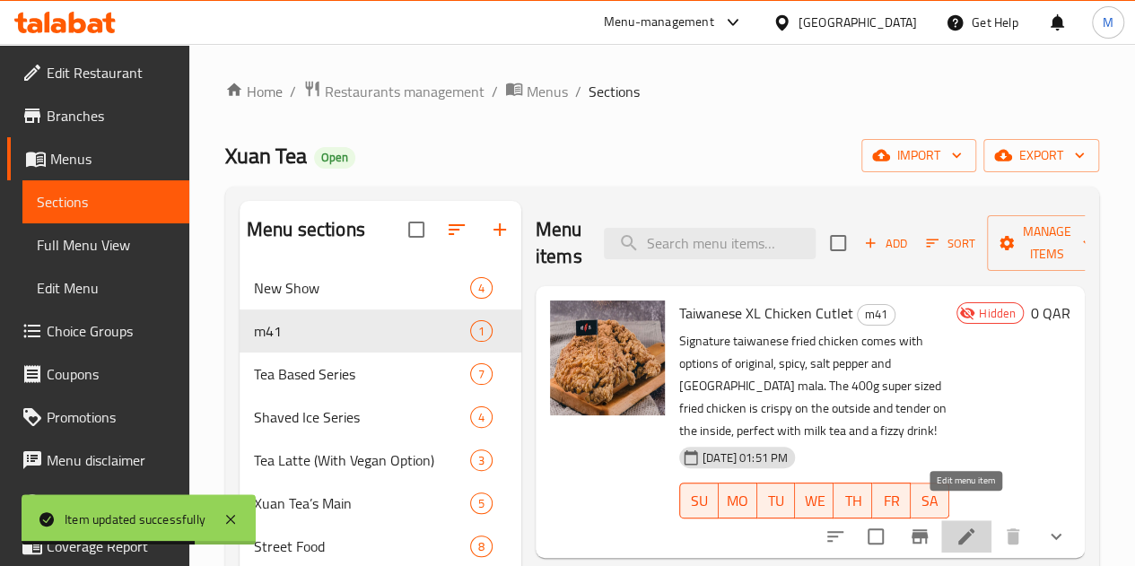
click at [969, 526] on icon at bounding box center [966, 537] width 22 height 22
